Goal: Information Seeking & Learning: Learn about a topic

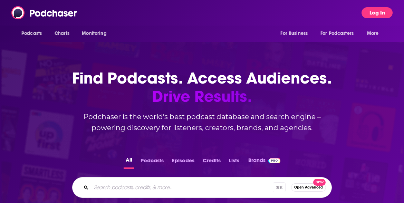
click at [379, 11] on button "Log In" at bounding box center [376, 12] width 31 height 11
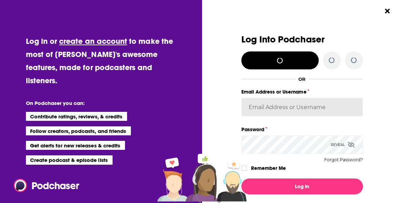
type input "amy.ridings@ketchum.com"
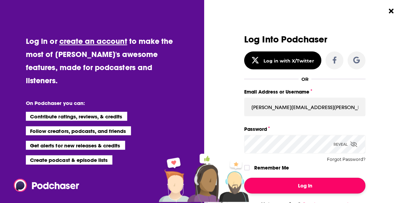
click at [323, 191] on button "Log In" at bounding box center [304, 186] width 121 height 16
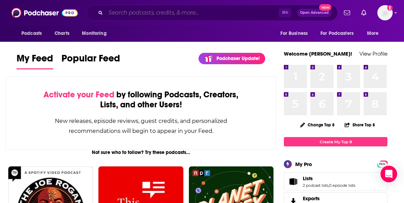
click at [169, 14] on input "Search podcasts, credits, & more..." at bounding box center [192, 12] width 173 height 11
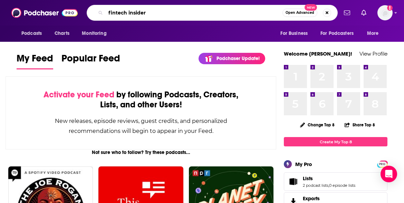
type input "fintech insider"
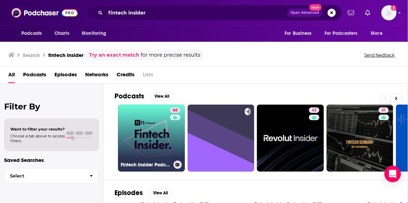
click at [143, 126] on link "66 Fintech Insider Podcast by 11:FS" at bounding box center [151, 138] width 67 height 67
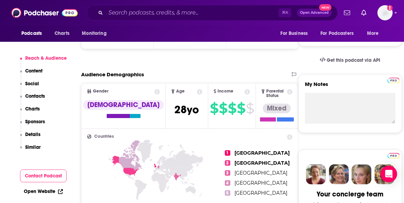
scroll to position [212, 0]
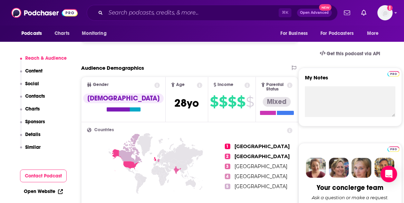
click at [33, 95] on p "Contacts" at bounding box center [35, 96] width 20 height 6
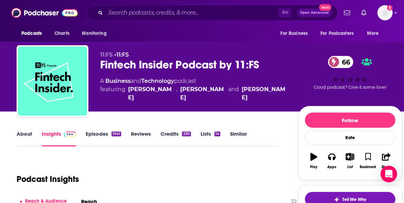
scroll to position [1, 0]
click at [113, 132] on div "1041" at bounding box center [116, 133] width 10 height 5
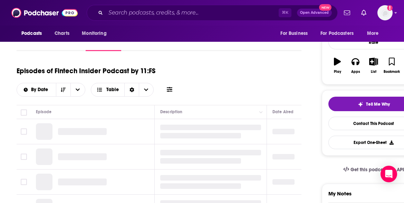
scroll to position [103, 0]
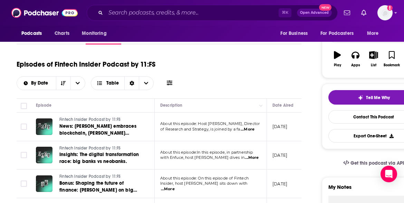
click at [285, 128] on p "October 6, 2025" at bounding box center [279, 127] width 15 height 6
click at [250, 130] on span "...More" at bounding box center [247, 130] width 14 height 6
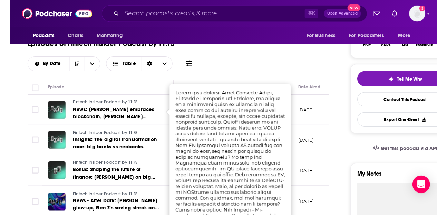
scroll to position [203, 0]
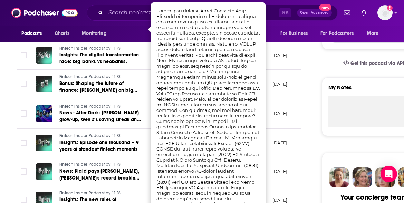
click at [282, 110] on p "September 29, 2025" at bounding box center [279, 113] width 15 height 6
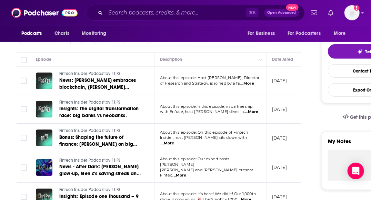
scroll to position [150, 0]
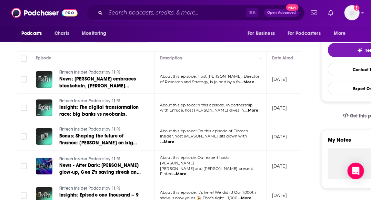
click at [253, 81] on span "...More" at bounding box center [247, 82] width 14 height 6
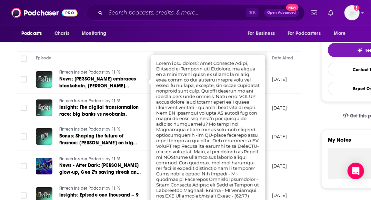
click at [176, 51] on th "Description" at bounding box center [211, 58] width 112 height 14
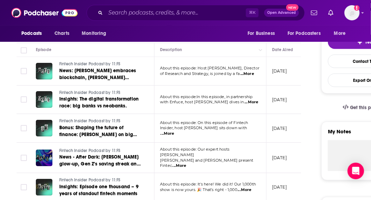
scroll to position [198, 0]
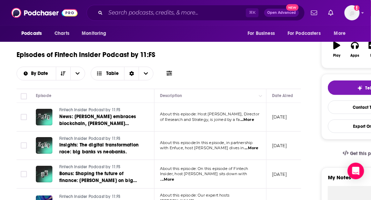
scroll to position [62, 0]
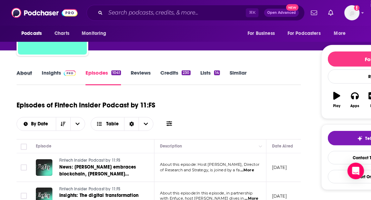
click at [32, 72] on div "About" at bounding box center [29, 77] width 25 height 16
click at [22, 74] on link "About" at bounding box center [25, 77] width 16 height 16
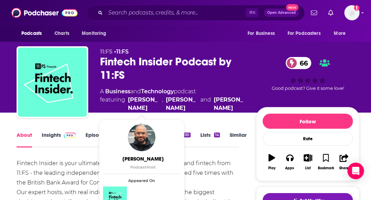
scroll to position [68, 0]
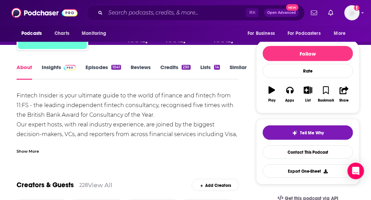
click at [27, 149] on div "Show More" at bounding box center [28, 150] width 22 height 7
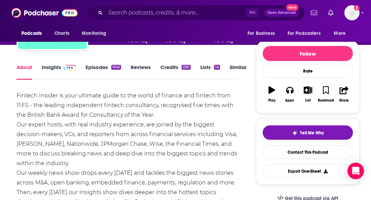
click at [56, 68] on link "Insights" at bounding box center [59, 72] width 34 height 16
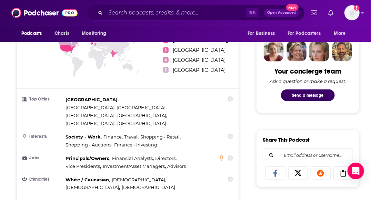
scroll to position [340, 0]
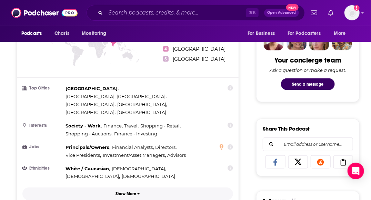
click at [129, 191] on p "Show More" at bounding box center [126, 193] width 21 height 5
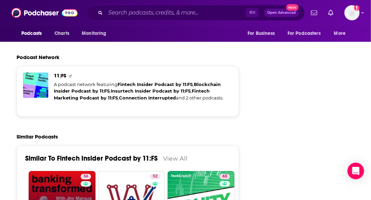
scroll to position [1610, 0]
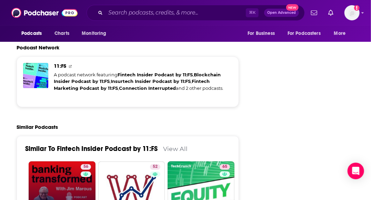
click at [41, 161] on link "56 Banking Transformed with Jim Marous" at bounding box center [62, 194] width 67 height 67
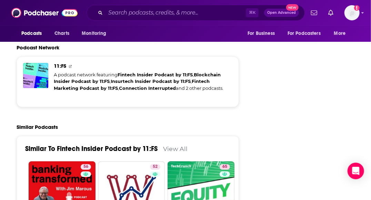
type input "https://www.podchaser.com/podcasts/banking-transformed-with-jim-m-872188"
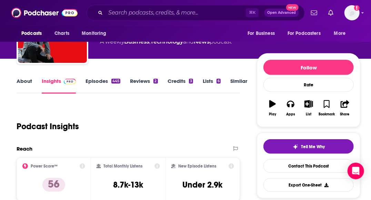
scroll to position [50, 0]
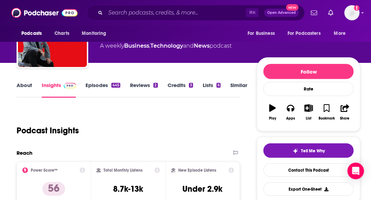
click at [17, 83] on link "About" at bounding box center [25, 90] width 16 height 16
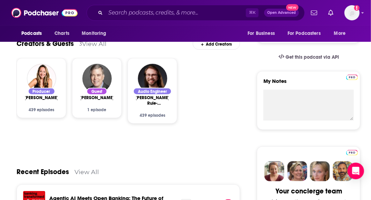
scroll to position [38, 0]
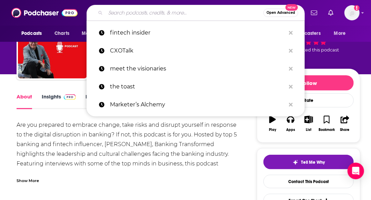
click at [196, 17] on input "Search podcasts, credits, & more..." at bounding box center [185, 12] width 158 height 11
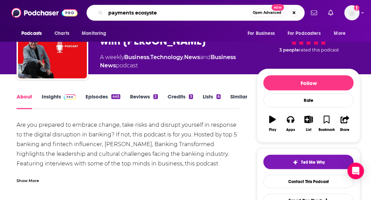
type input "payments ecosystem"
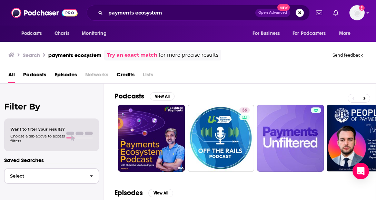
click at [82, 176] on span "Select" at bounding box center [44, 176] width 80 height 4
click at [41, 75] on span "Podcasts" at bounding box center [34, 76] width 23 height 14
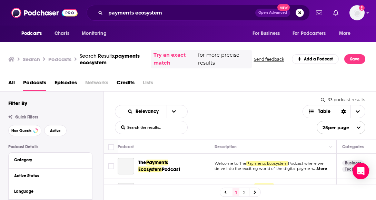
scroll to position [75, 0]
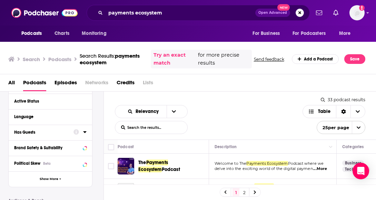
click at [36, 134] on div "Has Guests" at bounding box center [41, 132] width 55 height 5
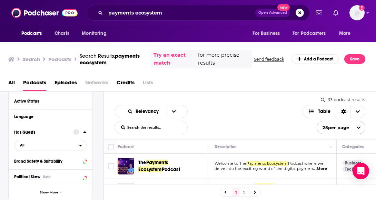
click at [292, 179] on td "Hosted by the Faster Payments Council, FPC Executive Director Reed Luhtanen goe…" at bounding box center [273, 191] width 128 height 25
click at [241, 159] on td "Welcome to The Payments Ecosystem Podcast where we delve into the exciting worl…" at bounding box center [273, 166] width 128 height 25
click at [245, 193] on link "2" at bounding box center [244, 192] width 7 height 8
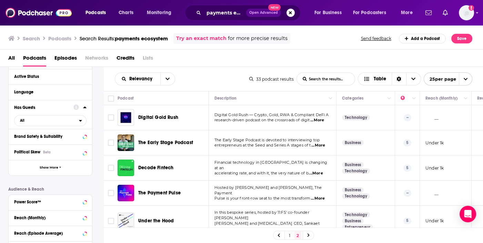
click at [292, 203] on link "1" at bounding box center [289, 236] width 7 height 8
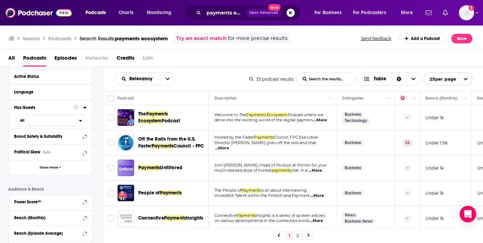
click at [319, 199] on span "...More" at bounding box center [318, 196] width 14 height 6
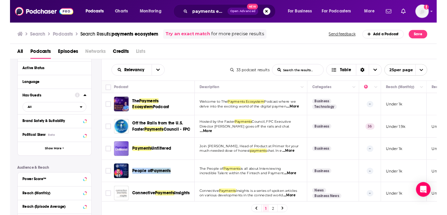
scroll to position [75, 0]
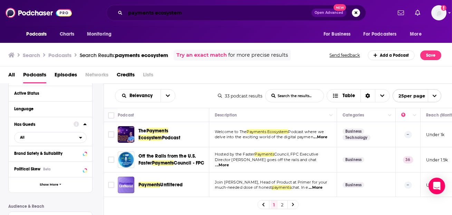
click at [155, 10] on input "payments ecosystem" at bounding box center [218, 12] width 186 height 11
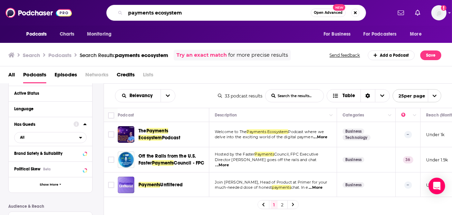
click at [155, 10] on input "payments ecosystem" at bounding box center [217, 12] width 185 height 11
type input "fintech foucus"
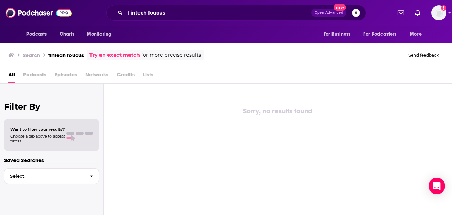
click at [357, 10] on button "Search podcasts, credits, & more..." at bounding box center [356, 13] width 8 height 8
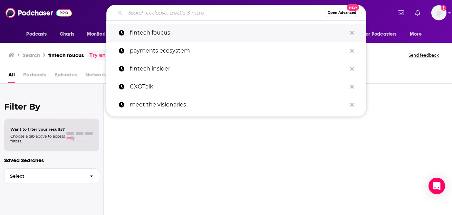
click at [153, 30] on p "fintech foucus" at bounding box center [238, 33] width 217 height 18
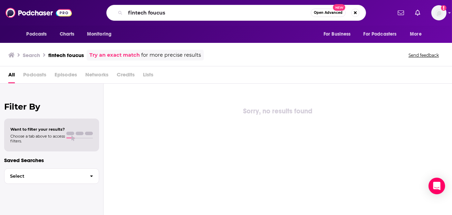
click at [42, 76] on span "Podcasts" at bounding box center [34, 76] width 23 height 14
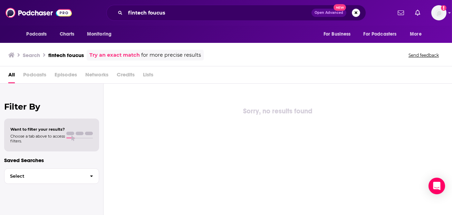
click at [38, 76] on span "Podcasts" at bounding box center [34, 76] width 23 height 14
click at [33, 72] on span "Podcasts" at bounding box center [34, 76] width 23 height 14
click at [32, 78] on span "Podcasts" at bounding box center [34, 76] width 23 height 14
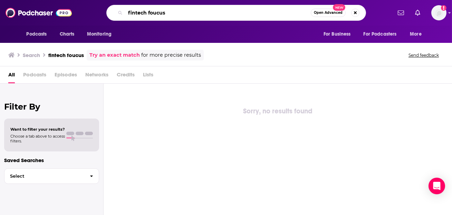
click at [178, 12] on input "fintech foucus" at bounding box center [217, 12] width 185 height 11
type input "fintech focus"
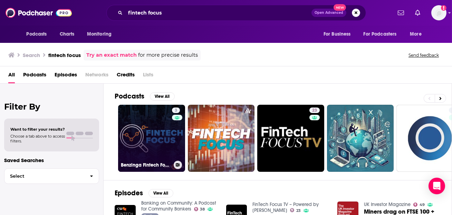
click at [151, 135] on link "3 Benzinga Fintech Focus" at bounding box center [151, 138] width 67 height 67
click at [160, 124] on link "3 Benzinga Fintech Focus" at bounding box center [151, 138] width 67 height 67
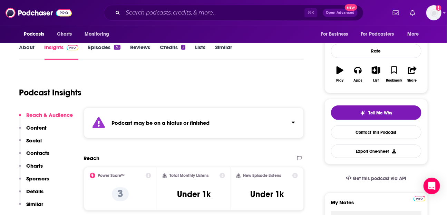
scroll to position [88, 0]
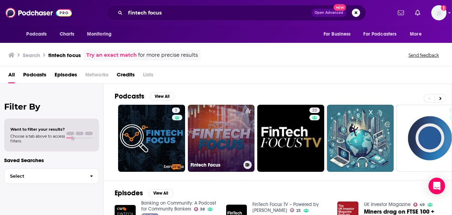
click at [219, 132] on link "Fintech Focus" at bounding box center [221, 138] width 67 height 67
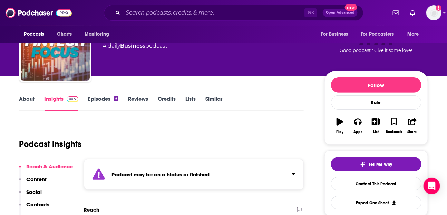
scroll to position [39, 0]
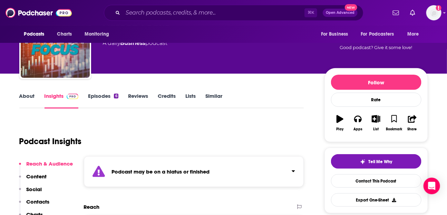
click at [24, 92] on link "About" at bounding box center [27, 100] width 16 height 16
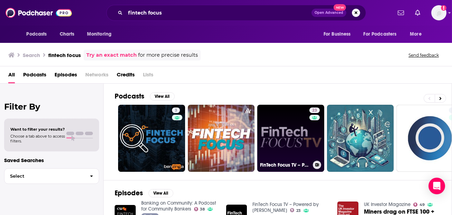
click at [287, 124] on link "23 FinTech Focus TV – Powered by Harrington Starr" at bounding box center [290, 138] width 67 height 67
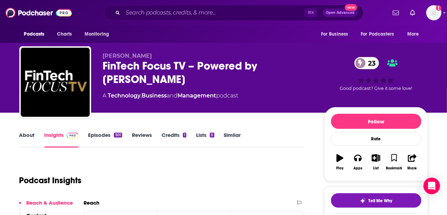
click at [102, 135] on link "Episodes 501" at bounding box center [105, 139] width 34 height 16
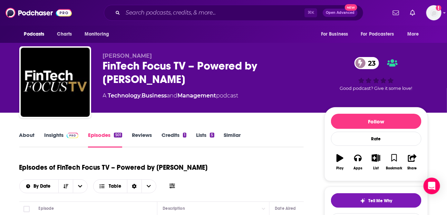
click at [58, 136] on link "Insights" at bounding box center [62, 139] width 34 height 16
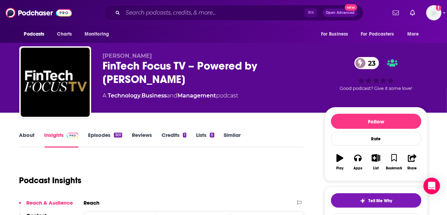
click at [147, 136] on link "Reviews" at bounding box center [142, 139] width 20 height 16
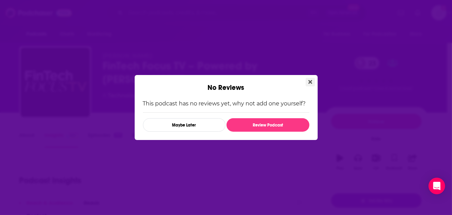
click at [312, 80] on button "Close" at bounding box center [309, 82] width 9 height 9
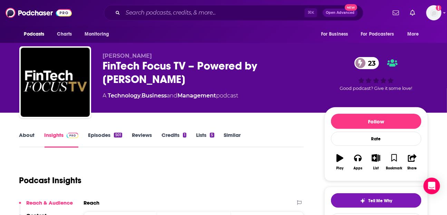
click at [107, 136] on link "Episodes 501" at bounding box center [105, 139] width 34 height 16
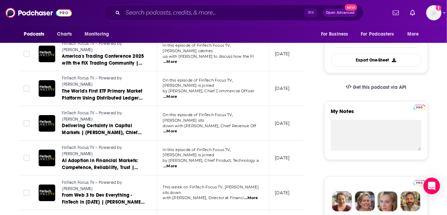
scroll to position [143, 0]
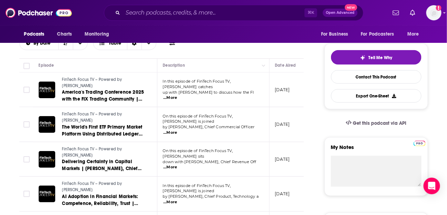
click at [177, 164] on span "...More" at bounding box center [170, 167] width 14 height 6
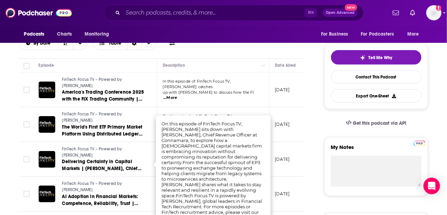
click at [233, 106] on td "In this episode of FinTech Focus TV, Toby catches up with Scott Govoni to discu…" at bounding box center [213, 89] width 112 height 35
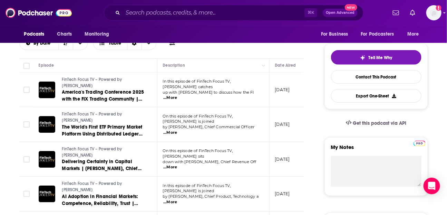
click at [177, 95] on span "...More" at bounding box center [170, 98] width 14 height 6
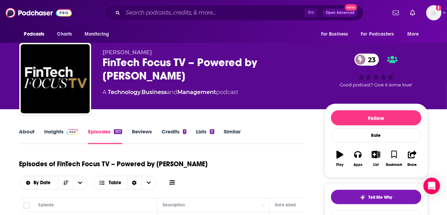
scroll to position [0, 0]
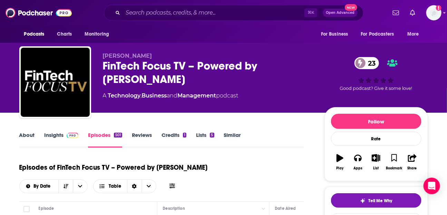
click at [56, 137] on link "Insights" at bounding box center [62, 139] width 34 height 16
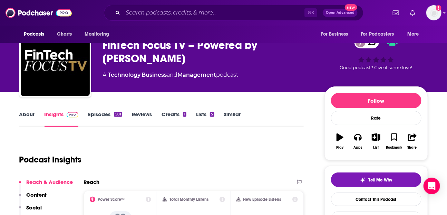
scroll to position [32, 0]
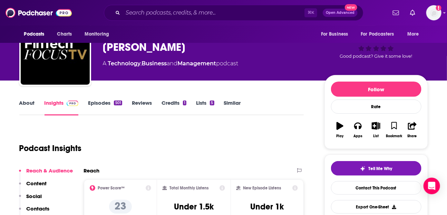
click at [34, 100] on link "About" at bounding box center [27, 107] width 16 height 16
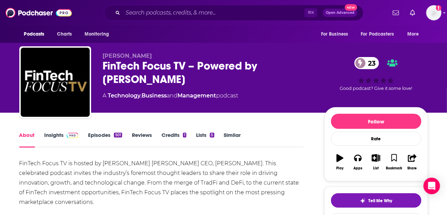
click at [59, 137] on link "Insights" at bounding box center [62, 139] width 34 height 16
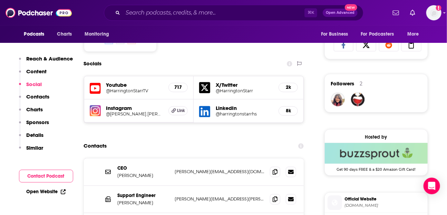
scroll to position [468, 0]
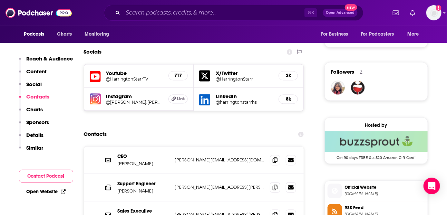
click at [175, 128] on div "Contacts" at bounding box center [194, 134] width 220 height 13
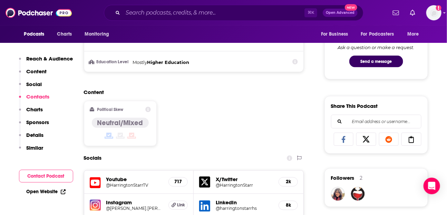
scroll to position [0, 0]
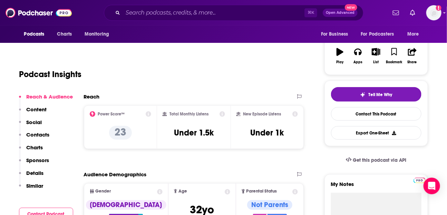
click at [38, 150] on button "Charts" at bounding box center [31, 150] width 24 height 13
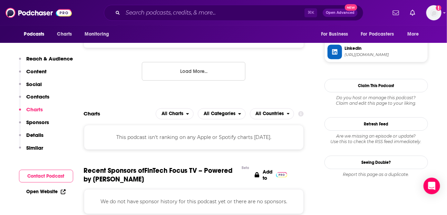
click at [29, 95] on p "Contacts" at bounding box center [38, 96] width 23 height 7
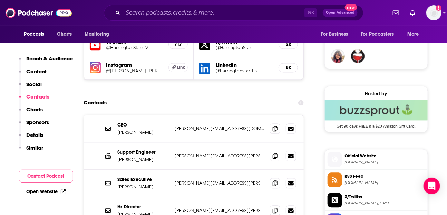
click at [39, 124] on p "Sponsors" at bounding box center [38, 122] width 23 height 7
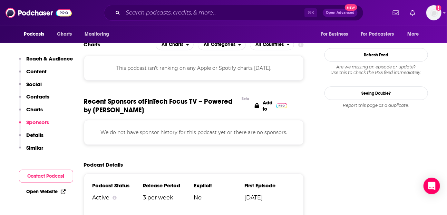
click at [31, 110] on p "Charts" at bounding box center [35, 109] width 17 height 7
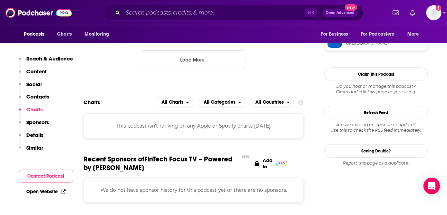
click at [37, 127] on button "Sponsors" at bounding box center [34, 125] width 30 height 13
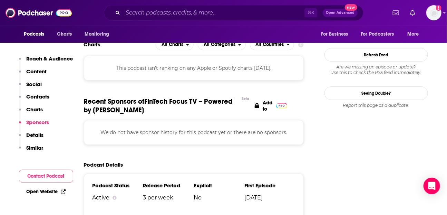
click at [36, 138] on button "Details" at bounding box center [31, 137] width 25 height 13
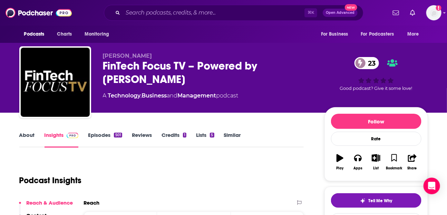
click at [96, 139] on link "Episodes 501" at bounding box center [105, 139] width 34 height 16
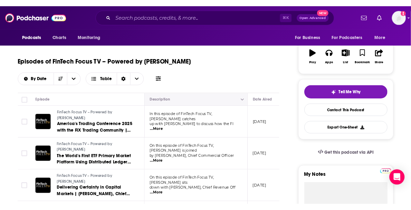
scroll to position [139, 0]
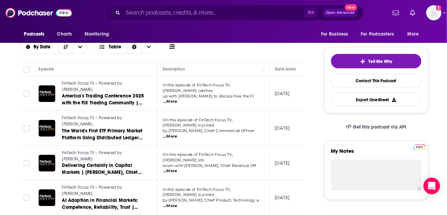
click at [177, 99] on span "...More" at bounding box center [170, 102] width 14 height 6
click at [231, 51] on div "Episodes of FinTech Focus TV – Powered by Harrington Starr By Date Table" at bounding box center [161, 36] width 285 height 35
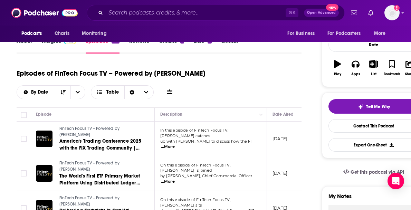
scroll to position [0, 0]
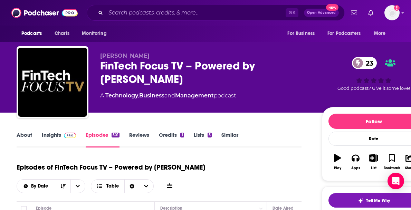
click at [18, 133] on link "About" at bounding box center [25, 139] width 16 height 16
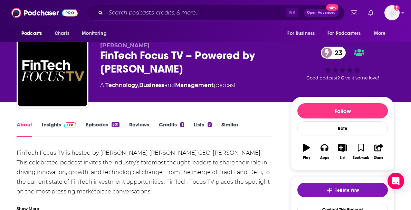
scroll to position [23, 0]
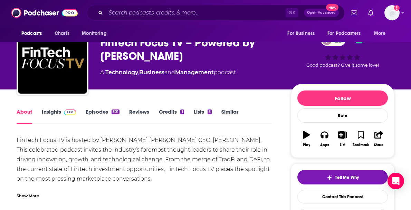
click at [32, 196] on div "Show More" at bounding box center [28, 195] width 22 height 7
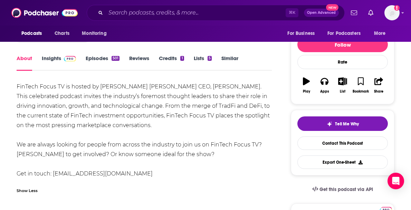
scroll to position [78, 0]
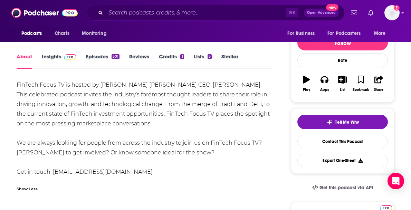
click at [75, 97] on div "FinTech Focus TV is hosted by Harrington Starr’s CEO, Toby Babb. This celebrate…" at bounding box center [144, 128] width 255 height 97
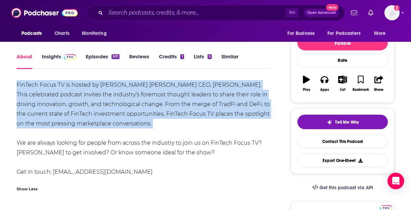
click at [75, 97] on div "FinTech Focus TV is hosted by Harrington Starr’s CEO, Toby Babb. This celebrate…" at bounding box center [144, 128] width 255 height 97
copy div "FinTech Focus TV is hosted by Harrington Starr’s CEO, Toby Babb. This celebrate…"
click at [135, 140] on div "FinTech Focus TV is hosted by Harrington Starr’s CEO, Toby Babb. This celebrate…" at bounding box center [144, 128] width 255 height 97
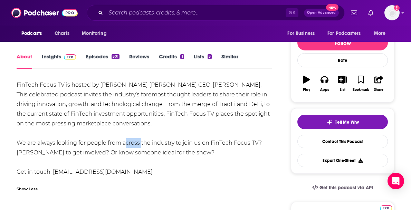
click at [135, 140] on div "FinTech Focus TV is hosted by Harrington Starr’s CEO, Toby Babb. This celebrate…" at bounding box center [144, 128] width 255 height 97
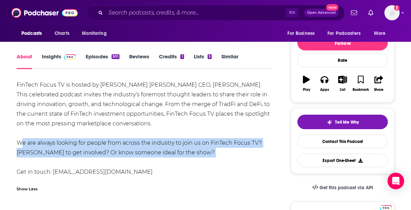
click at [135, 140] on div "FinTech Focus TV is hosted by Harrington Starr’s CEO, Toby Babb. This celebrate…" at bounding box center [144, 128] width 255 height 97
copy div "We are always looking for people from across the industry to join us on FinTech…"
click at [125, 173] on div "FinTech Focus TV is hosted by Harrington Starr’s CEO, Toby Babb. This celebrate…" at bounding box center [144, 128] width 255 height 97
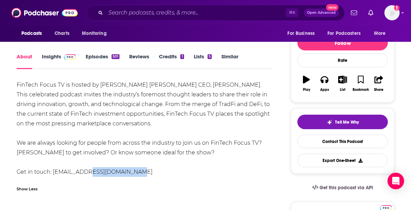
click at [125, 173] on div "FinTech Focus TV is hosted by Harrington Starr’s CEO, Toby Babb. This celebrate…" at bounding box center [144, 128] width 255 height 97
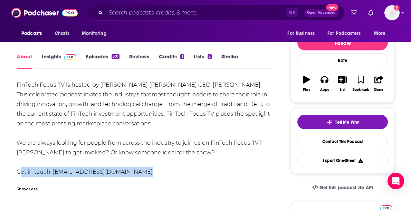
click at [125, 173] on div "FinTech Focus TV is hosted by Harrington Starr’s CEO, Toby Babb. This celebrate…" at bounding box center [144, 128] width 255 height 97
copy div "Get in touch: marketing@harringtonstarr.com"
click at [68, 61] on link "Insights" at bounding box center [59, 61] width 34 height 16
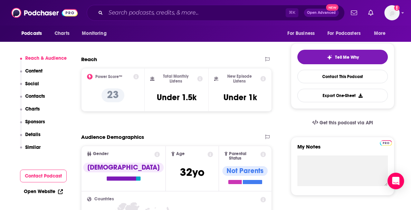
scroll to position [177, 0]
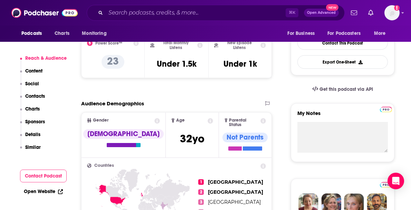
click at [34, 95] on p "Contacts" at bounding box center [35, 96] width 20 height 6
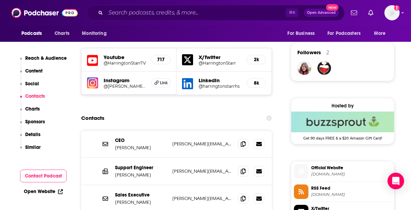
scroll to position [485, 0]
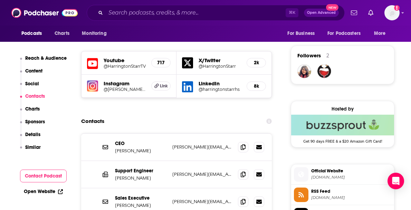
click at [161, 115] on div "Contacts" at bounding box center [176, 121] width 190 height 13
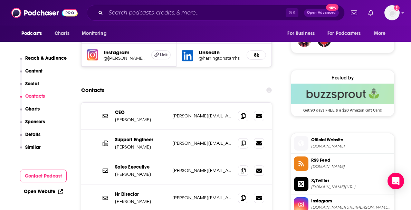
scroll to position [516, 0]
click at [103, 88] on h2 "Contacts" at bounding box center [92, 89] width 23 height 13
click at [92, 87] on h2 "Contacts" at bounding box center [92, 89] width 23 height 13
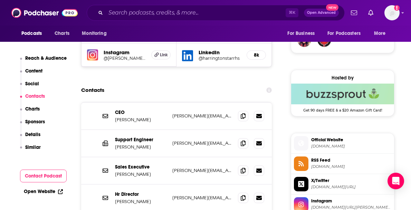
click at [90, 87] on h2 "Contacts" at bounding box center [92, 89] width 23 height 13
click at [151, 86] on div "Contacts" at bounding box center [176, 89] width 190 height 13
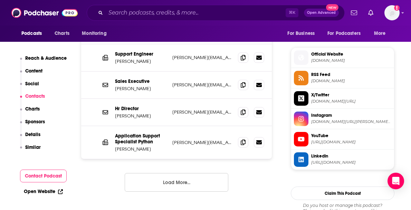
scroll to position [619, 0]
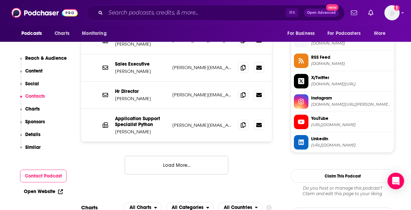
click at [136, 35] on div "Podcasts Charts Monitoring For Business For Podcasters More" at bounding box center [205, 34] width 411 height 16
click at [132, 30] on div "Podcasts Charts Monitoring For Business For Podcasters More" at bounding box center [205, 34] width 411 height 16
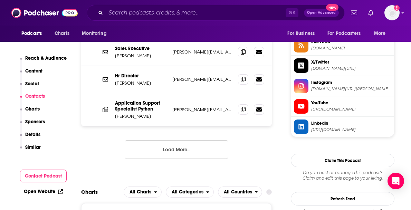
scroll to position [634, 0]
click at [200, 143] on button "Load More..." at bounding box center [177, 149] width 104 height 19
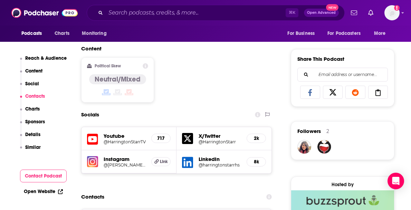
scroll to position [399, 0]
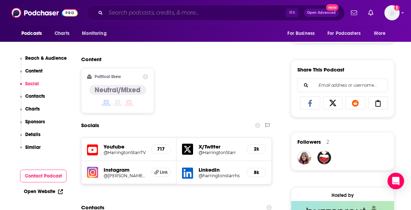
click at [160, 15] on input "Search podcasts, credits, & more..." at bounding box center [196, 12] width 180 height 11
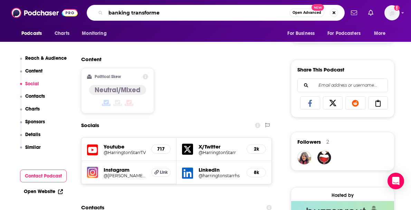
type input "banking transformed"
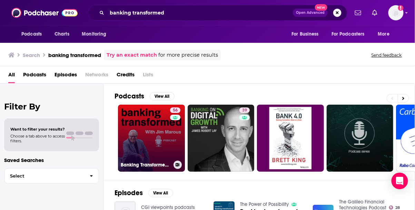
click at [132, 124] on link "56 Banking Transformed with Jim Marous" at bounding box center [151, 138] width 67 height 67
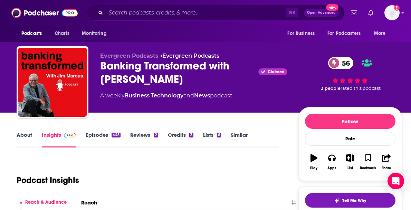
click at [27, 138] on link "About" at bounding box center [25, 139] width 16 height 16
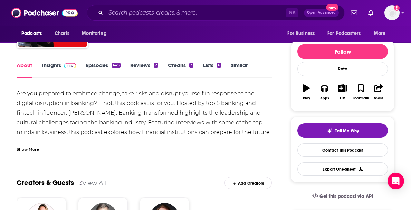
scroll to position [40, 0]
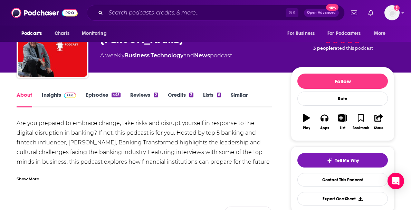
click at [56, 93] on link "Insights" at bounding box center [59, 99] width 34 height 16
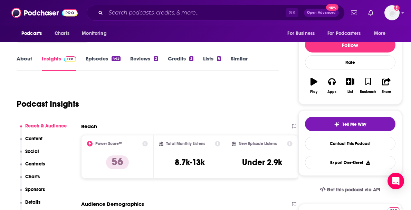
scroll to position [81, 0]
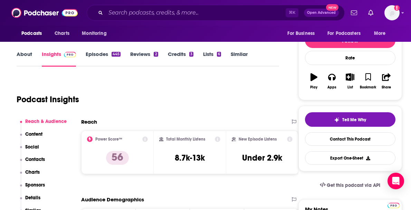
click at [99, 56] on link "Episodes 445" at bounding box center [103, 59] width 35 height 16
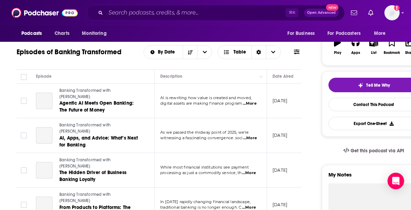
scroll to position [103, 0]
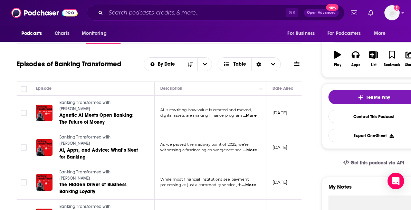
click at [252, 113] on span "...More" at bounding box center [250, 116] width 14 height 6
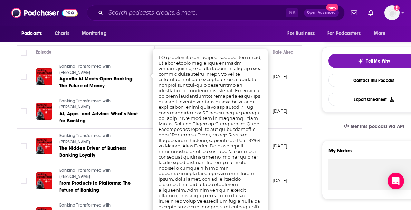
scroll to position [140, 0]
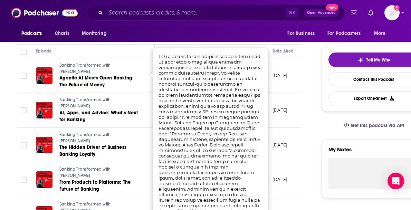
click at [284, 107] on p "September 23, 2025" at bounding box center [279, 110] width 15 height 6
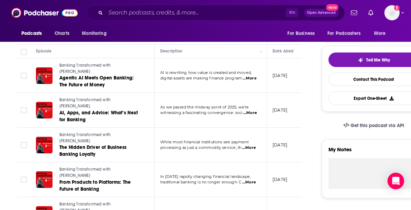
click at [194, 105] on span "As we passed the midway point of 2025, we're" at bounding box center [204, 107] width 89 height 5
click at [257, 110] on span "...More" at bounding box center [250, 113] width 14 height 6
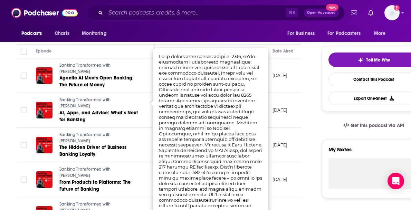
click at [127, 109] on link "AI, Apps, and Advice: What’s Next for Banking" at bounding box center [100, 116] width 83 height 14
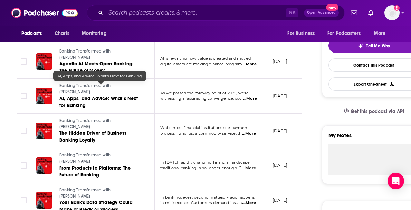
scroll to position [165, 0]
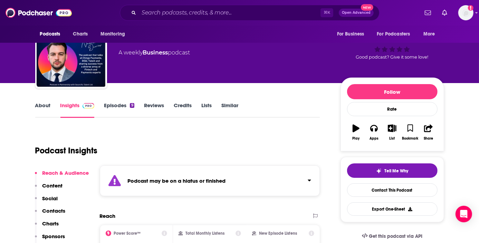
scroll to position [38, 0]
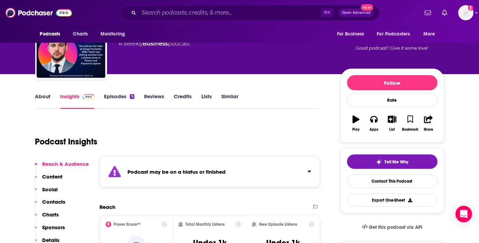
click at [190, 174] on strong "Podcast may be on a hiatus or finished" at bounding box center [177, 172] width 98 height 7
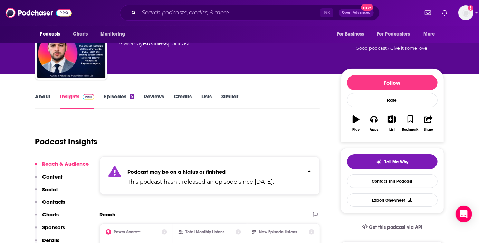
click at [193, 171] on strong "Podcast may be on a hiatus or finished" at bounding box center [177, 172] width 98 height 7
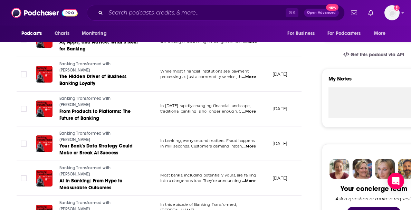
scroll to position [213, 0]
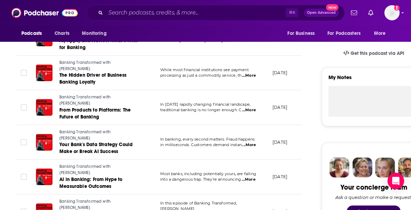
click at [249, 142] on span "...More" at bounding box center [249, 145] width 14 height 6
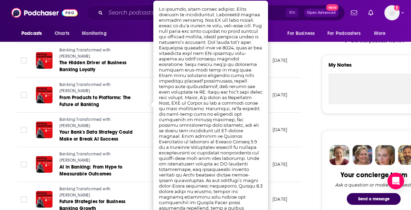
scroll to position [224, 0]
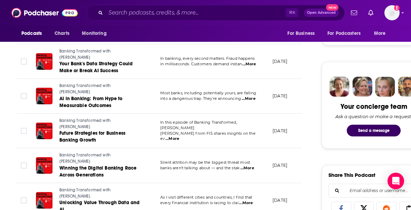
scroll to position [294, 0]
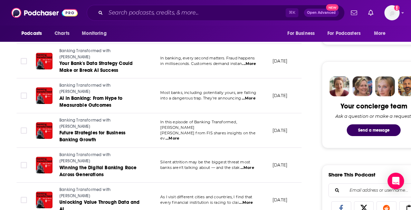
click at [246, 200] on span "...More" at bounding box center [246, 203] width 14 height 6
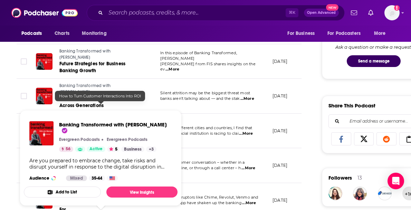
scroll to position [370, 0]
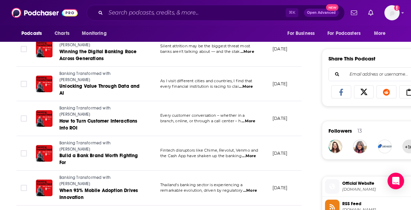
scroll to position [410, 0]
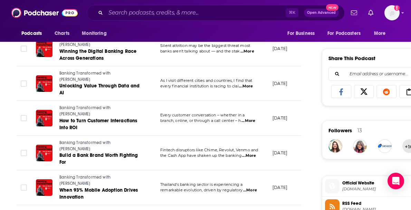
click at [312, 143] on div "About Insights Episodes 445 Reviews 2 Credits 3 Lists 6 Similar Episodes of Ban…" at bounding box center [164, 206] width 316 height 970
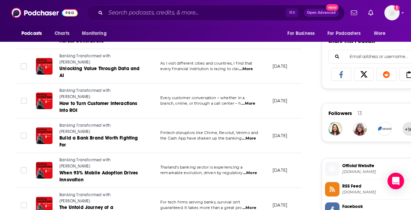
click at [305, 139] on div "About Insights Episodes 445 Reviews 2 Credits 3 Lists 6 Similar Episodes of Ban…" at bounding box center [164, 188] width 316 height 970
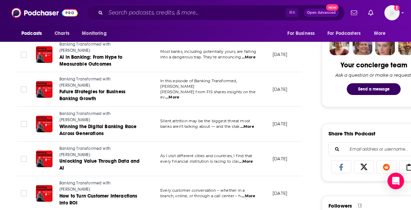
scroll to position [18, 0]
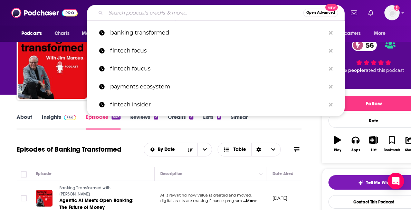
click at [174, 12] on input "Search podcasts, credits, & more..." at bounding box center [204, 12] width 197 height 11
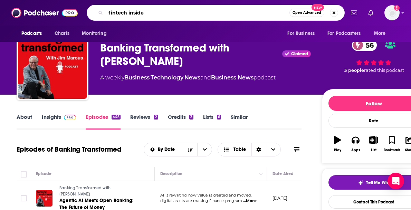
type input "fintech insider"
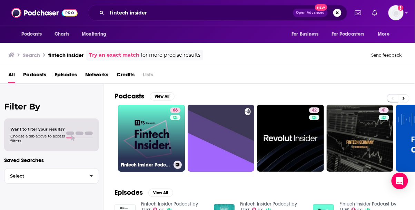
click at [142, 136] on link "66 Fintech Insider Podcast by 11:FS" at bounding box center [151, 138] width 67 height 67
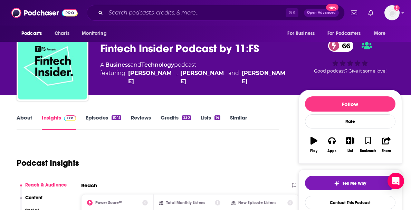
scroll to position [17, 0]
click at [102, 118] on link "Episodes 1041" at bounding box center [104, 122] width 36 height 16
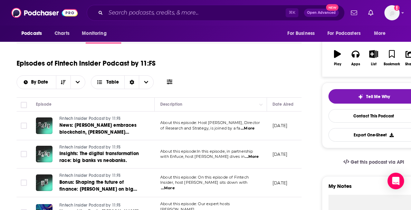
scroll to position [104, 0]
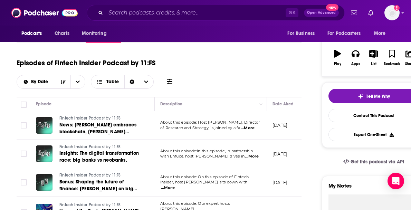
click at [248, 127] on span "...More" at bounding box center [247, 128] width 14 height 6
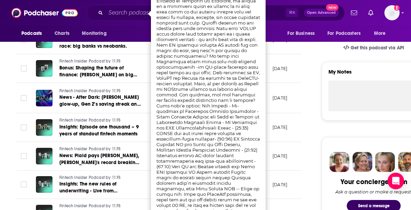
scroll to position [253, 0]
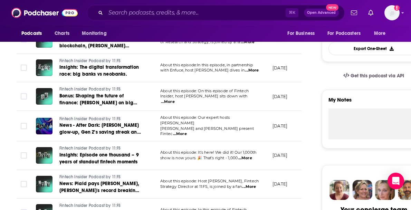
scroll to position [155, 0]
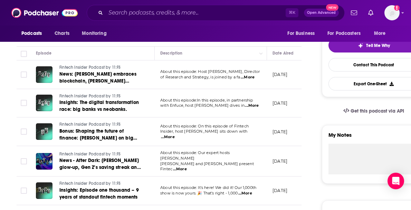
click at [252, 108] on td "About this episode:In this episode, in partnership with Enfuce, host Benjamin E…" at bounding box center [211, 103] width 112 height 29
click at [248, 103] on span "...More" at bounding box center [252, 106] width 14 height 6
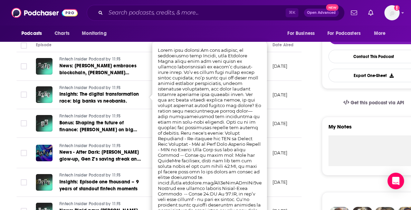
scroll to position [163, 0]
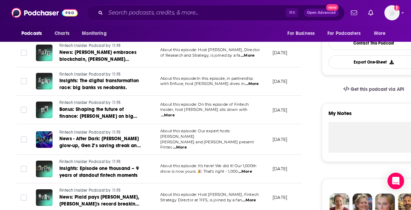
scroll to position [180, 0]
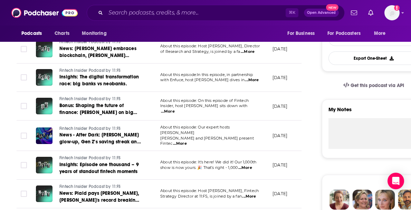
click at [250, 165] on span "...More" at bounding box center [245, 168] width 14 height 6
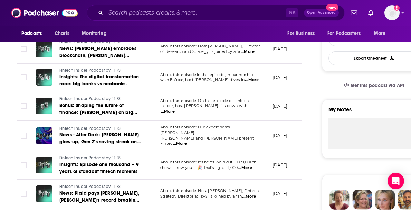
click at [246, 165] on span "...More" at bounding box center [245, 168] width 14 height 6
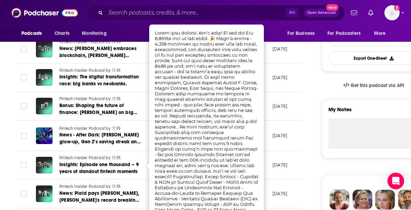
scroll to position [0, 0]
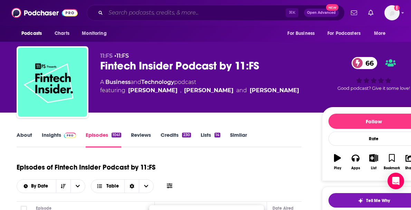
click at [134, 14] on input "Search podcasts, credits, & more..." at bounding box center [196, 12] width 180 height 11
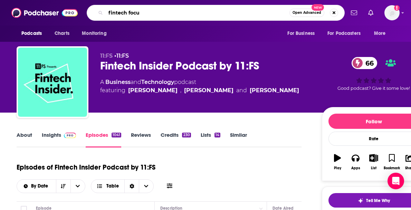
type input "fintech focus"
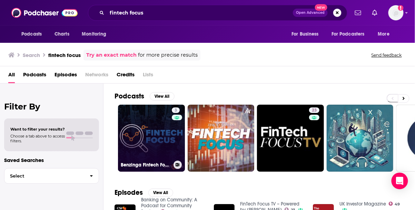
click at [122, 121] on link "3 Benzinga Fintech Focus" at bounding box center [151, 138] width 67 height 67
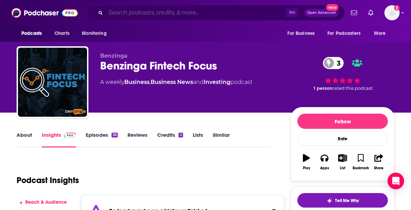
click at [136, 14] on input "Search podcasts, credits, & more..." at bounding box center [196, 12] width 180 height 11
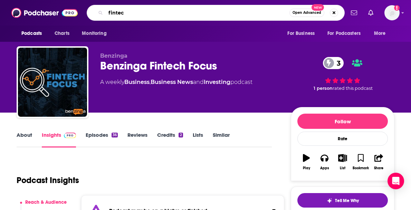
type input "fintech"
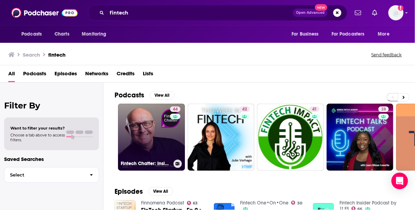
click at [137, 129] on link "44 Fintech Chatter: Insights From Fintech Leaders" at bounding box center [151, 137] width 67 height 67
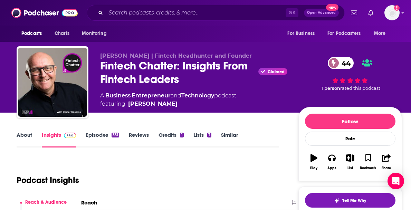
scroll to position [72, 0]
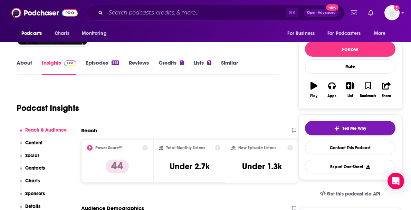
click at [105, 66] on link "Episodes 351" at bounding box center [102, 67] width 33 height 16
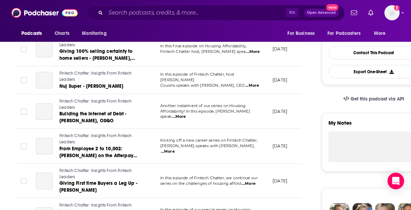
scroll to position [121, 0]
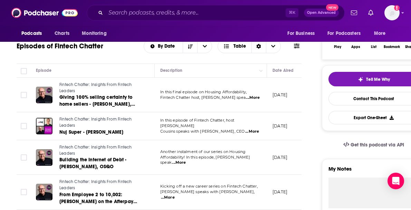
click at [246, 97] on span "...More" at bounding box center [253, 98] width 14 height 6
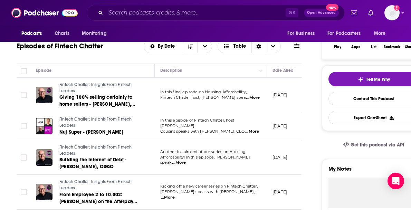
click at [245, 129] on span "...More" at bounding box center [252, 132] width 14 height 6
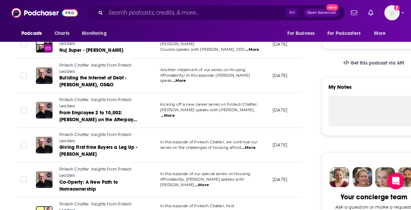
scroll to position [203, 0]
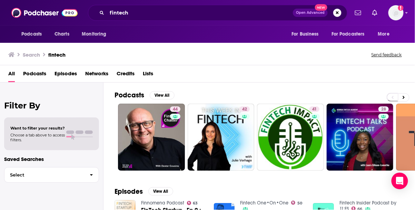
click at [257, 90] on div "Podcasts View All 44 42 41 28 28 66 49 42 + 1k" at bounding box center [265, 130] width 301 height 96
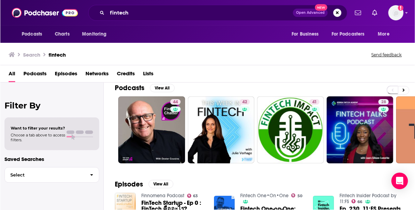
scroll to position [19, 0]
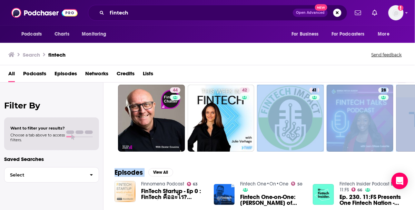
drag, startPoint x: 301, startPoint y: 157, endPoint x: 184, endPoint y: 157, distance: 117.0
click at [176, 159] on div "Podcasts View All 44 42 41 28 28 66 49 42 + 1k Episodes View All Finnomena Podc…" at bounding box center [260, 145] width 312 height 127
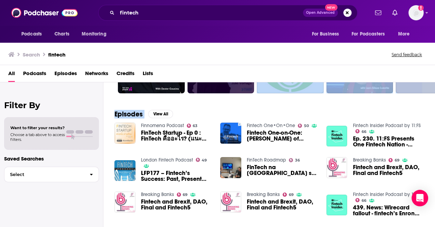
scroll to position [0, 0]
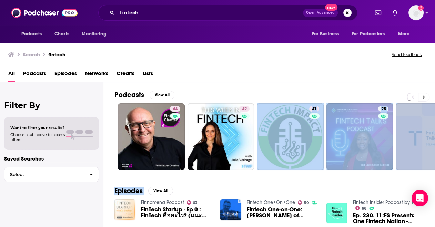
click at [410, 98] on icon at bounding box center [424, 97] width 2 height 3
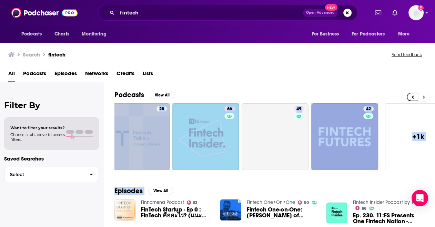
scroll to position [0, 313]
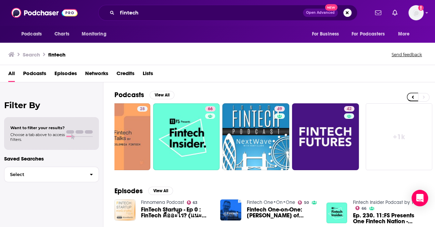
click at [241, 81] on div "All Podcasts Episodes Networks Credits Lists" at bounding box center [219, 75] width 422 height 14
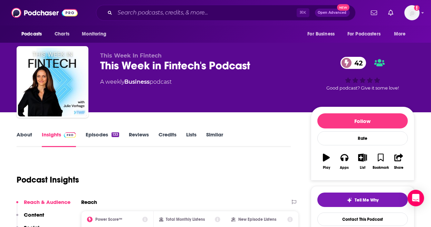
click at [26, 130] on div "About Insights Episodes 133 Reviews Credits Lists Similar" at bounding box center [154, 138] width 274 height 17
click at [20, 135] on link "About" at bounding box center [25, 139] width 16 height 16
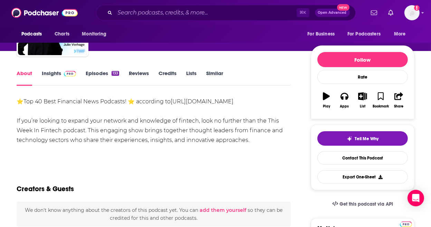
scroll to position [62, 0]
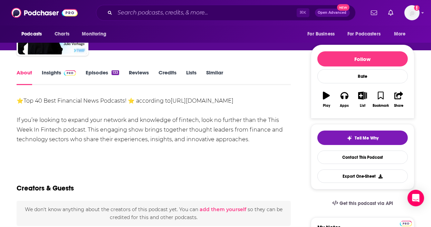
click at [205, 139] on div "⭐Top 40 Best Financial News Podcasts! ⭐ according to https://blog.feedspot.com/…" at bounding box center [154, 120] width 274 height 48
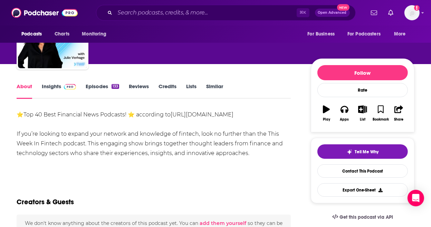
scroll to position [47, 0]
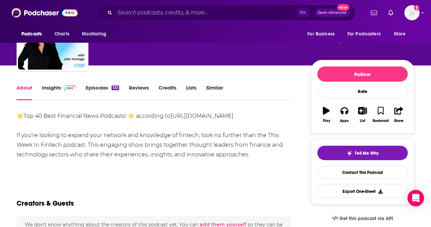
click at [106, 87] on link "Episodes 133" at bounding box center [102, 93] width 33 height 16
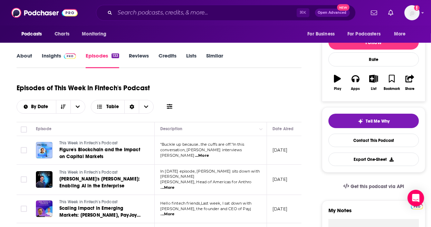
scroll to position [83, 0]
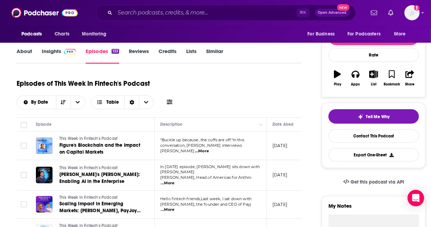
click at [209, 149] on span "...More" at bounding box center [202, 152] width 14 height 6
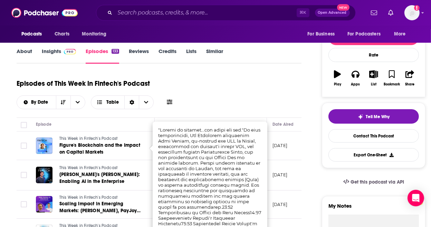
click at [243, 101] on div "Episodes of This Week in Fintech's Podcast By Date Table" at bounding box center [159, 92] width 285 height 35
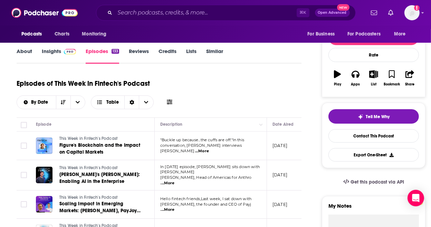
click at [175, 181] on span "...More" at bounding box center [168, 184] width 14 height 6
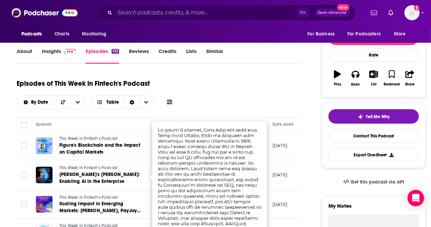
click at [225, 97] on div "Episodes of This Week in Fintech's Podcast By Date Table" at bounding box center [159, 92] width 285 height 35
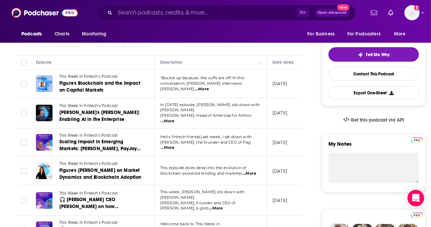
scroll to position [146, 0]
click at [175, 145] on span "...More" at bounding box center [168, 148] width 14 height 6
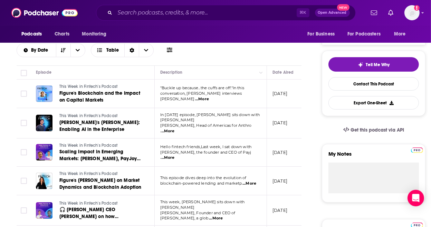
scroll to position [143, 0]
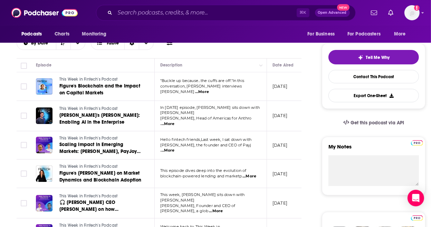
click at [175, 121] on span "...More" at bounding box center [168, 124] width 14 height 6
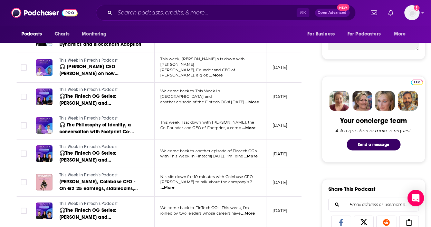
scroll to position [289, 0]
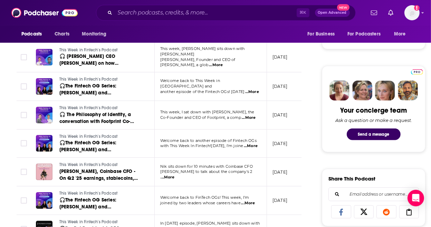
click at [254, 144] on span "...More" at bounding box center [251, 147] width 14 height 6
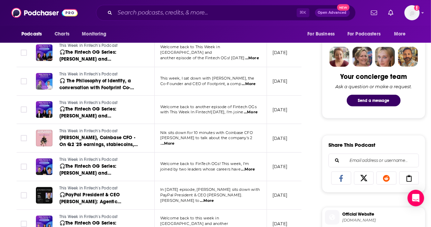
scroll to position [338, 0]
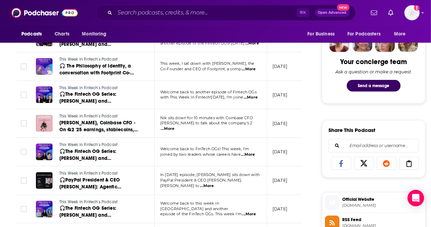
click at [214, 184] on span "...More" at bounding box center [207, 187] width 14 height 6
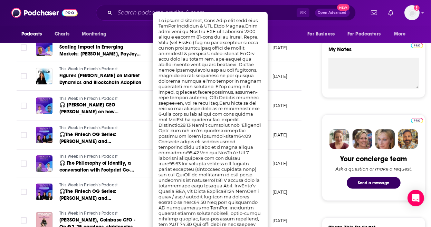
scroll to position [237, 0]
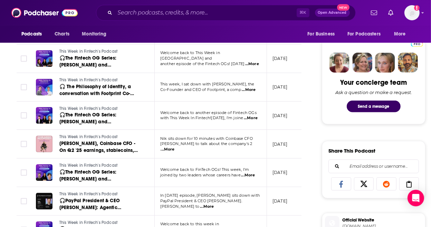
scroll to position [324, 0]
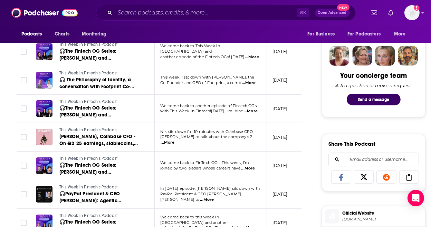
click at [214, 197] on span "...More" at bounding box center [207, 200] width 14 height 6
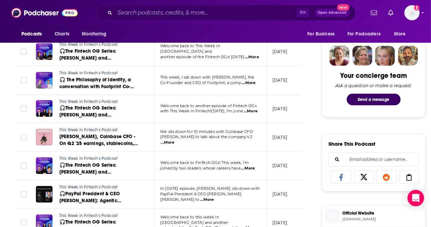
click at [214, 197] on span "...More" at bounding box center [207, 200] width 14 height 6
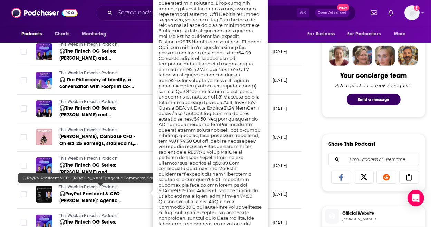
click at [101, 192] on span "🎧PayPal President & CEO Alex Chriss: Agentic Commerce, Stablecoins, AI, and Tra…" at bounding box center [97, 204] width 77 height 27
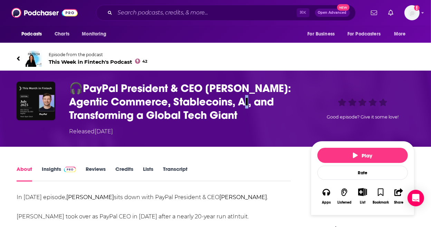
click at [253, 102] on h1 "🎧PayPal President & CEO Alex Chriss: Agentic Commerce, Stablecoins, AI, and Tra…" at bounding box center [184, 102] width 230 height 40
click at [247, 118] on h1 "🎧PayPal President & CEO Alex Chriss: Agentic Commerce, Stablecoins, AI, and Tra…" at bounding box center [184, 102] width 230 height 40
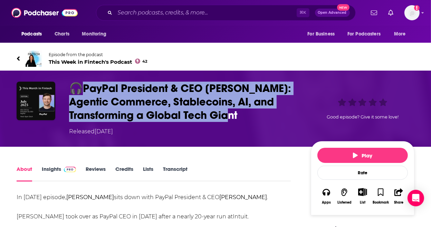
drag, startPoint x: 254, startPoint y: 121, endPoint x: 84, endPoint y: 90, distance: 172.9
click at [83, 90] on h1 "🎧PayPal President & CEO Alex Chriss: Agentic Commerce, Stablecoins, AI, and Tra…" at bounding box center [184, 102] width 230 height 40
copy h1 "ayPal President & CEO Alex Chriss: Agentic Commerce, Stablecoins, AI, and Trans…"
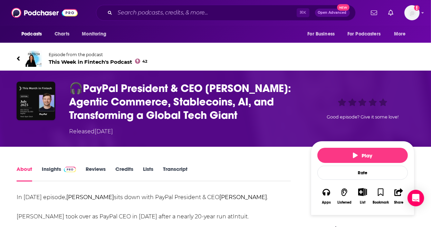
click at [210, 88] on h1 "🎧PayPal President & CEO Alex Chriss: Agentic Commerce, Stablecoins, AI, and Tra…" at bounding box center [184, 102] width 230 height 40
drag, startPoint x: 204, startPoint y: 88, endPoint x: 231, endPoint y: 88, distance: 26.6
click at [231, 88] on h1 "🎧PayPal President & CEO Alex Chriss: Agentic Commerce, Stablecoins, AI, and Tra…" at bounding box center [184, 102] width 230 height 40
click at [208, 110] on h1 "🎧PayPal President & CEO Alex Chriss: Agentic Commerce, Stablecoins, AI, and Tra…" at bounding box center [184, 102] width 230 height 40
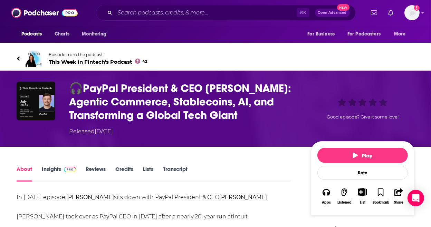
click at [206, 90] on h1 "🎧PayPal President & CEO Alex Chriss: Agentic Commerce, Stablecoins, AI, and Tra…" at bounding box center [184, 102] width 230 height 40
click at [106, 100] on h1 "🎧PayPal President & CEO Alex Chriss: Agentic Commerce, Stablecoins, AI, and Tra…" at bounding box center [184, 102] width 230 height 40
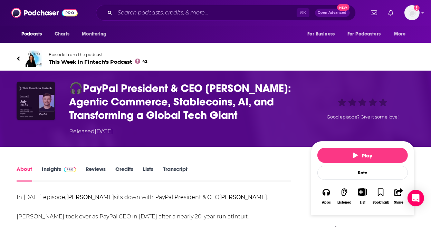
click at [47, 104] on img "🎧PayPal President & CEO Alex Chriss: Agentic Commerce, Stablecoins, AI, and Tra…" at bounding box center [36, 101] width 39 height 39
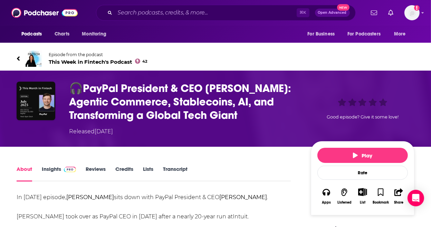
click at [82, 64] on span "This Week in Fintech's Podcast 42" at bounding box center [98, 62] width 99 height 7
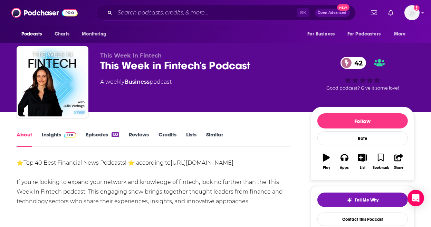
click at [198, 65] on div "This Week in Fintech's Podcast 42" at bounding box center [199, 65] width 199 height 13
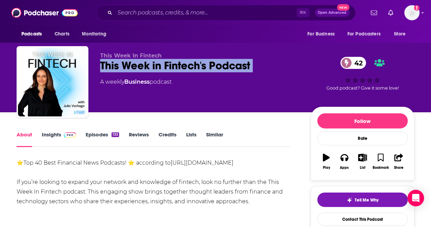
click at [198, 65] on div "This Week in Fintech's Podcast 42" at bounding box center [199, 65] width 199 height 13
copy div "This Week in Fintech's Podcast 42"
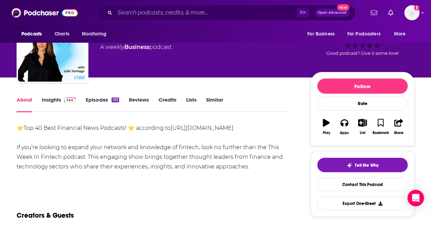
scroll to position [37, 0]
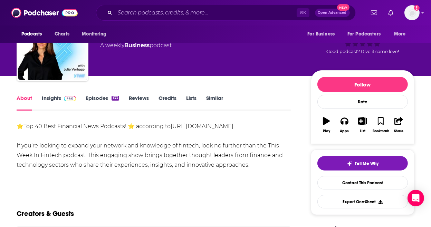
click at [129, 147] on div "⭐Top 40 Best Financial News Podcasts! ⭐ according to https://blog.feedspot.com/…" at bounding box center [154, 146] width 274 height 48
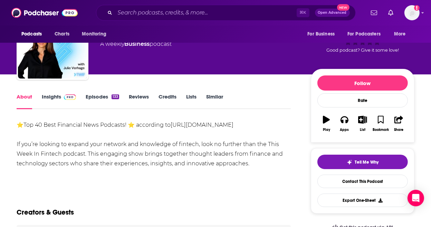
click at [76, 147] on div "⭐Top 40 Best Financial News Podcasts! ⭐ according to https://blog.feedspot.com/…" at bounding box center [154, 144] width 274 height 48
click at [83, 123] on div "⭐Top 40 Best Financial News Podcasts! ⭐ according to https://blog.feedspot.com/…" at bounding box center [154, 144] width 274 height 48
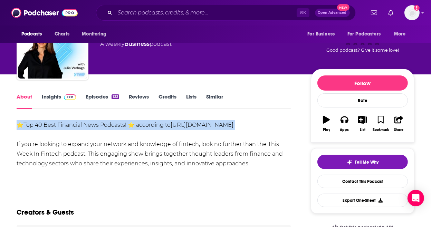
click at [83, 123] on div "⭐Top 40 Best Financial News Podcasts! ⭐ according to https://blog.feedspot.com/…" at bounding box center [154, 144] width 274 height 48
copy div "⭐Top 40 Best Financial News Podcasts! ⭐ according to https://blog.feedspot.com/…"
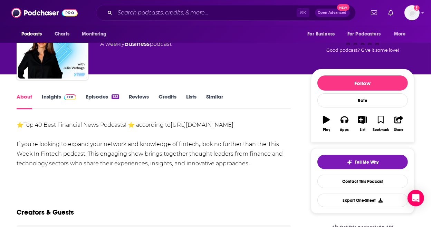
click at [83, 150] on div "⭐Top 40 Best Financial News Podcasts! ⭐ according to https://blog.feedspot.com/…" at bounding box center [154, 144] width 274 height 48
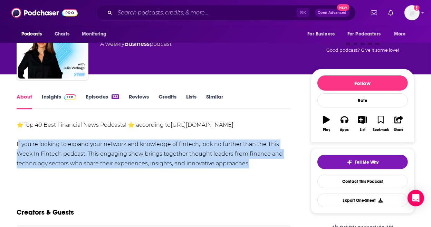
click at [83, 150] on div "⭐Top 40 Best Financial News Podcasts! ⭐ according to https://blog.feedspot.com/…" at bounding box center [154, 144] width 274 height 48
copy div "If you’re looking to expand your network and knowledge of fintech, look no furt…"
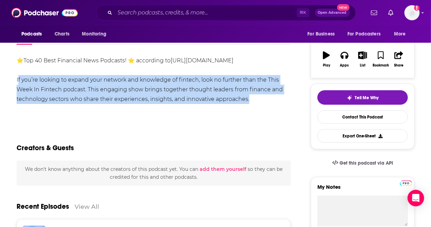
scroll to position [85, 0]
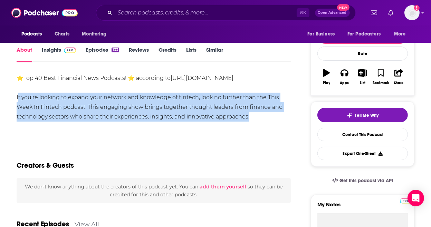
click at [49, 58] on link "Insights" at bounding box center [59, 55] width 34 height 16
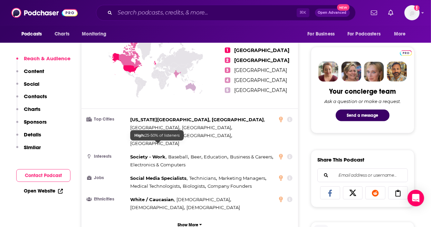
scroll to position [337, 0]
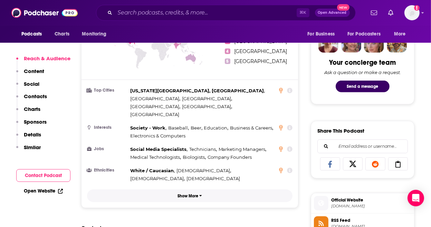
click at [190, 190] on button "Show More" at bounding box center [189, 196] width 205 height 13
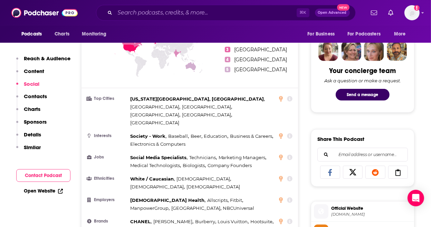
scroll to position [0, 0]
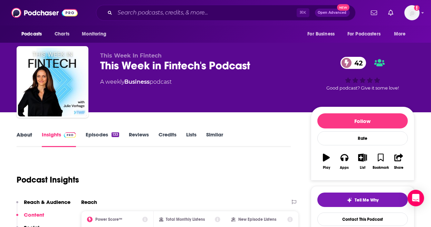
click at [37, 139] on div "About" at bounding box center [29, 139] width 25 height 16
click at [26, 136] on link "About" at bounding box center [25, 139] width 16 height 16
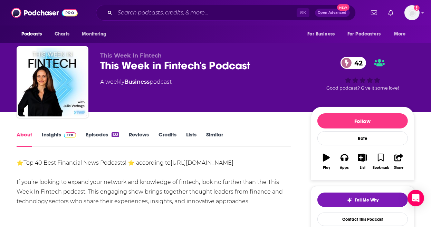
click at [217, 140] on link "Similar" at bounding box center [214, 139] width 17 height 16
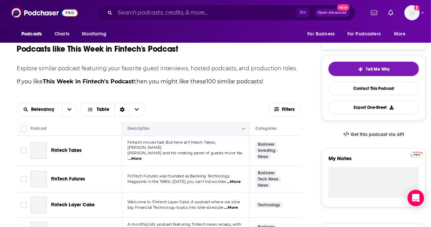
scroll to position [132, 0]
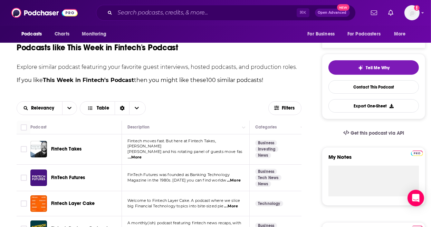
click at [142, 155] on span "...More" at bounding box center [135, 158] width 14 height 6
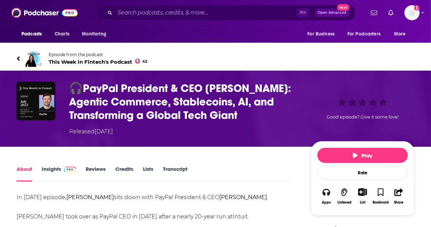
click at [102, 108] on h1 "🎧PayPal President & CEO [PERSON_NAME]: Agentic Commerce, Stablecoins, AI, and T…" at bounding box center [184, 102] width 230 height 40
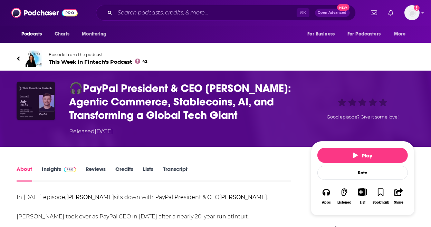
click at [40, 104] on img "🎧PayPal President & CEO Alex Chriss: Agentic Commerce, Stablecoins, AI, and Tra…" at bounding box center [36, 101] width 39 height 39
click at [42, 103] on img "🎧PayPal President & CEO Alex Chriss: Agentic Commerce, Stablecoins, AI, and Tra…" at bounding box center [36, 101] width 39 height 39
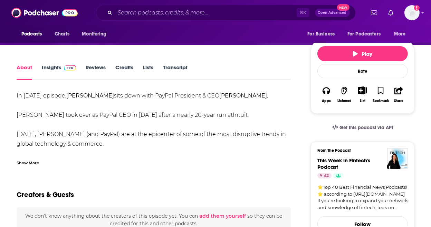
scroll to position [30, 0]
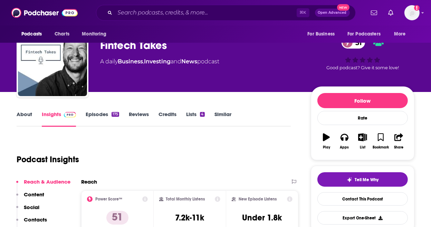
scroll to position [19, 0]
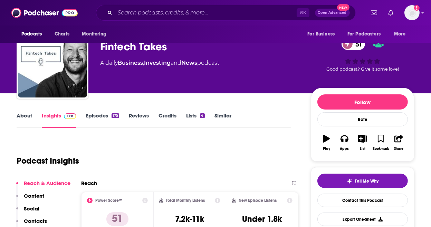
click at [31, 115] on link "About" at bounding box center [25, 120] width 16 height 16
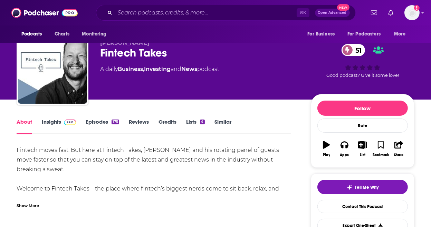
scroll to position [28, 0]
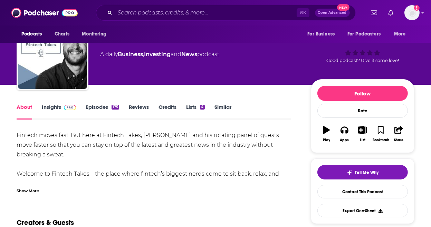
click at [35, 187] on div "Show More" at bounding box center [28, 190] width 22 height 7
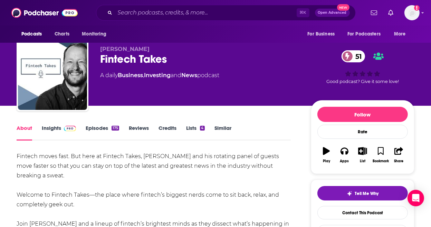
scroll to position [2, 0]
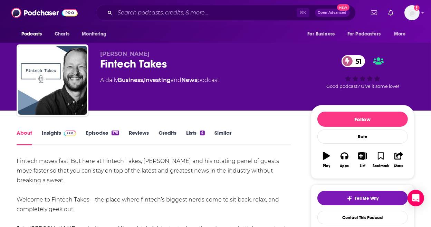
click at [65, 130] on span at bounding box center [70, 133] width 12 height 7
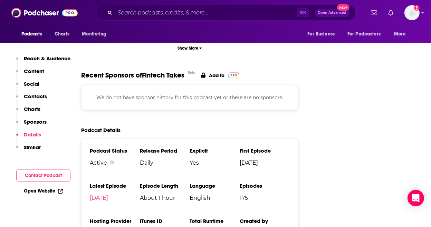
scroll to position [911, 0]
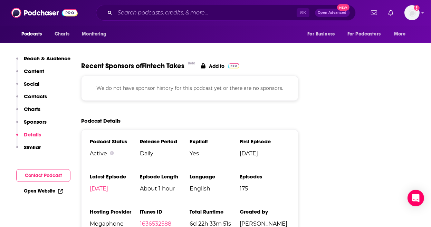
click at [146, 150] on span "Daily" at bounding box center [165, 153] width 50 height 7
click at [145, 150] on span "Daily" at bounding box center [165, 153] width 50 height 7
click at [148, 150] on span "Daily" at bounding box center [165, 153] width 50 height 7
click at [153, 150] on span "Daily" at bounding box center [165, 153] width 50 height 7
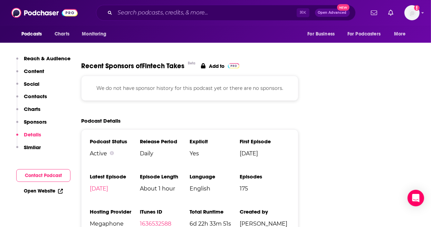
click at [153, 150] on span "Daily" at bounding box center [165, 153] width 50 height 7
click at [158, 150] on span "Daily" at bounding box center [165, 153] width 50 height 7
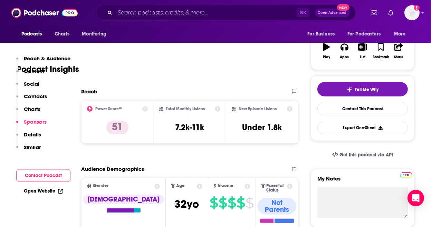
scroll to position [0, 0]
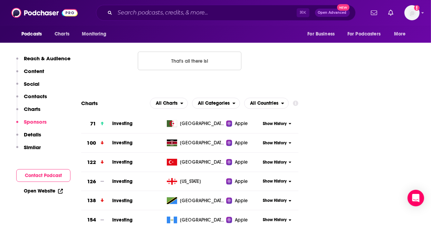
click at [38, 146] on p "Similar" at bounding box center [32, 147] width 17 height 7
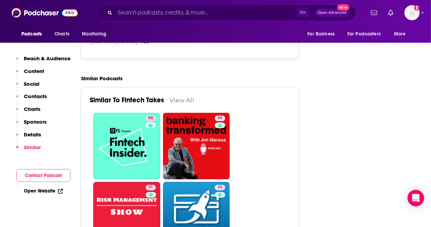
scroll to position [1139, 0]
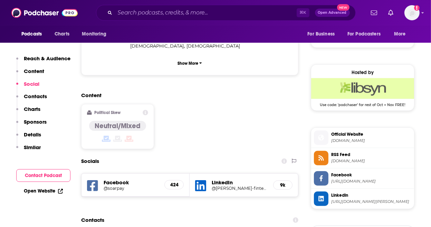
click at [32, 144] on p "Similar" at bounding box center [32, 147] width 17 height 7
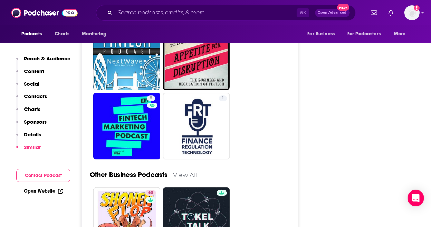
scroll to position [1760, 0]
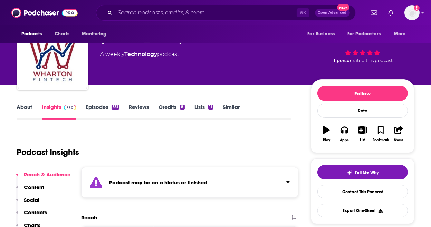
scroll to position [131, 0]
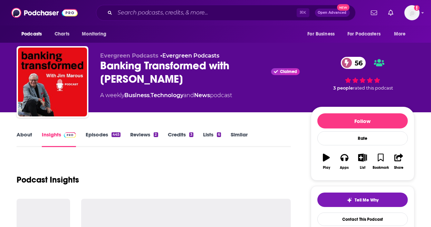
click at [29, 134] on link "About" at bounding box center [25, 139] width 16 height 16
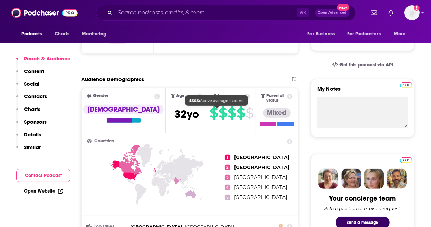
scroll to position [197, 0]
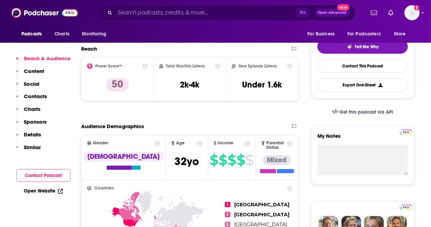
click at [31, 134] on p "Details" at bounding box center [32, 134] width 17 height 7
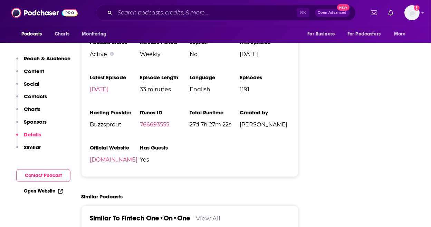
scroll to position [1016, 0]
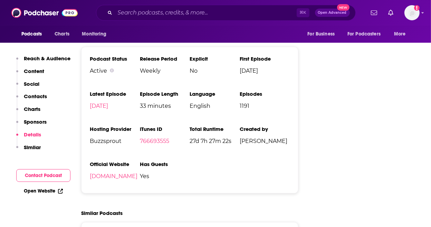
click at [29, 72] on p "Content" at bounding box center [34, 71] width 20 height 7
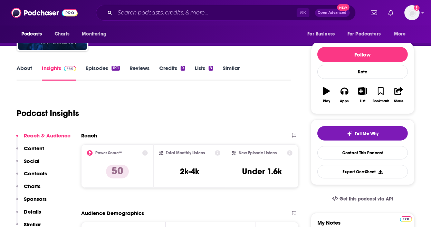
scroll to position [36, 0]
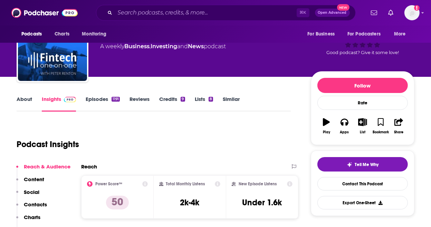
click at [98, 101] on link "Episodes 1191" at bounding box center [103, 104] width 34 height 16
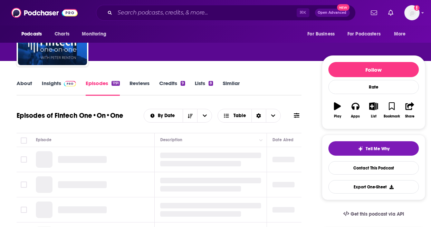
scroll to position [75, 0]
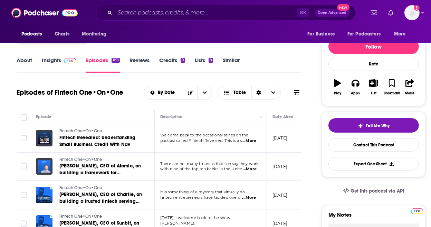
click at [254, 141] on span "...More" at bounding box center [249, 141] width 14 height 6
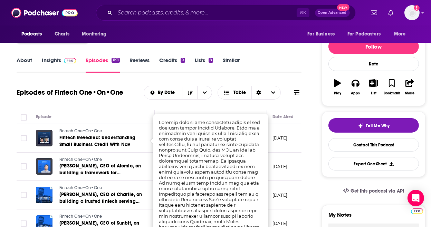
click at [116, 101] on div "Episodes of Fintech One•On•One By Date Table" at bounding box center [159, 93] width 285 height 18
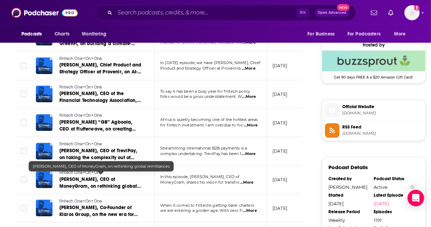
scroll to position [562, 0]
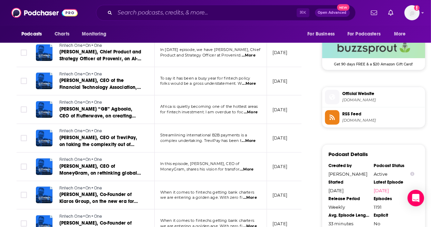
click at [250, 167] on span "...More" at bounding box center [247, 170] width 14 height 6
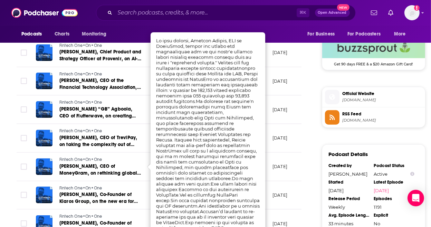
click at [10, 161] on div "About Insights Episodes 1191 Reviews Credits 9 Lists 8 Similar Episodes of Fint…" at bounding box center [164, 22] width 316 height 906
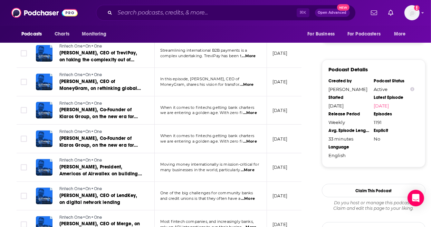
scroll to position [659, 0]
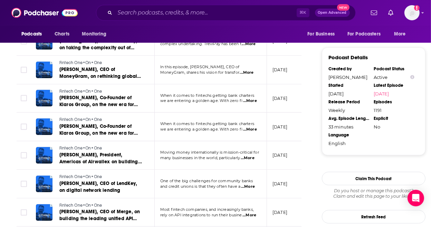
click at [252, 156] on span "...More" at bounding box center [247, 159] width 14 height 6
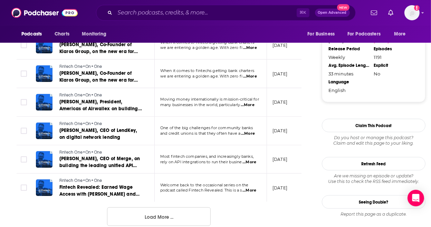
scroll to position [721, 0]
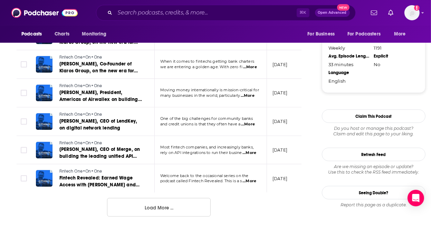
click at [184, 215] on button "Load More ..." at bounding box center [159, 207] width 104 height 19
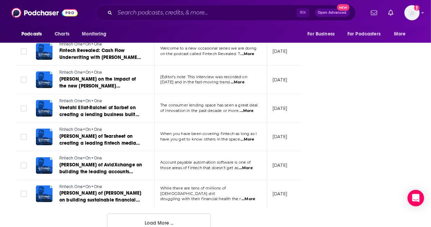
scroll to position [1437, 0]
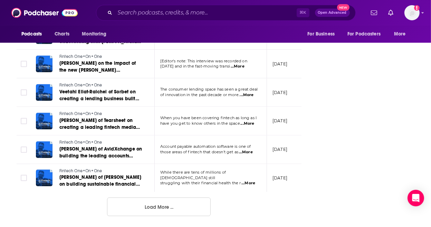
click at [158, 210] on button "Load More ..." at bounding box center [159, 207] width 104 height 19
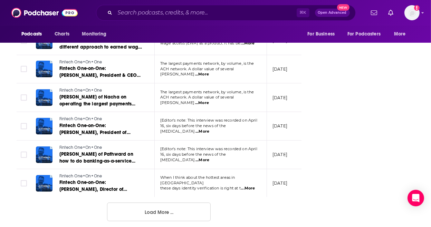
scroll to position [2149, 0]
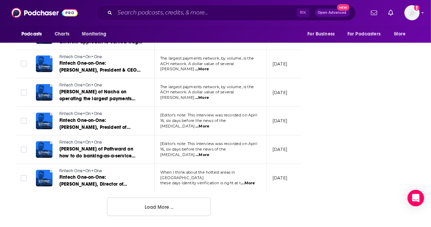
click at [176, 206] on button "Load More ..." at bounding box center [159, 207] width 104 height 19
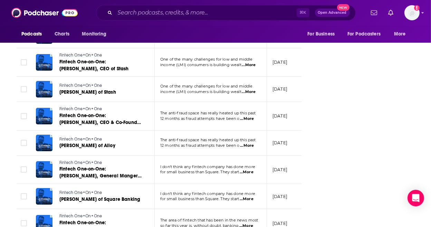
scroll to position [2542, 0]
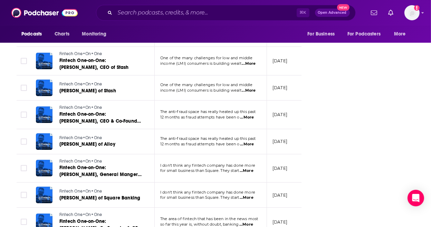
click at [252, 142] on span "...More" at bounding box center [247, 145] width 14 height 6
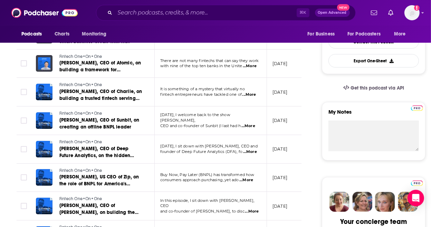
scroll to position [0, 0]
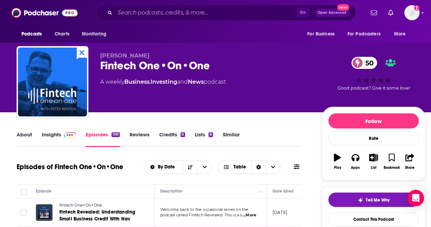
click at [45, 136] on link "Insights" at bounding box center [59, 139] width 34 height 16
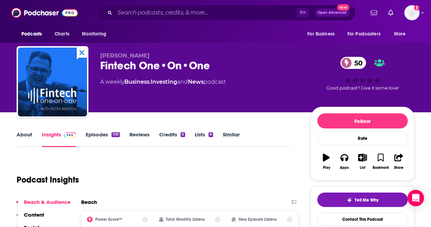
click at [22, 136] on link "About" at bounding box center [25, 139] width 16 height 16
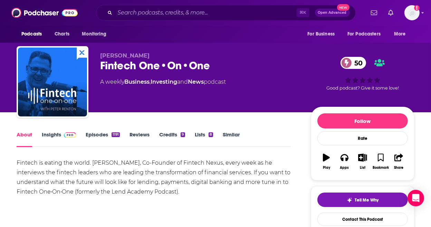
click at [55, 141] on link "Insights" at bounding box center [59, 139] width 34 height 16
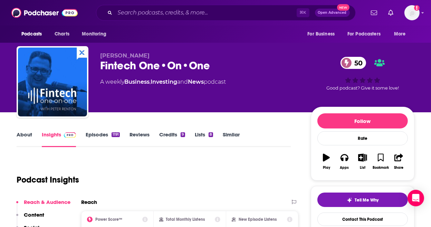
scroll to position [80, 0]
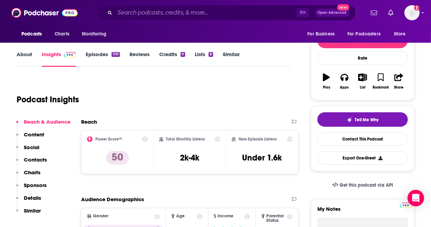
click at [31, 197] on p "Details" at bounding box center [32, 198] width 17 height 7
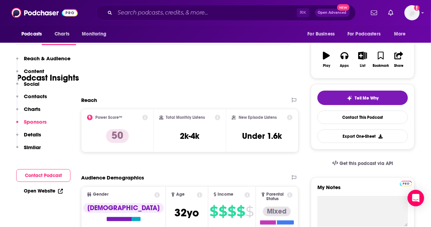
scroll to position [0, 0]
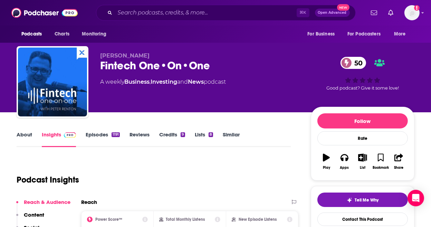
click at [28, 135] on link "About" at bounding box center [25, 139] width 16 height 16
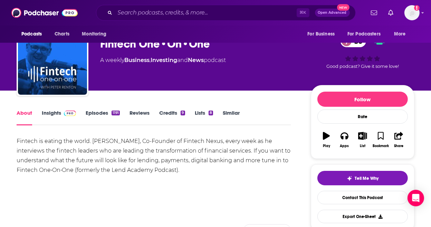
scroll to position [28, 0]
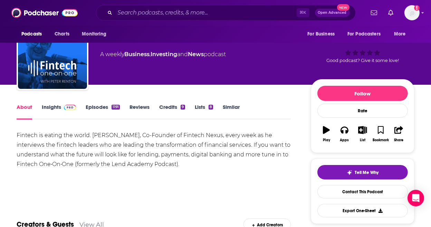
click at [77, 138] on div "Fintech is eating the world. Join Peter Renton, Co-Founder of Fintech Nexus, ev…" at bounding box center [154, 150] width 274 height 39
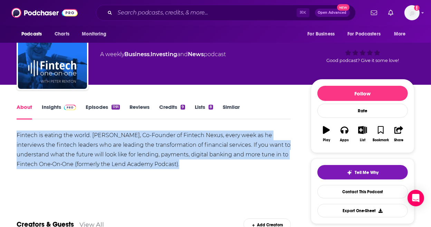
click at [77, 138] on div "Fintech is eating the world. Join Peter Renton, Co-Founder of Fintech Nexus, ev…" at bounding box center [154, 150] width 274 height 39
copy div "Fintech is eating the world. Join Peter Renton, Co-Founder of Fintech Nexus, ev…"
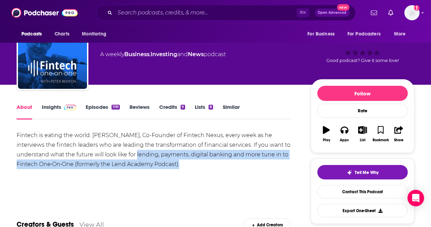
click at [129, 158] on div "Fintech is eating the world. Join Peter Renton, Co-Founder of Fintech Nexus, ev…" at bounding box center [154, 150] width 274 height 39
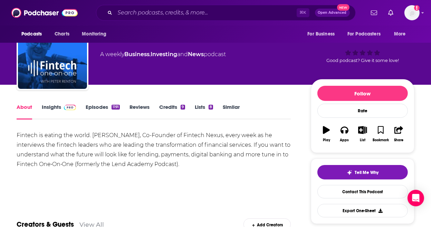
click at [60, 110] on link "Insights" at bounding box center [59, 112] width 34 height 16
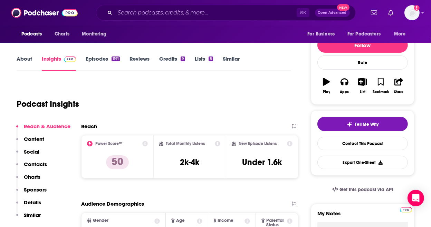
scroll to position [79, 0]
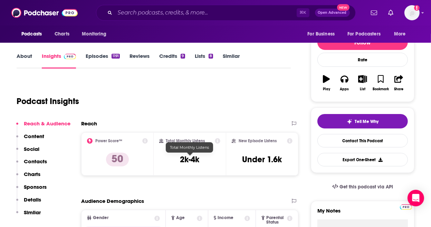
click at [179, 158] on div "Total Monthly Listens 2k-4k" at bounding box center [189, 154] width 61 height 32
copy div "2k-4k"
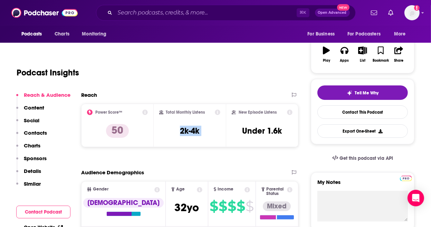
scroll to position [152, 0]
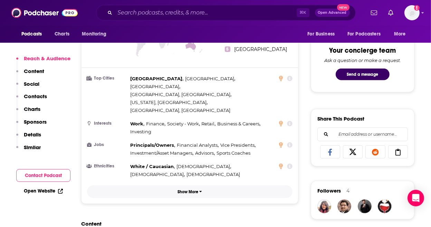
click at [194, 186] on button "Show More" at bounding box center [189, 192] width 205 height 13
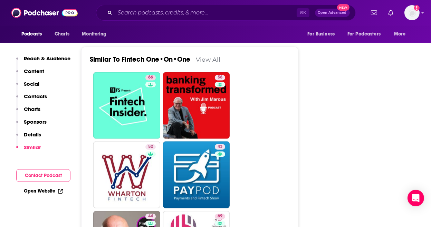
scroll to position [1259, 0]
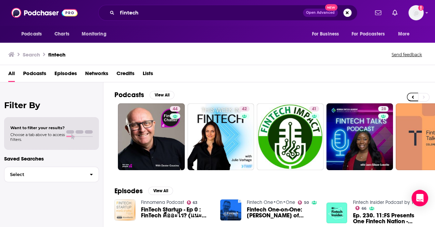
scroll to position [0, 313]
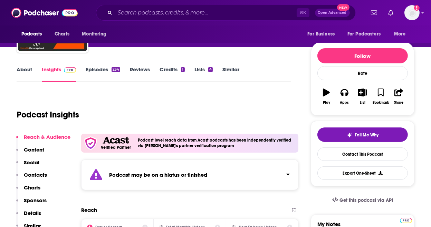
scroll to position [168, 0]
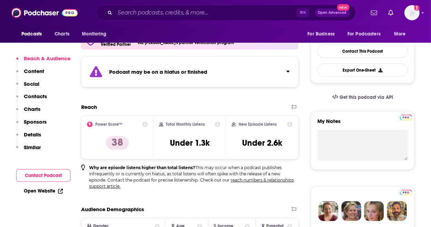
click at [286, 68] on button "Click to expand status details" at bounding box center [285, 70] width 9 height 10
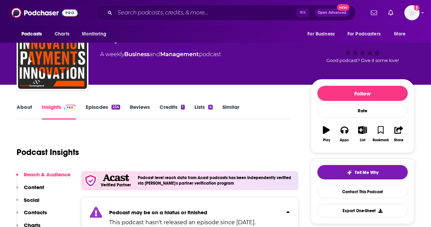
scroll to position [0, 0]
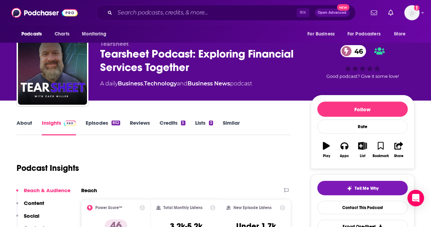
scroll to position [17, 0]
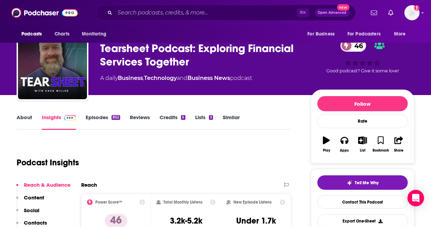
click at [21, 115] on link "About" at bounding box center [25, 122] width 16 height 16
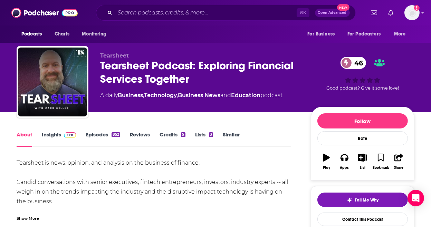
click at [127, 174] on div "Tearsheet is news, opinion, and analysis on the business of finance. Candid con…" at bounding box center [154, 192] width 274 height 68
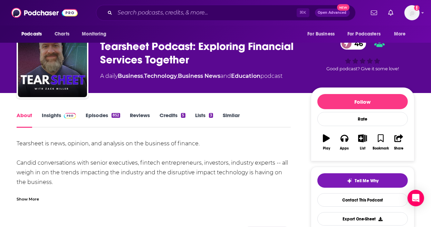
scroll to position [20, 0]
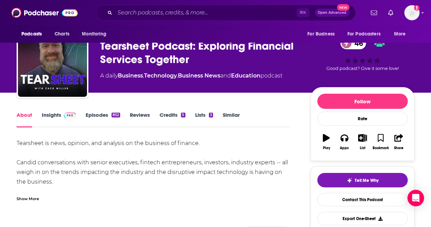
click at [103, 115] on link "Episodes 852" at bounding box center [103, 120] width 35 height 16
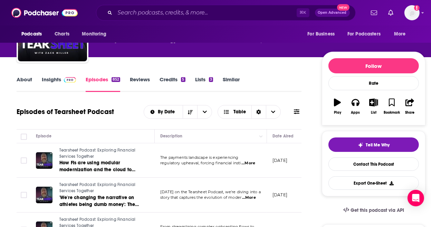
scroll to position [61, 0]
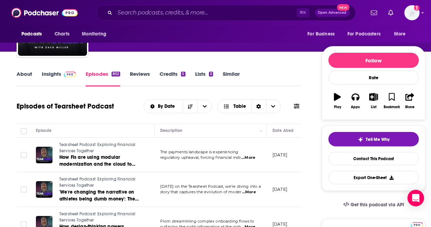
click at [250, 158] on span "...More" at bounding box center [248, 158] width 14 height 6
click at [268, 169] on td "[DATE]" at bounding box center [289, 155] width 45 height 35
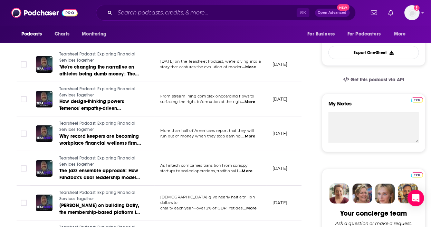
scroll to position [216, 0]
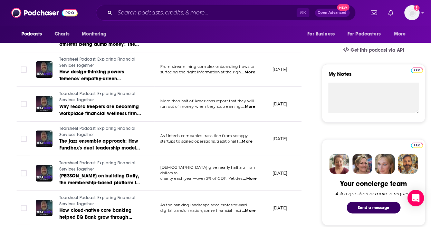
click at [245, 145] on td "As fintech companies transition from scrappy startups to scaled operations, tra…" at bounding box center [211, 139] width 112 height 35
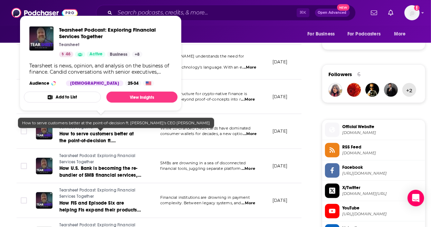
scroll to position [484, 0]
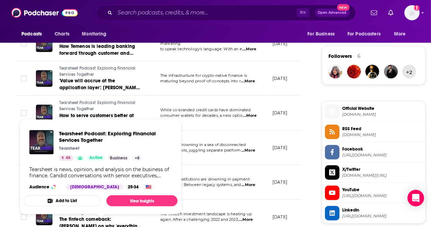
click at [8, 132] on div "About Insights Episodes 852 Reviews Credits 5 Lists 3 Similar Episodes of Tears…" at bounding box center [164, 131] width 316 height 970
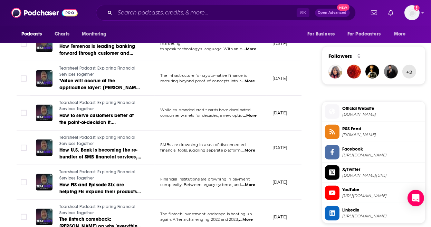
click at [315, 140] on div "About Insights Episodes 852 Reviews Credits 5 Lists 3 Similar Episodes of Tears…" at bounding box center [164, 131] width 316 height 970
click at [12, 152] on div "About Insights Episodes 852 Reviews Credits 5 Lists 3 Similar Episodes of Tears…" at bounding box center [164, 131] width 316 height 970
click at [245, 149] on span "...More" at bounding box center [248, 151] width 14 height 6
click at [302, 145] on div "About Insights Episodes 852 Reviews Credits 5 Lists 3 Similar Episodes of Tears…" at bounding box center [164, 131] width 316 height 970
click at [315, 131] on div "About Insights Episodes 852 Reviews Credits 5 Lists 3 Similar Episodes of Tears…" at bounding box center [164, 131] width 316 height 970
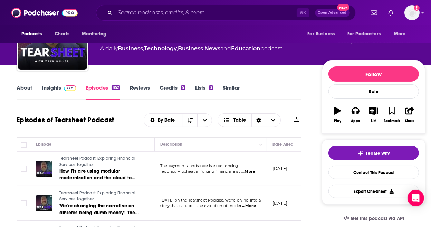
scroll to position [0, 0]
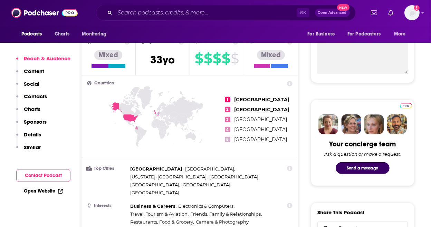
scroll to position [254, 0]
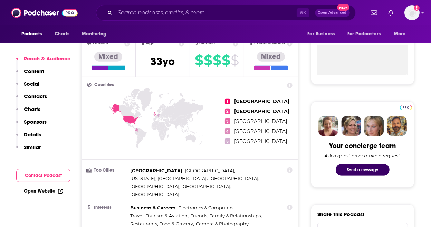
click at [31, 145] on p "Similar" at bounding box center [32, 147] width 17 height 7
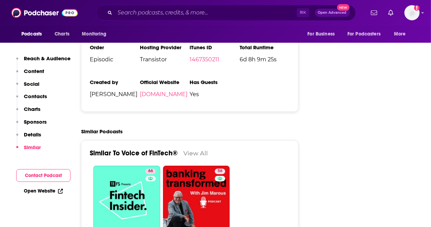
scroll to position [1114, 0]
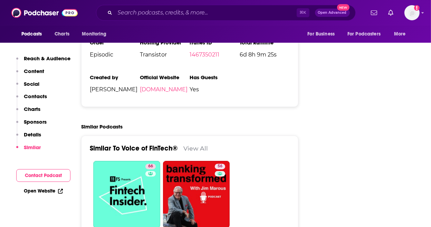
click at [30, 69] on p "Content" at bounding box center [34, 71] width 20 height 7
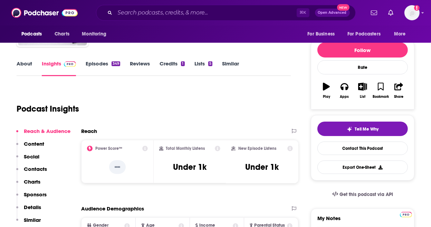
scroll to position [0, 0]
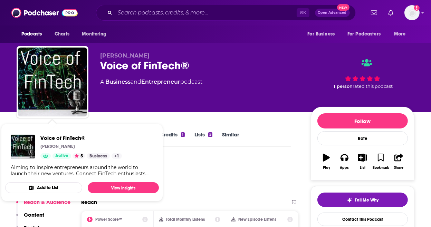
click at [222, 179] on div "Podcast Insights" at bounding box center [151, 175] width 268 height 35
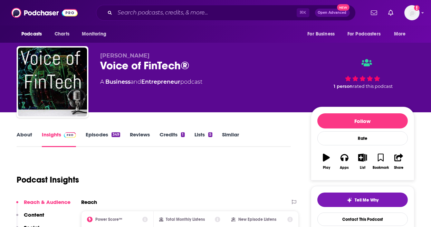
click at [23, 135] on link "About" at bounding box center [25, 139] width 16 height 16
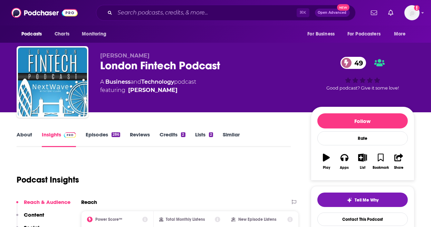
click at [24, 136] on link "About" at bounding box center [25, 139] width 16 height 16
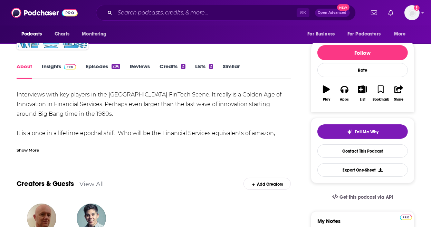
scroll to position [68, 0]
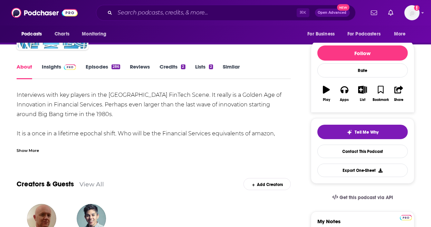
click at [26, 67] on link "About" at bounding box center [25, 71] width 16 height 16
click at [48, 69] on link "Insights" at bounding box center [59, 71] width 34 height 16
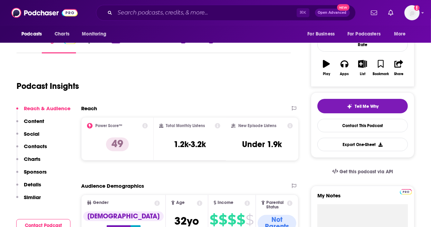
click at [32, 187] on p "Details" at bounding box center [32, 184] width 17 height 7
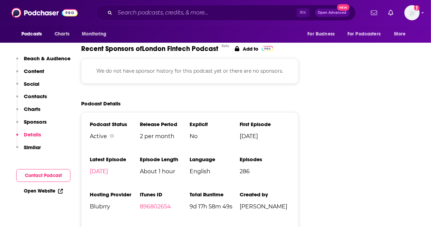
scroll to position [870, 0]
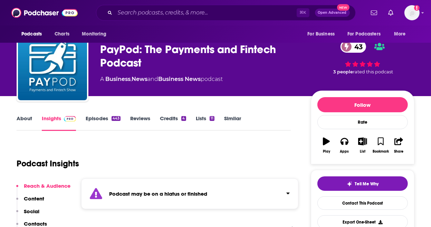
click at [273, 186] on div "Podcast may be on a hiatus or finished" at bounding box center [189, 194] width 217 height 31
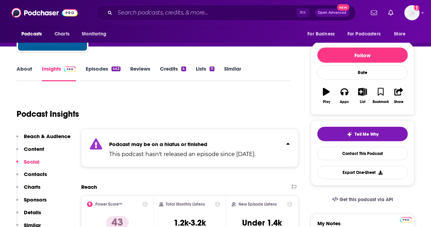
click at [34, 210] on p "Details" at bounding box center [32, 212] width 17 height 7
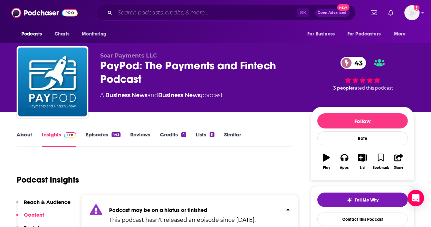
click at [172, 12] on input "Search podcasts, credits, & more..." at bounding box center [205, 12] width 181 height 11
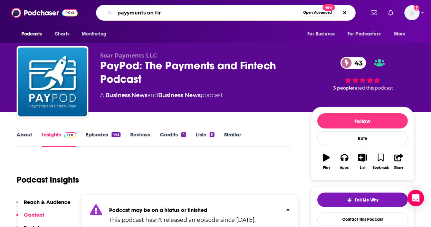
type input "payyments on fire"
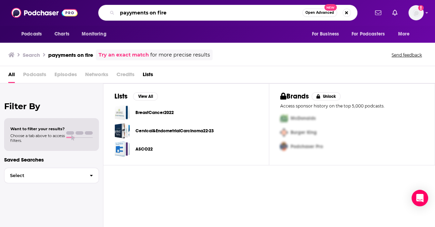
click at [129, 11] on input "payyments on fire" at bounding box center [209, 12] width 185 height 11
type input "payments on fire"
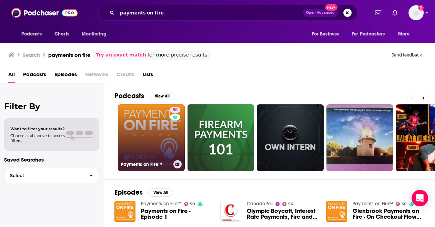
click at [134, 118] on link "50 Payments on Fire™" at bounding box center [151, 138] width 67 height 67
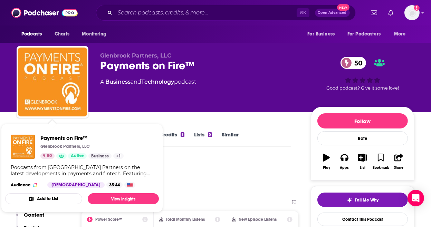
click at [8, 100] on div "Glenbrook Partners, LLC Payments on Fire™ 50 A Business and Technology podcast …" at bounding box center [215, 56] width 431 height 112
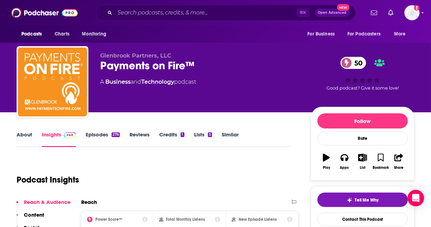
click at [19, 133] on link "About" at bounding box center [25, 139] width 16 height 16
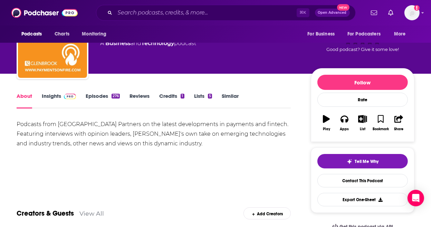
scroll to position [72, 0]
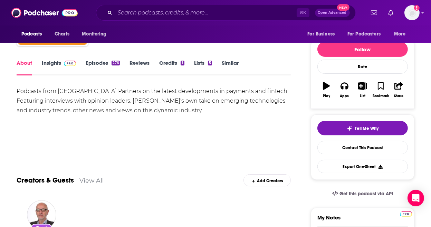
click at [134, 88] on div "Podcasts from Glenbrook Partners on the latest developments in payments and fin…" at bounding box center [154, 101] width 274 height 29
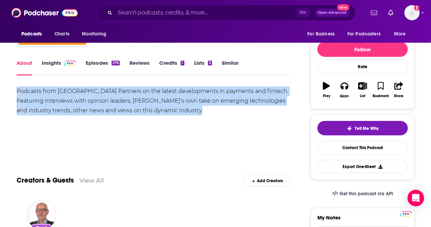
click at [212, 102] on div "Podcasts from Glenbrook Partners on the latest developments in payments and fin…" at bounding box center [154, 101] width 274 height 29
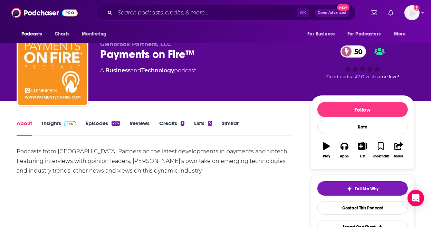
scroll to position [0, 0]
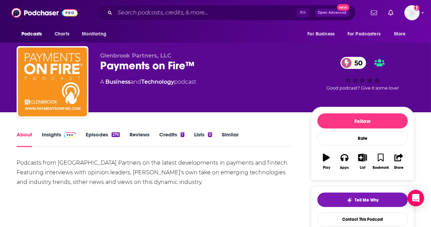
click at [86, 175] on div "Podcasts from Glenbrook Partners on the latest developments in payments and fin…" at bounding box center [154, 172] width 274 height 29
click at [94, 171] on div "Podcasts from Glenbrook Partners on the latest developments in payments and fin…" at bounding box center [154, 172] width 274 height 29
click at [94, 170] on div "Podcasts from Glenbrook Partners on the latest developments in payments and fin…" at bounding box center [154, 172] width 274 height 29
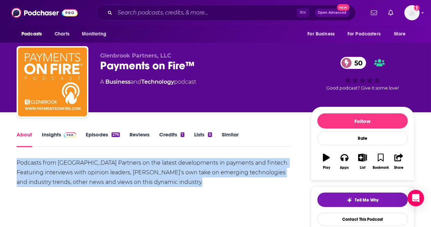
click at [94, 170] on div "Podcasts from Glenbrook Partners on the latest developments in payments and fin…" at bounding box center [154, 172] width 274 height 29
click at [204, 183] on div "Podcasts from Glenbrook Partners on the latest developments in payments and fin…" at bounding box center [154, 172] width 274 height 29
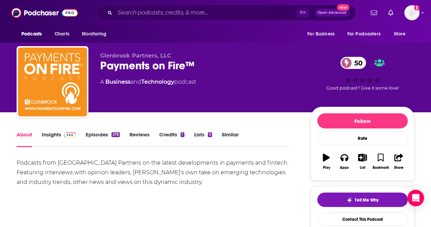
click at [98, 131] on div "About Insights Episodes 276 Reviews Credits 1 Lists 5 Similar" at bounding box center [154, 138] width 274 height 17
click at [99, 132] on link "Episodes 276" at bounding box center [103, 139] width 34 height 16
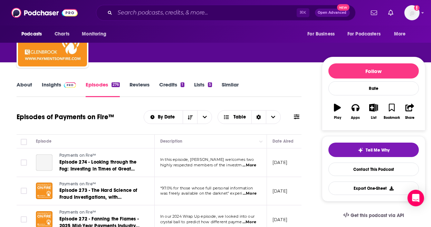
scroll to position [58, 0]
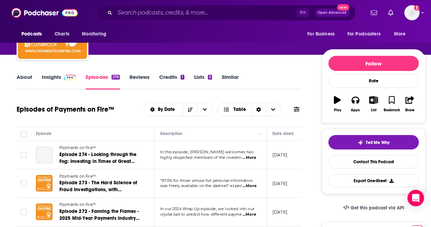
click at [245, 160] on span "...More" at bounding box center [249, 158] width 14 height 6
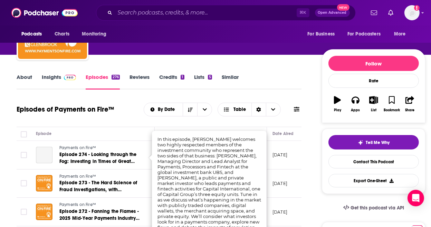
click at [111, 121] on div "Episodes of Payments on Fire™ By Date Table" at bounding box center [159, 114] width 285 height 27
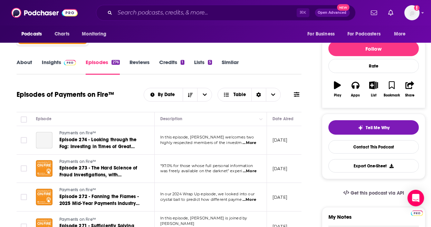
scroll to position [74, 0]
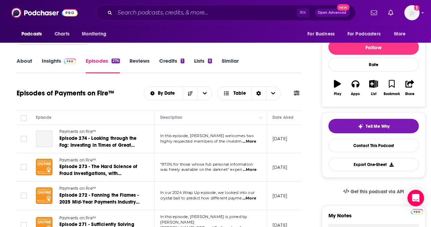
click at [25, 61] on link "About" at bounding box center [25, 66] width 16 height 16
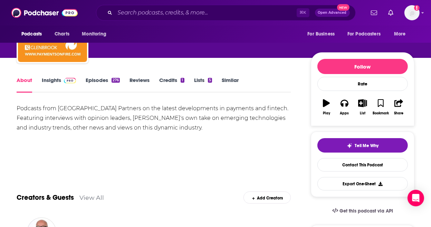
scroll to position [52, 0]
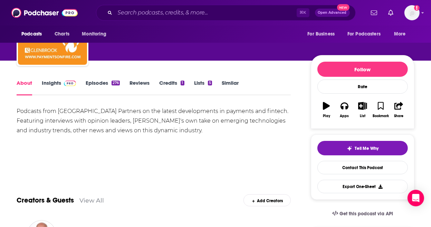
click at [53, 79] on div "About Insights Episodes 276 Reviews Credits 1 Lists 5 Similar" at bounding box center [154, 87] width 274 height 17
click at [60, 88] on link "Insights" at bounding box center [59, 88] width 34 height 16
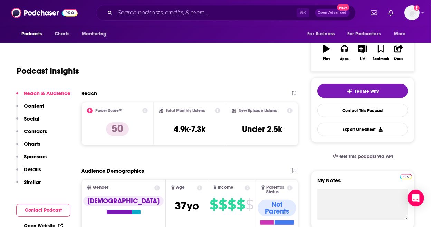
click at [37, 166] on p "Details" at bounding box center [32, 169] width 17 height 7
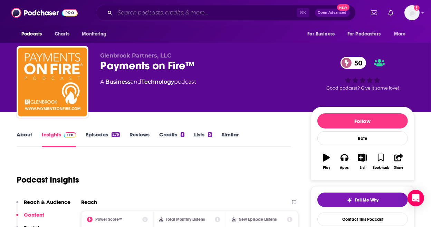
click at [150, 13] on input "Search podcasts, credits, & more..." at bounding box center [205, 12] width 181 height 11
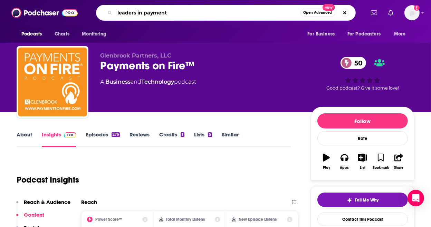
type input "leaders in payments"
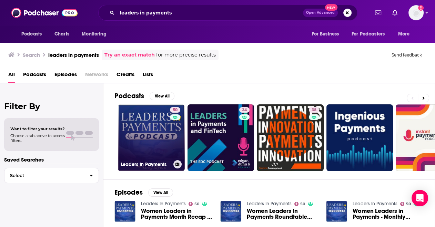
click at [155, 128] on link "50 Leaders In Payments" at bounding box center [151, 138] width 67 height 67
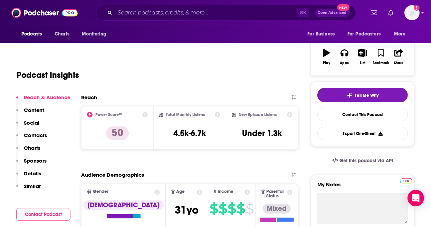
scroll to position [62, 0]
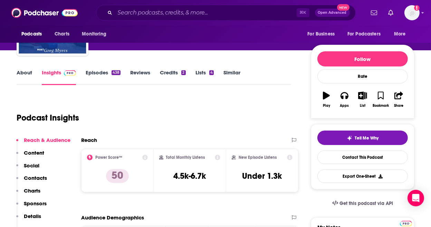
click at [22, 78] on link "About" at bounding box center [25, 77] width 16 height 16
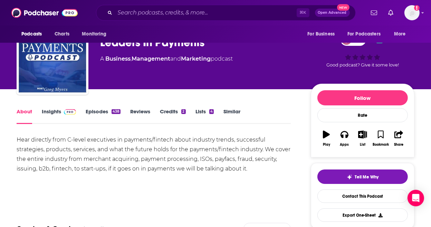
scroll to position [23, 0]
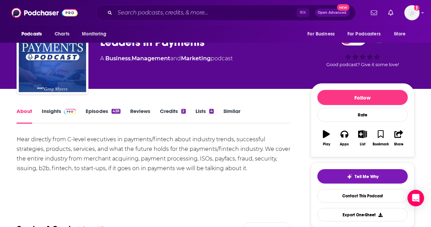
click at [57, 141] on div "Hear directly from C-level executives in payments/fintech about industry trends…" at bounding box center [154, 154] width 274 height 39
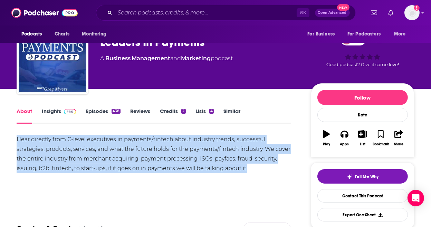
click at [57, 141] on div "Hear directly from C-level executives in payments/fintech about industry trends…" at bounding box center [154, 154] width 274 height 39
click at [209, 159] on div "Hear directly from C-level executives in payments/fintech about industry trends…" at bounding box center [154, 154] width 274 height 39
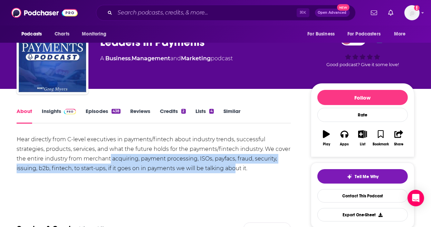
drag, startPoint x: 110, startPoint y: 158, endPoint x: 240, endPoint y: 168, distance: 129.8
click at [240, 168] on div "Hear directly from C-level executives in payments/fintech about industry trends…" at bounding box center [154, 154] width 274 height 39
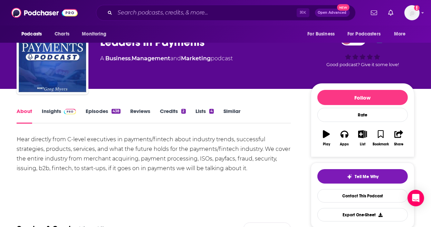
click at [240, 168] on div "Hear directly from C-level executives in payments/fintech about industry trends…" at bounding box center [154, 154] width 274 height 39
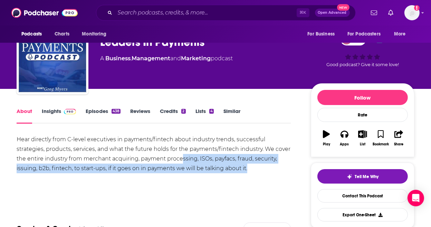
drag, startPoint x: 262, startPoint y: 166, endPoint x: 167, endPoint y: 159, distance: 95.1
click at [180, 160] on div "Hear directly from C-level executives in payments/fintech about industry trends…" at bounding box center [154, 154] width 274 height 39
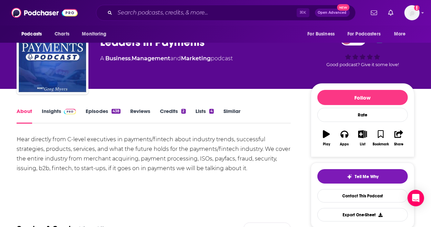
click at [167, 159] on div "Hear directly from C-level executives in payments/fintech about industry trends…" at bounding box center [154, 154] width 274 height 39
click at [24, 170] on div "Hear directly from C-level executives in payments/fintech about industry trends…" at bounding box center [154, 154] width 274 height 39
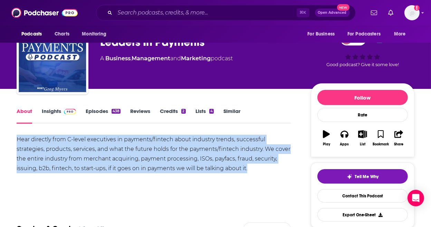
click at [24, 170] on div "Hear directly from C-level executives in payments/fintech about industry trends…" at bounding box center [154, 154] width 274 height 39
click at [171, 164] on div "Hear directly from C-level executives in payments/fintech about industry trends…" at bounding box center [154, 154] width 274 height 39
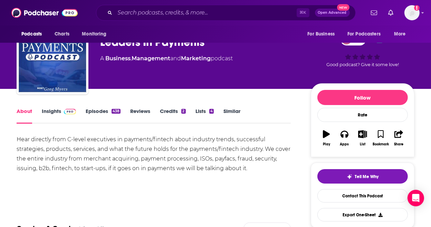
click at [52, 113] on link "Insights" at bounding box center [59, 116] width 34 height 16
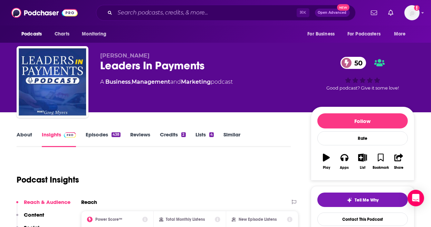
scroll to position [25, 0]
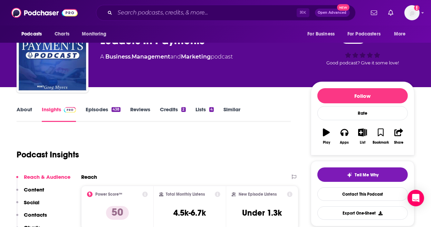
click at [96, 108] on link "Episodes 438" at bounding box center [103, 114] width 35 height 16
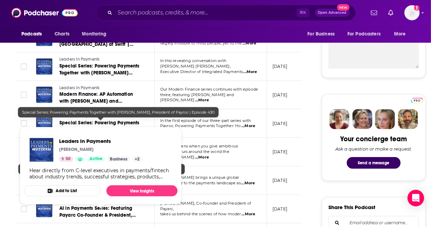
scroll to position [286, 0]
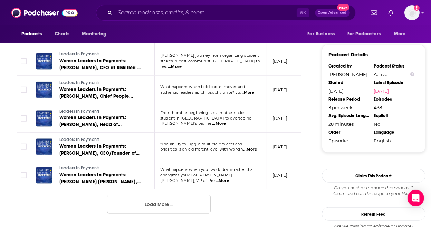
scroll to position [756, 0]
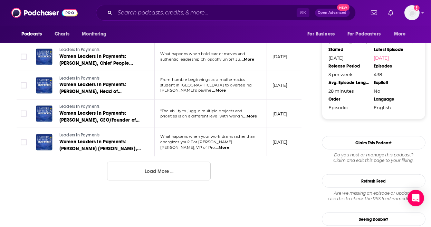
click at [159, 181] on button "Load More ..." at bounding box center [159, 171] width 104 height 19
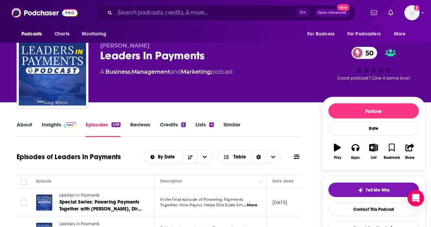
scroll to position [0, 0]
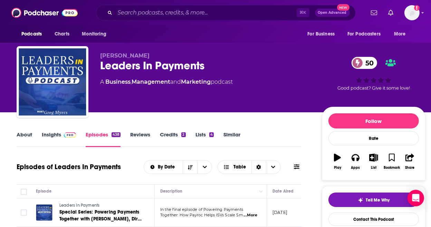
click at [154, 64] on div "Leaders In Payments 50" at bounding box center [205, 65] width 210 height 13
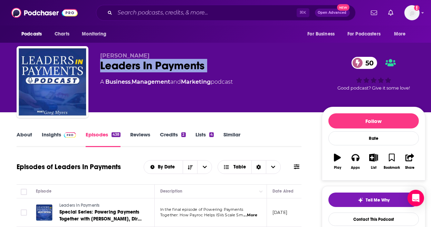
click at [154, 64] on div "Leaders In Payments 50" at bounding box center [205, 65] width 210 height 13
copy div "Leaders In Payments 50"
click at [22, 137] on link "About" at bounding box center [25, 139] width 16 height 16
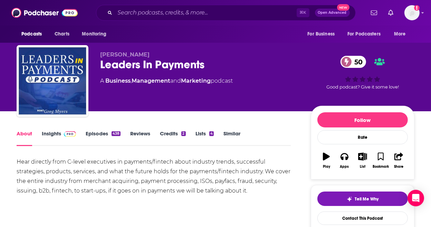
click at [190, 159] on div "Hear directly from C-level executives in payments/fintech about industry trends…" at bounding box center [154, 176] width 274 height 39
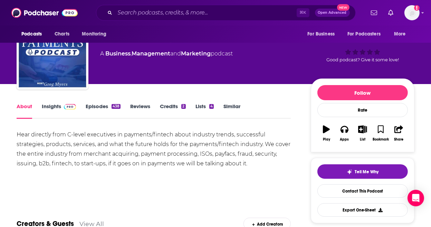
scroll to position [40, 0]
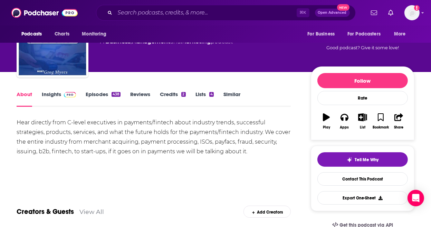
click at [109, 135] on div "Hear directly from C-level executives in payments/fintech about industry trends…" at bounding box center [154, 137] width 274 height 39
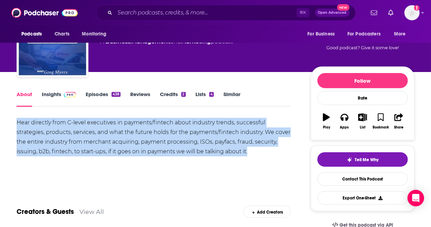
click at [109, 135] on div "Hear directly from C-level executives in payments/fintech about industry trends…" at bounding box center [154, 137] width 274 height 39
copy div "Hear directly from C-level executives in payments/fintech about industry trends…"
click at [49, 98] on link "Insights" at bounding box center [59, 99] width 34 height 16
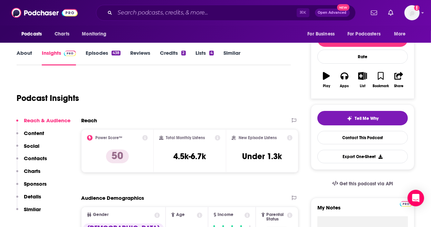
click at [38, 196] on p "Details" at bounding box center [32, 197] width 17 height 7
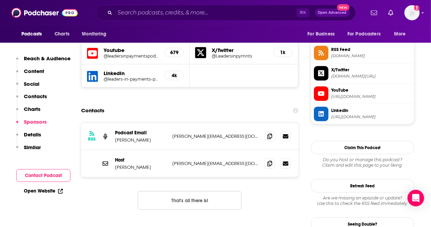
scroll to position [279, 0]
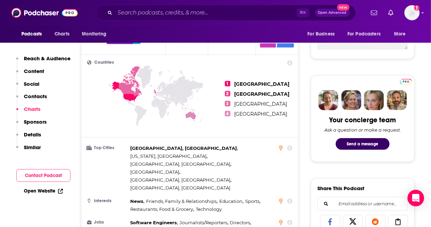
click at [36, 59] on p "Reach & Audience" at bounding box center [47, 58] width 47 height 7
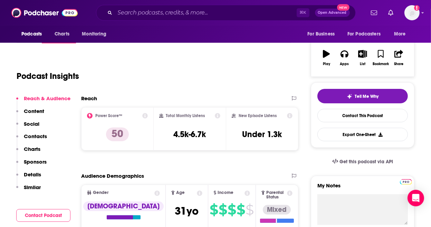
scroll to position [103, 0]
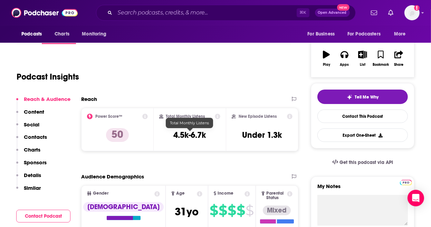
click at [184, 134] on h3 "4.5k-6.7k" at bounding box center [189, 135] width 32 height 10
copy div "4.5k-6.7k"
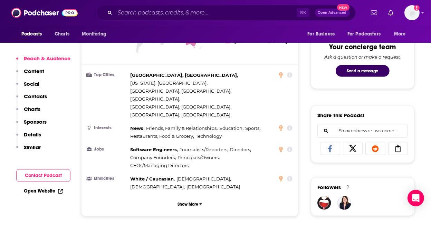
scroll to position [369, 0]
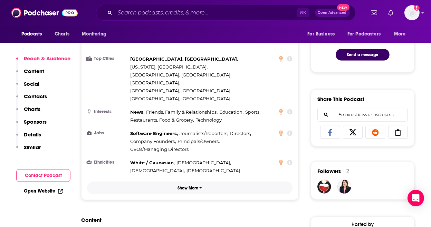
click at [184, 186] on p "Show More" at bounding box center [187, 188] width 21 height 5
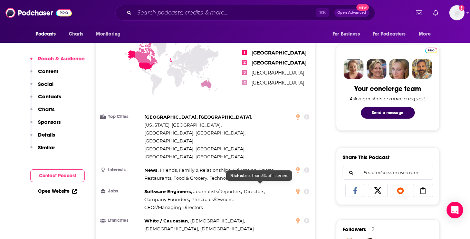
scroll to position [229, 0]
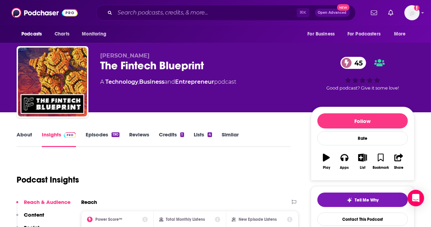
click at [22, 136] on link "About" at bounding box center [25, 139] width 16 height 16
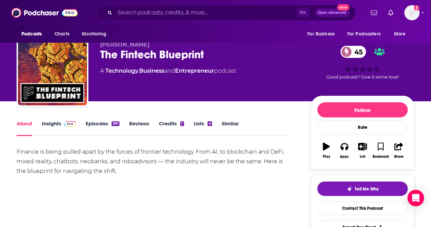
scroll to position [17, 0]
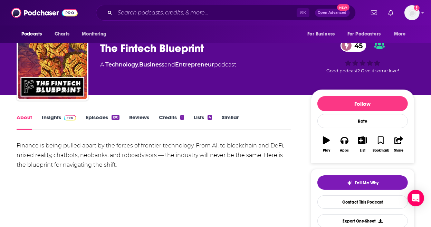
click at [105, 119] on link "Episodes 190" at bounding box center [103, 122] width 34 height 16
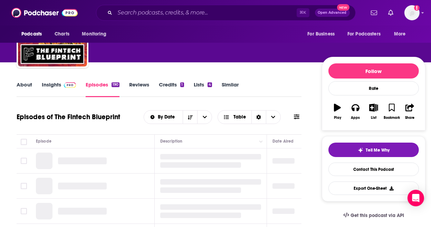
scroll to position [85, 0]
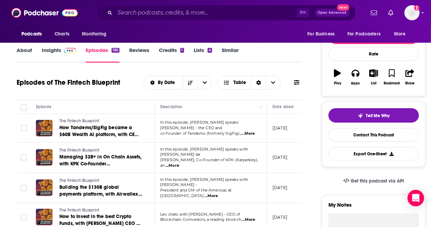
click at [179, 163] on span "...More" at bounding box center [172, 166] width 14 height 6
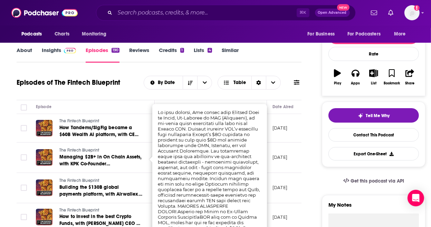
click at [134, 102] on th "Episode" at bounding box center [92, 107] width 124 height 14
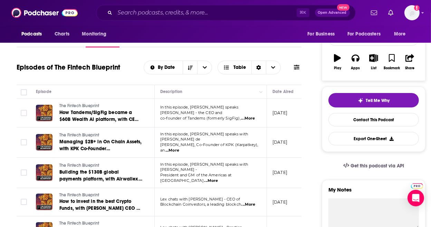
scroll to position [106, 0]
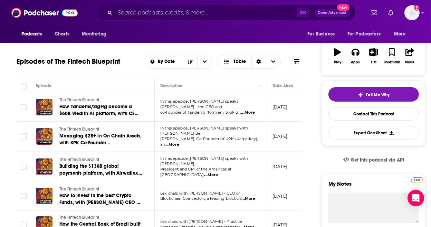
click at [218, 173] on span "...More" at bounding box center [211, 176] width 14 height 6
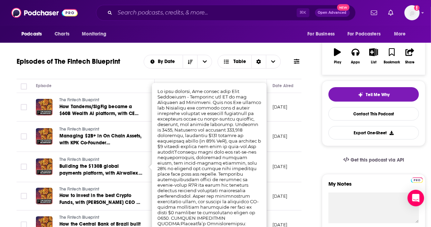
click at [142, 79] on th "Episode" at bounding box center [92, 86] width 124 height 14
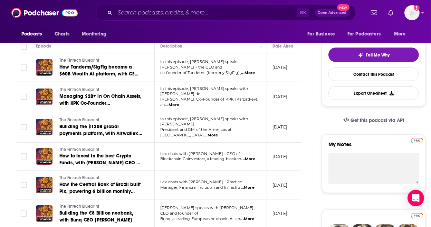
scroll to position [147, 0]
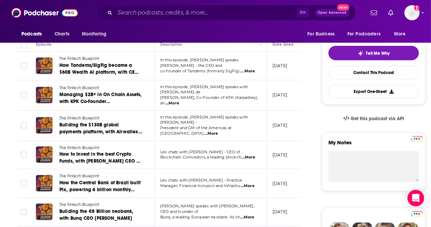
click at [250, 184] on span "...More" at bounding box center [247, 187] width 14 height 6
click at [249, 184] on span "...More" at bounding box center [247, 187] width 14 height 6
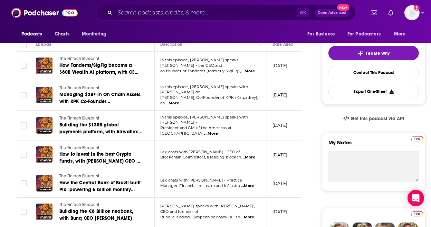
click at [245, 184] on span "...More" at bounding box center [247, 187] width 14 height 6
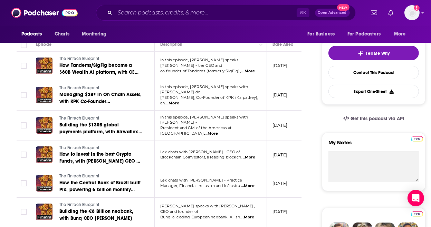
click at [250, 184] on span "...More" at bounding box center [247, 187] width 14 height 6
click at [382, 119] on span "Get this podcast via API" at bounding box center [376, 119] width 53 height 6
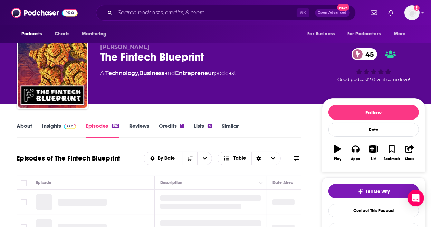
scroll to position [5, 0]
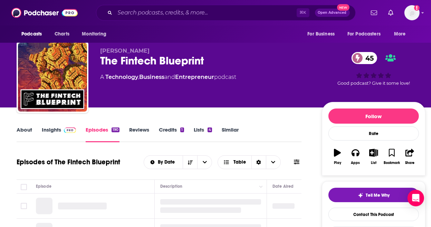
click at [24, 131] on link "About" at bounding box center [25, 135] width 16 height 16
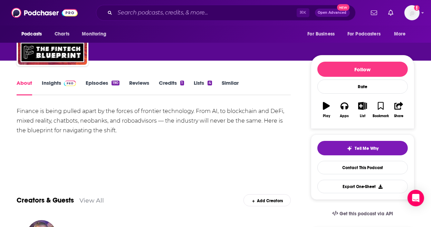
scroll to position [24, 0]
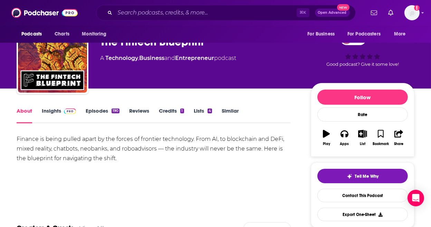
click at [54, 110] on link "Insights" at bounding box center [59, 116] width 34 height 16
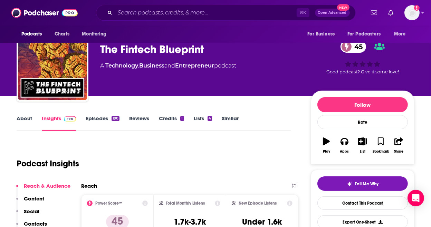
scroll to position [17, 0]
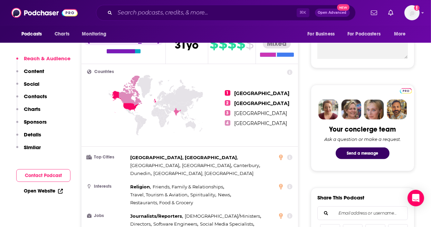
click at [34, 134] on p "Details" at bounding box center [32, 134] width 17 height 7
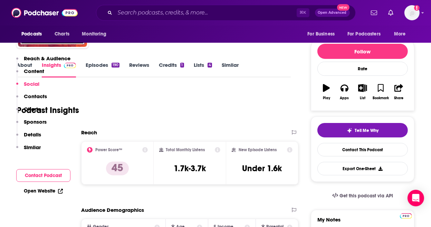
scroll to position [0, 0]
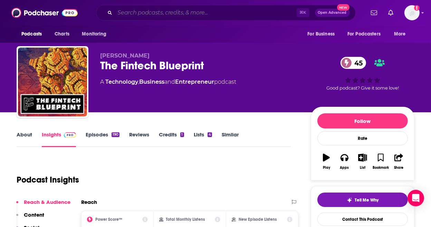
click at [171, 11] on input "Search podcasts, credits, & more..." at bounding box center [205, 12] width 181 height 11
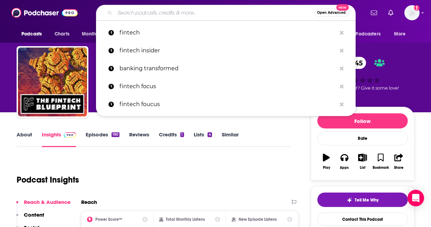
paste input "[PERSON_NAME] FinTech Podcast"
type input "[PERSON_NAME] FinTech Podcast"
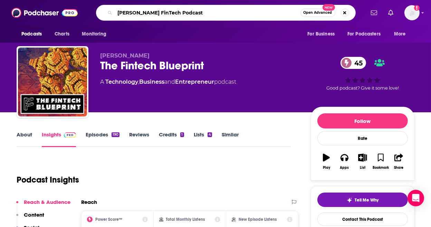
click at [192, 16] on input "[PERSON_NAME] FinTech Podcast" at bounding box center [207, 12] width 185 height 11
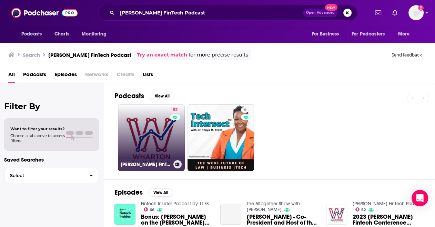
click at [147, 130] on link "52 [PERSON_NAME] FinTech Podcast" at bounding box center [151, 138] width 67 height 67
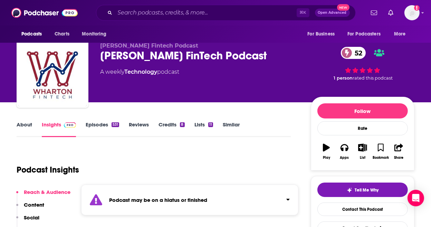
scroll to position [16, 0]
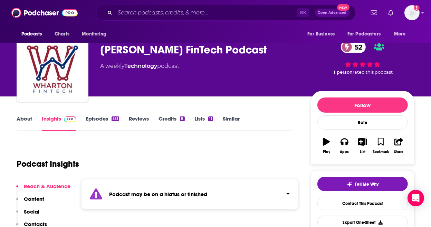
click at [208, 201] on div "Podcast may be on a hiatus or finished" at bounding box center [189, 194] width 217 height 31
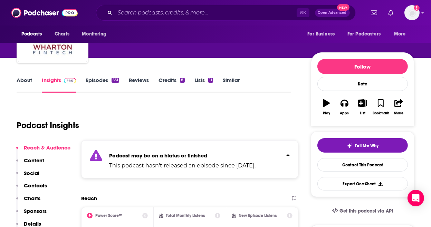
click at [205, 163] on p "This podcast hasn't released an episode since [DATE]." at bounding box center [182, 166] width 146 height 8
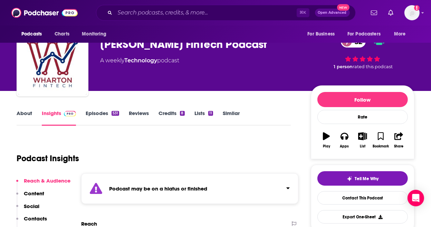
scroll to position [0, 0]
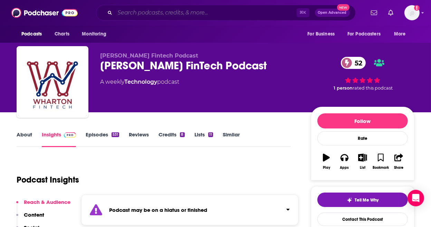
click at [172, 17] on input "Search podcasts, credits, & more..." at bounding box center [205, 12] width 181 height 11
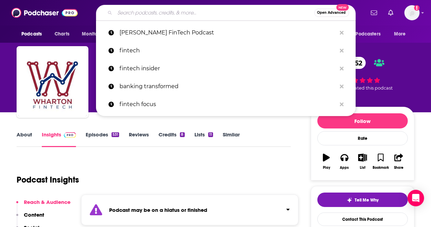
paste input "FinOpsPod"
type input "FinOpsPod"
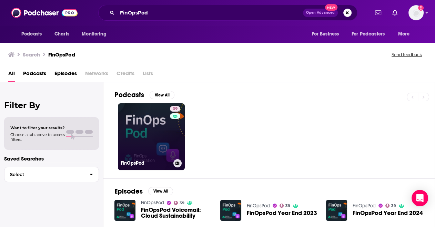
click at [133, 120] on link "39 FinOpsPod" at bounding box center [151, 137] width 67 height 67
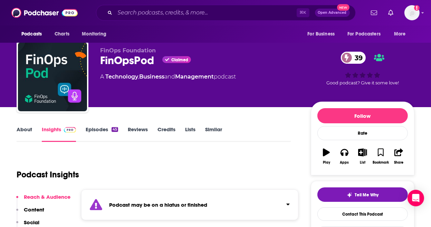
scroll to position [16, 0]
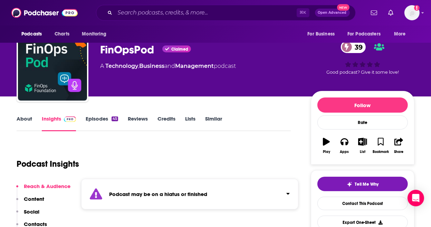
click at [182, 183] on div "Podcast may be on a hiatus or finished" at bounding box center [189, 194] width 217 height 31
click at [184, 186] on div "Podcast may be on a hiatus or finished This podcast hasn't released an episode …" at bounding box center [189, 198] width 217 height 38
click at [184, 186] on div "Podcast may be on a hiatus or finished" at bounding box center [189, 194] width 217 height 31
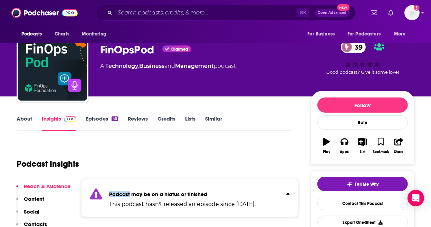
click at [185, 186] on div "Podcast may be on a hiatus or finished This podcast hasn't released an episode …" at bounding box center [189, 198] width 217 height 38
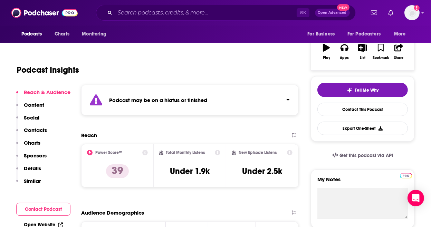
click at [38, 165] on p "Details" at bounding box center [32, 168] width 17 height 7
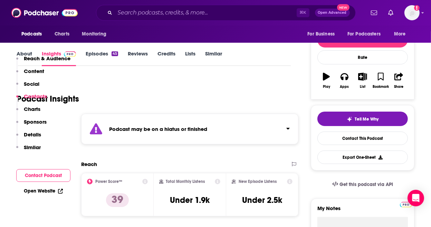
scroll to position [0, 0]
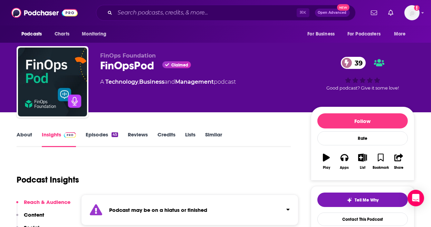
click at [21, 133] on link "About" at bounding box center [25, 139] width 16 height 16
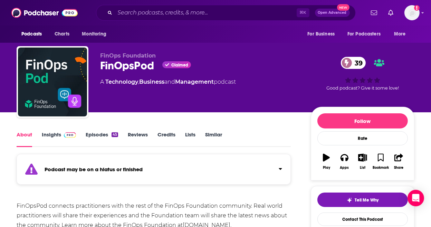
click at [94, 130] on div "About Insights Episodes 45 Reviews Credits Lists Similar" at bounding box center [154, 138] width 274 height 17
click at [94, 134] on link "Episodes 45" at bounding box center [102, 139] width 32 height 16
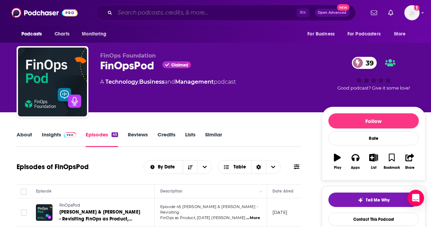
click at [150, 14] on input "Search podcasts, credits, & more..." at bounding box center [205, 12] width 181 height 11
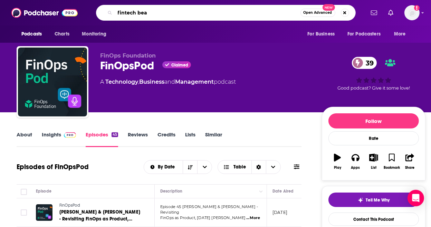
type input "fintech beat"
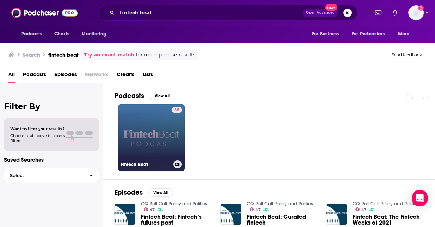
click at [146, 128] on link "35 Fintech Beat" at bounding box center [151, 138] width 67 height 67
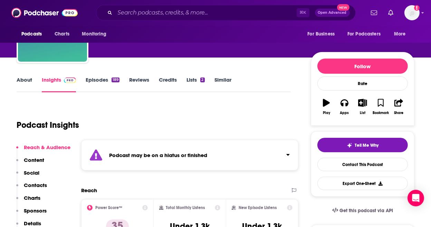
scroll to position [55, 0]
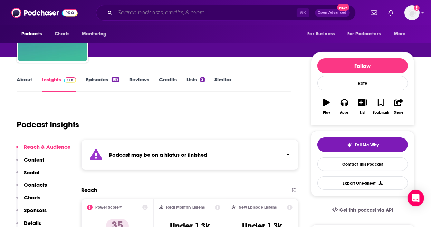
click at [148, 14] on input "Search podcasts, credits, & more..." at bounding box center [205, 12] width 181 height 11
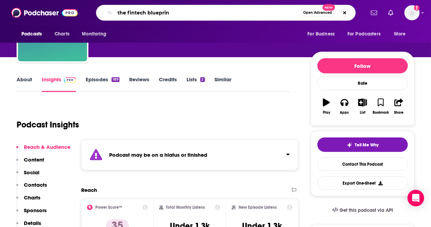
type input "the fintech blueprint"
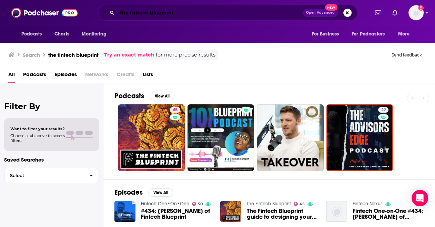
click at [151, 12] on input "the fintech blueprint" at bounding box center [210, 12] width 186 height 11
click at [150, 12] on input "the fintech blueprint" at bounding box center [210, 12] width 186 height 11
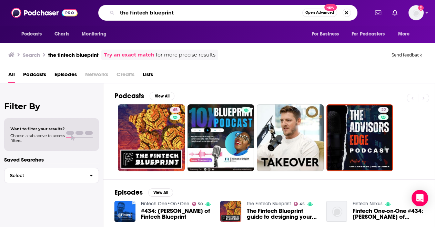
click at [150, 12] on input "the fintech blueprint" at bounding box center [209, 12] width 185 height 11
type input "for fintech's sake"
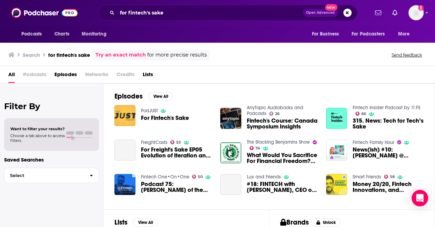
click at [122, 112] on img "For Fintech's Sake" at bounding box center [125, 115] width 21 height 21
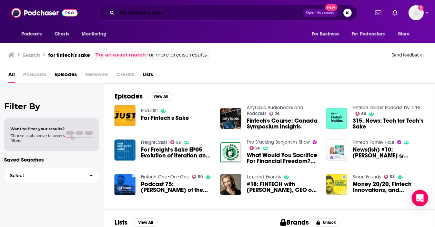
click at [155, 16] on input "for fintech's sake" at bounding box center [210, 12] width 186 height 11
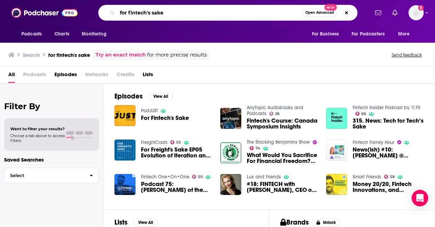
click at [155, 16] on input "for fintech's sake" at bounding box center [209, 12] width 185 height 11
paste input "Fintech Family Hour"
click at [220, 12] on input "Fintech Family Hour" at bounding box center [209, 12] width 185 height 11
type input "Fintech Family Hour"
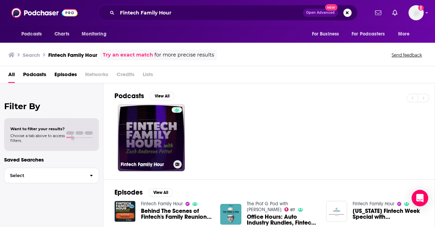
click at [143, 150] on link "Fintech Family Hour" at bounding box center [151, 138] width 67 height 67
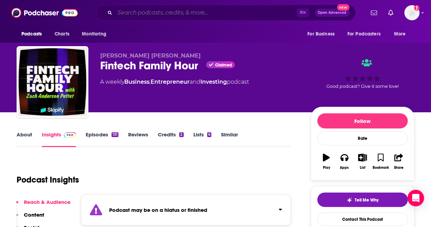
click at [130, 17] on input "Search podcasts, credits, & more..." at bounding box center [205, 12] width 181 height 11
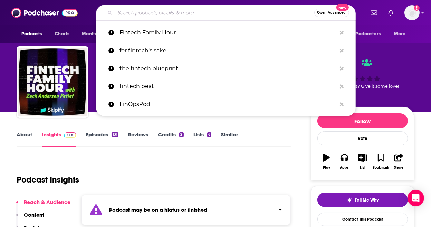
paste input "Banking Transformed with [PERSON_NAME]"
type input "Banking Transformed with [PERSON_NAME]"
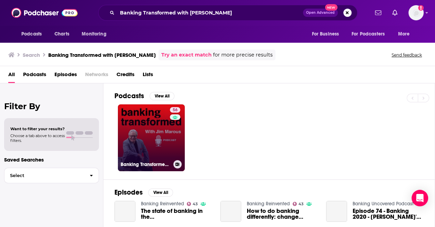
click at [140, 134] on link "56 Banking Transformed with [PERSON_NAME]" at bounding box center [151, 138] width 67 height 67
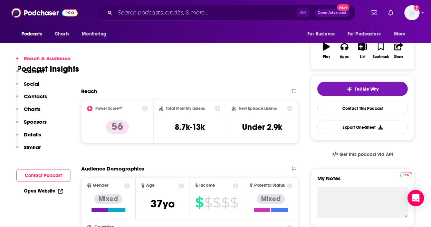
scroll to position [126, 0]
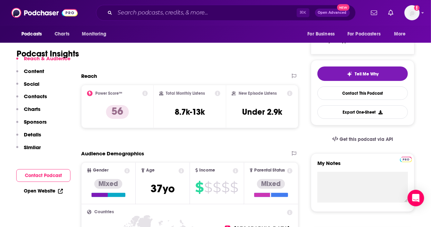
click at [36, 135] on p "Details" at bounding box center [32, 134] width 17 height 7
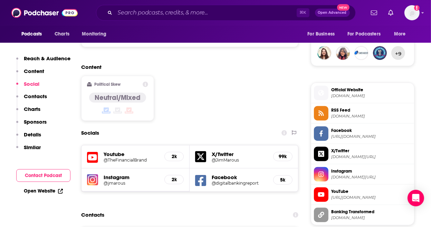
scroll to position [0, 0]
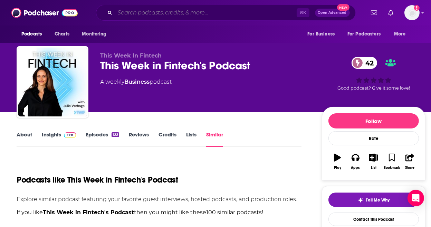
click at [166, 9] on input "Search podcasts, credits, & more..." at bounding box center [205, 12] width 181 height 11
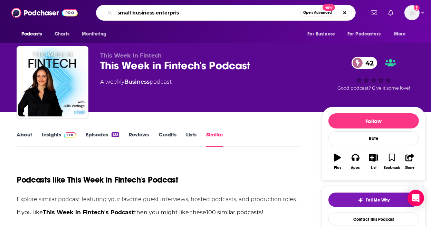
type input "small business enterprise"
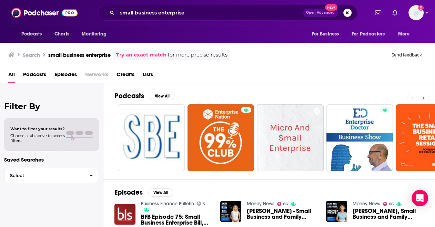
click at [426, 100] on button at bounding box center [423, 98] width 11 height 9
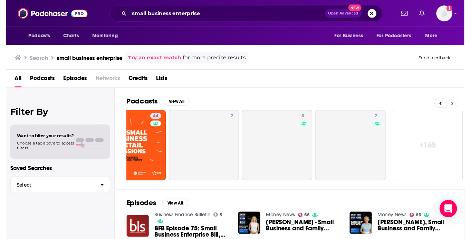
scroll to position [0, 313]
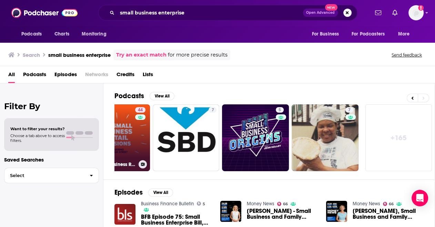
click at [140, 128] on div "44" at bounding box center [141, 133] width 12 height 53
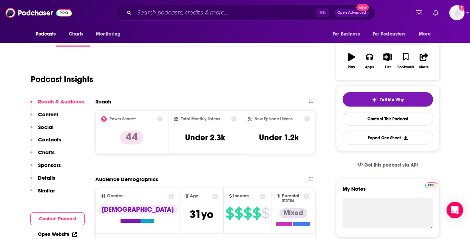
scroll to position [101, 0]
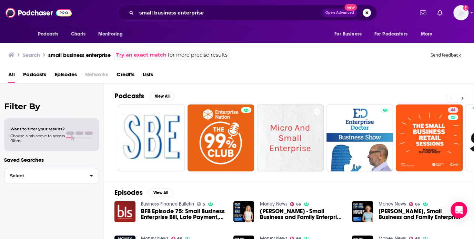
click at [430, 99] on button at bounding box center [462, 98] width 11 height 9
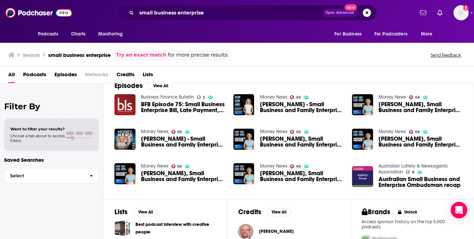
scroll to position [35, 0]
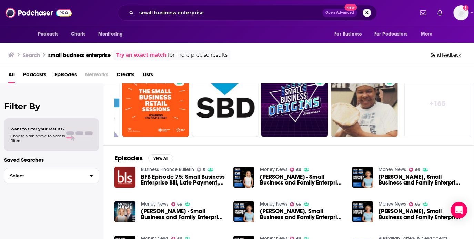
click at [35, 76] on span "Podcasts" at bounding box center [34, 76] width 23 height 14
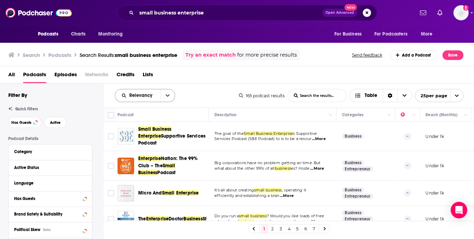
click at [159, 94] on span "Relevancy" at bounding box center [137, 95] width 45 height 5
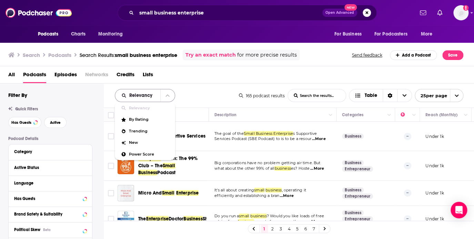
click at [161, 95] on button "close menu" at bounding box center [167, 95] width 14 height 12
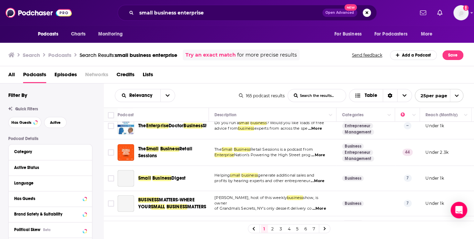
scroll to position [98, 0]
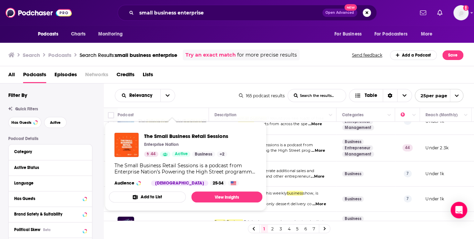
click at [222, 83] on div "Relevancy List Search Input Search the results... Table 165 podcast results Lis…" at bounding box center [289, 95] width 371 height 24
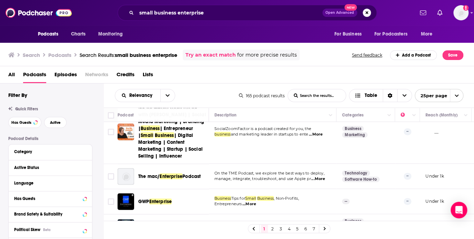
scroll to position [623, 0]
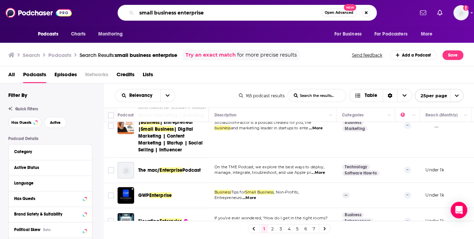
click at [196, 15] on input "small business enterprise" at bounding box center [229, 12] width 185 height 11
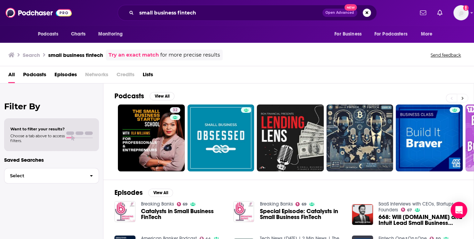
click at [430, 100] on icon at bounding box center [463, 98] width 2 height 5
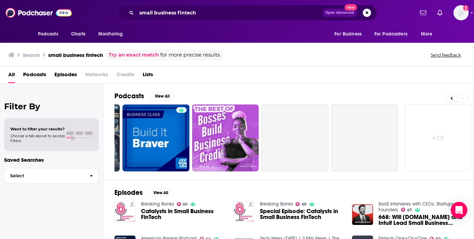
scroll to position [0, 274]
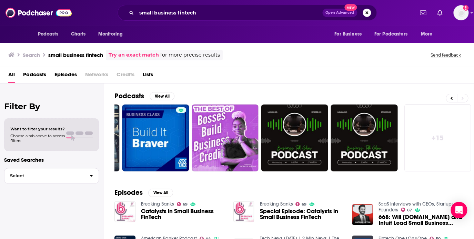
click at [30, 75] on span "Podcasts" at bounding box center [34, 76] width 23 height 14
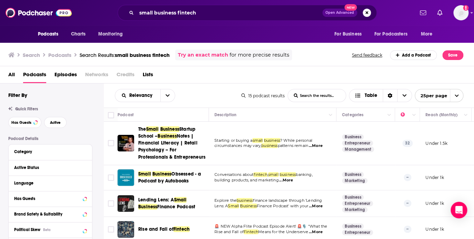
click at [234, 91] on div "Relevancy List Search Input Search the results... Table" at bounding box center [178, 95] width 127 height 13
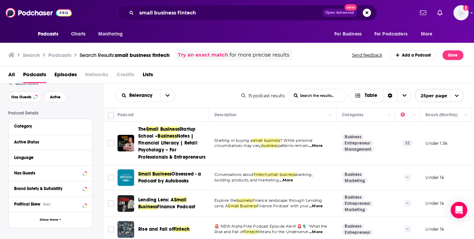
click at [32, 180] on div "Has Guests" at bounding box center [50, 174] width 83 height 16
click at [25, 171] on div "Has Guests" at bounding box center [41, 173] width 55 height 5
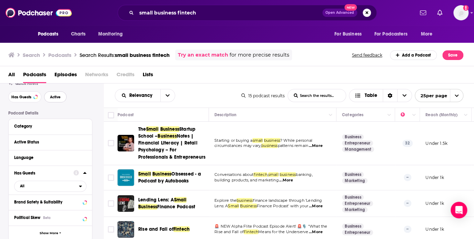
click at [57, 98] on span "Active" at bounding box center [55, 97] width 11 height 4
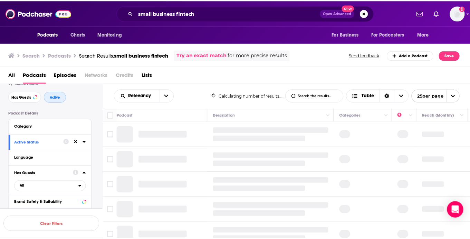
scroll to position [43, 0]
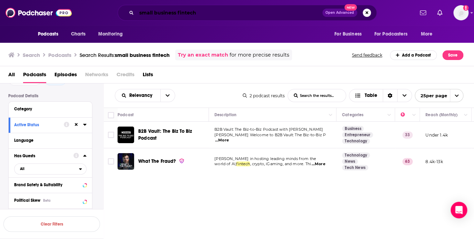
click at [201, 13] on input "small business fintech" at bounding box center [230, 12] width 186 height 11
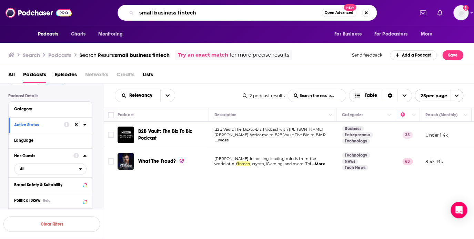
click at [201, 13] on input "small business fintech" at bounding box center [229, 12] width 185 height 11
paste input "a16z Podcast"
type input "a16z Podcast"
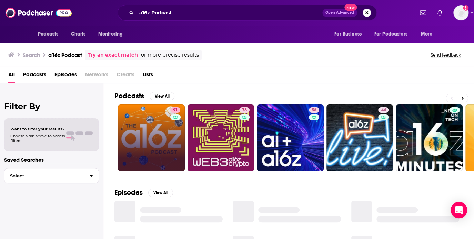
click at [150, 134] on link "91" at bounding box center [151, 138] width 67 height 67
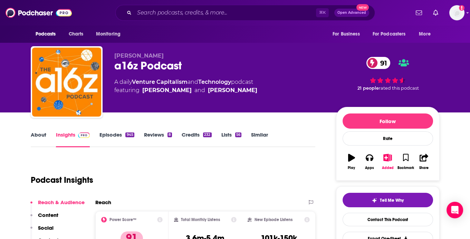
click at [35, 133] on link "About" at bounding box center [39, 139] width 16 height 16
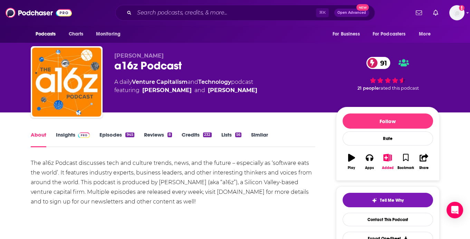
scroll to position [17, 0]
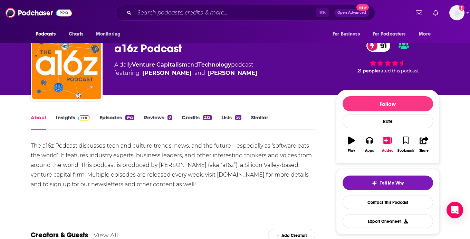
click at [115, 121] on link "Episodes 945" at bounding box center [116, 122] width 35 height 16
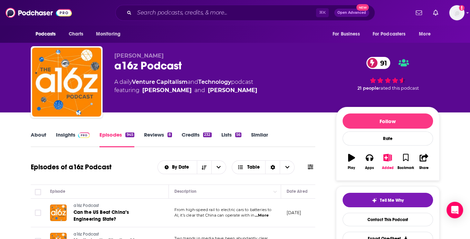
click at [42, 139] on link "About" at bounding box center [39, 139] width 16 height 16
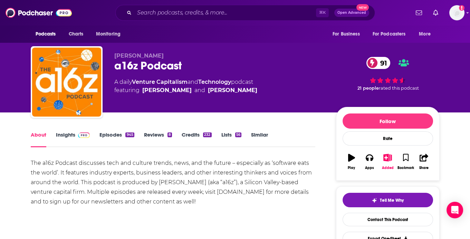
click at [67, 137] on link "Insights" at bounding box center [73, 139] width 34 height 16
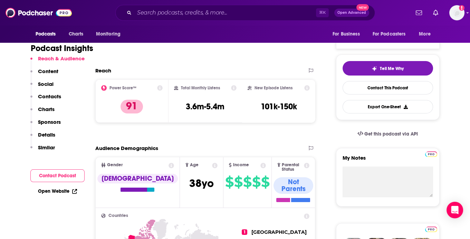
click at [46, 132] on p "Details" at bounding box center [46, 134] width 17 height 7
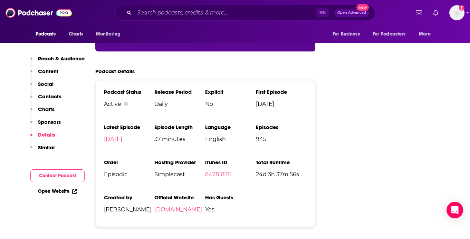
scroll to position [1318, 0]
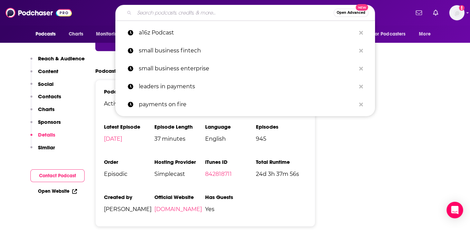
click at [185, 11] on input "Search podcasts, credits, & more..." at bounding box center [233, 12] width 199 height 11
paste input "At the Forefront: Fintech Conversations"
type input "At the Forefront: Fintech Conversations"
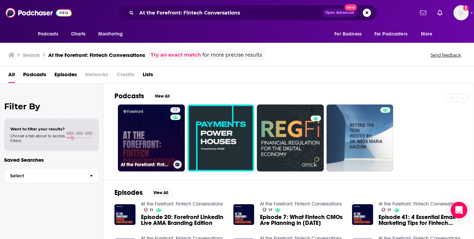
click at [139, 138] on link "17 At the Forefront: Fintech Conversations" at bounding box center [151, 138] width 67 height 67
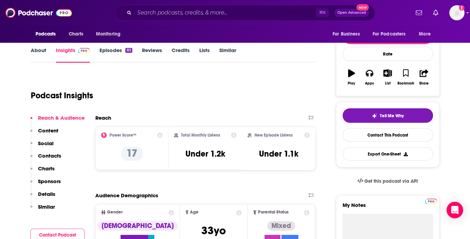
click at [49, 195] on p "Details" at bounding box center [46, 194] width 17 height 7
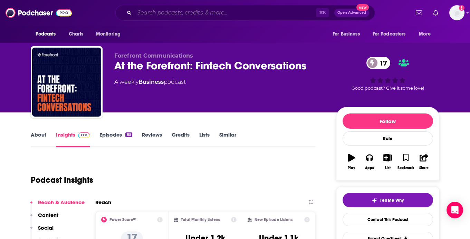
click at [152, 11] on input "Search podcasts, credits, & more..." at bounding box center [224, 12] width 181 height 11
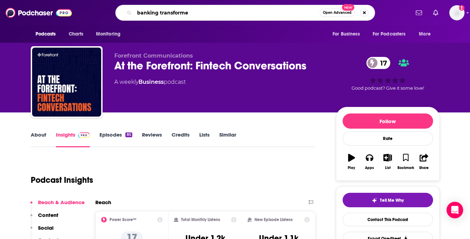
type input "banking transformed"
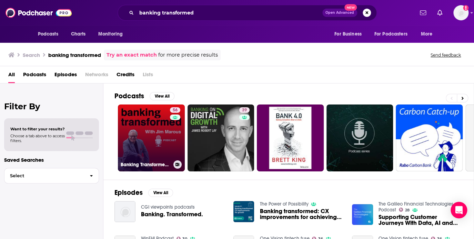
click at [141, 127] on link "56 Banking Transformed with Jim Marous" at bounding box center [151, 138] width 67 height 67
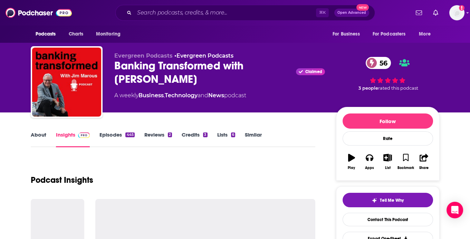
click at [135, 75] on div "Banking Transformed with Jim Marous Claimed 56" at bounding box center [219, 72] width 210 height 27
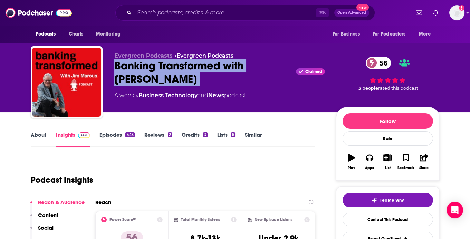
copy div "Banking Transformed with Jim Marous"
click at [38, 133] on link "About" at bounding box center [39, 139] width 16 height 16
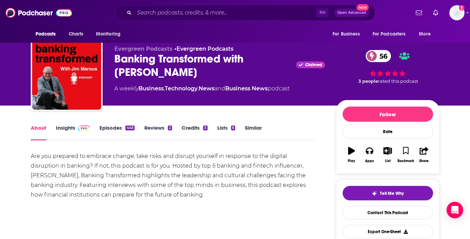
scroll to position [17, 0]
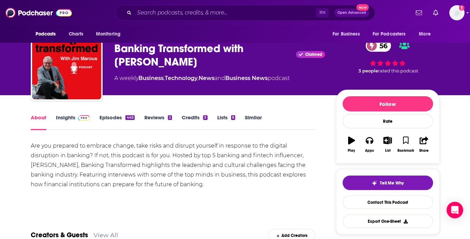
click at [101, 153] on div "Are you prepared to embrace change, take risks and disrupt yourself in response…" at bounding box center [173, 165] width 285 height 48
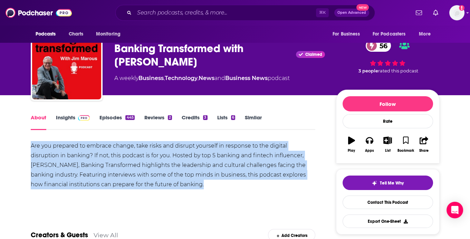
click at [101, 153] on div "Are you prepared to embrace change, take risks and disrupt yourself in response…" at bounding box center [173, 165] width 285 height 48
copy div "Are you prepared to embrace change, take risks and disrupt yourself in response…"
click at [66, 145] on div "Are you prepared to embrace change, take risks and disrupt yourself in response…" at bounding box center [173, 165] width 285 height 48
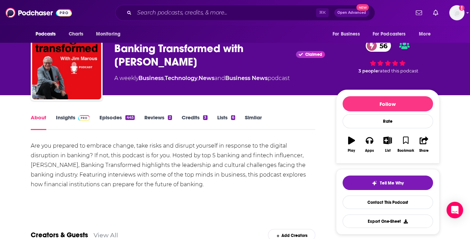
click at [68, 119] on link "Insights" at bounding box center [73, 122] width 34 height 16
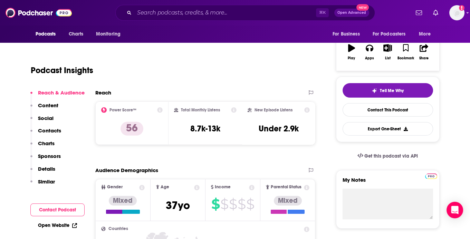
click at [49, 164] on button "Sponsors" at bounding box center [45, 159] width 30 height 13
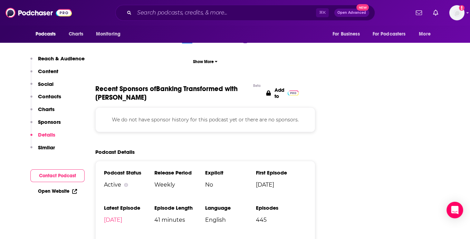
scroll to position [1004, 0]
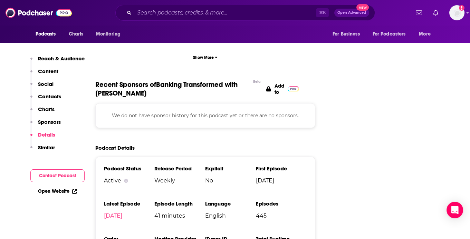
click at [49, 59] on p "Reach & Audience" at bounding box center [61, 58] width 47 height 7
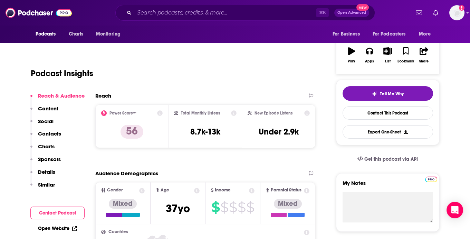
scroll to position [103, 0]
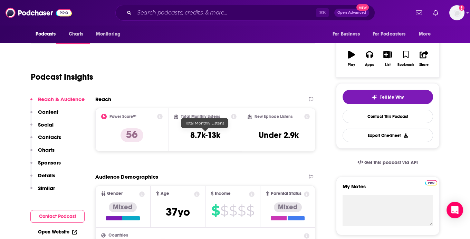
click at [200, 135] on h3 "8.7k-13k" at bounding box center [205, 135] width 30 height 10
click at [199, 135] on h3 "8.7k-13k" at bounding box center [205, 135] width 30 height 10
copy div "8.7k-13k"
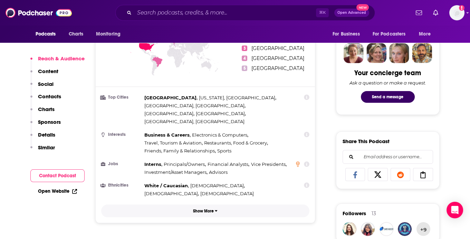
scroll to position [341, 0]
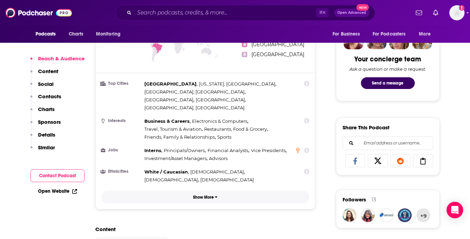
click at [202, 195] on p "Show More" at bounding box center [203, 197] width 21 height 5
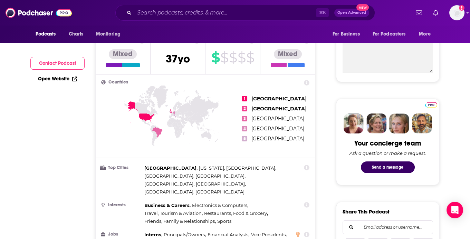
scroll to position [0, 0]
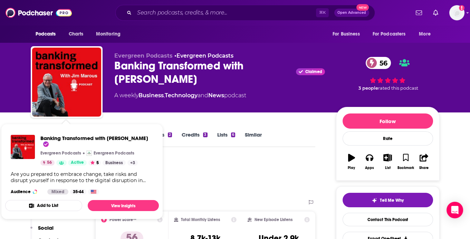
drag, startPoint x: 224, startPoint y: 167, endPoint x: 218, endPoint y: 164, distance: 6.0
click at [223, 167] on div "Podcast Insights" at bounding box center [170, 175] width 279 height 35
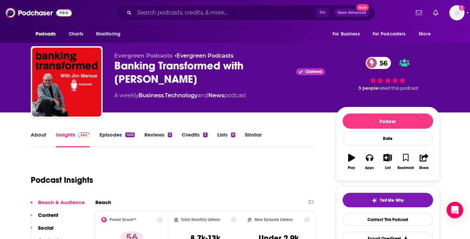
click at [112, 133] on link "Episodes 445" at bounding box center [116, 139] width 35 height 16
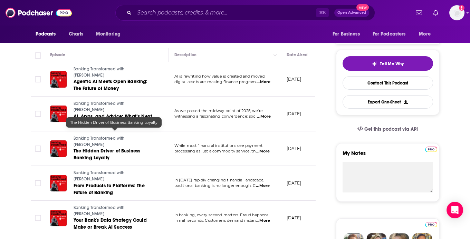
scroll to position [136, 0]
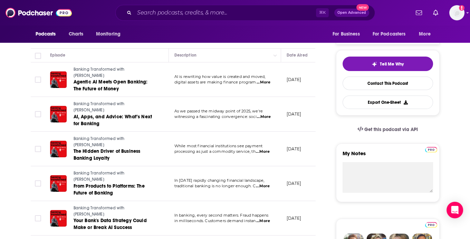
click at [267, 114] on span "...More" at bounding box center [264, 117] width 14 height 6
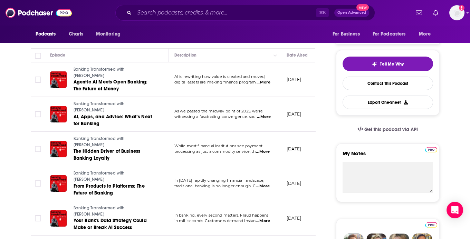
click at [256, 80] on span "digital assets are making finance program" at bounding box center [215, 82] width 82 height 5
click at [266, 80] on span "...More" at bounding box center [263, 83] width 14 height 6
drag, startPoint x: 196, startPoint y: 128, endPoint x: 207, endPoint y: 135, distance: 13.3
click at [263, 80] on span "...More" at bounding box center [263, 83] width 14 height 6
drag, startPoint x: 195, startPoint y: 129, endPoint x: 219, endPoint y: 135, distance: 24.1
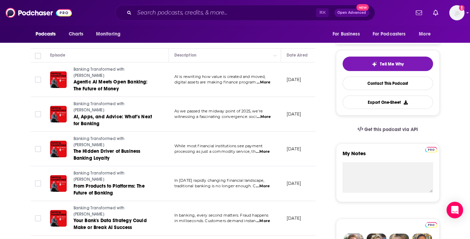
click at [262, 81] on span "...More" at bounding box center [263, 83] width 14 height 6
drag, startPoint x: 195, startPoint y: 129, endPoint x: 203, endPoint y: 131, distance: 8.5
click at [253, 85] on td "AI is rewriting how value is created and moved, digital assets are making finan…" at bounding box center [225, 79] width 112 height 35
click at [262, 81] on span "...More" at bounding box center [263, 83] width 14 height 6
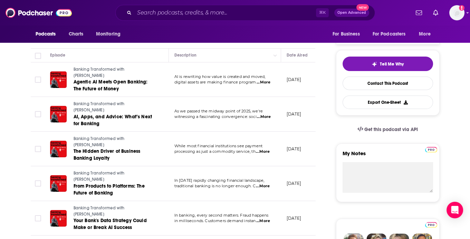
click at [262, 149] on span "...More" at bounding box center [263, 152] width 14 height 6
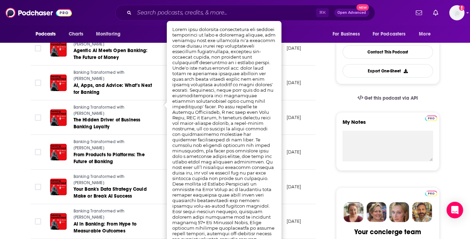
scroll to position [176, 0]
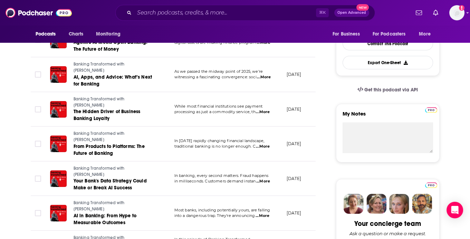
scroll to position [194, 0]
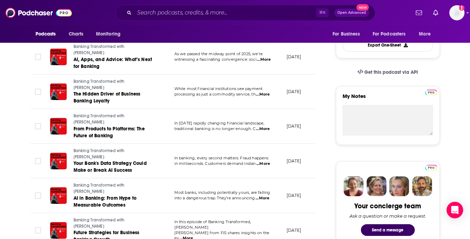
click at [264, 126] on span "...More" at bounding box center [263, 129] width 14 height 6
click at [258, 161] on span "...More" at bounding box center [263, 164] width 14 height 6
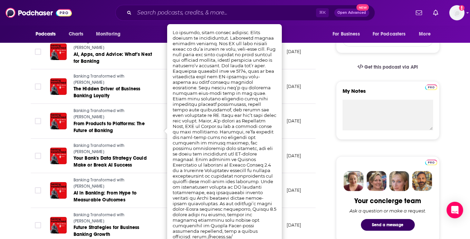
scroll to position [196, 0]
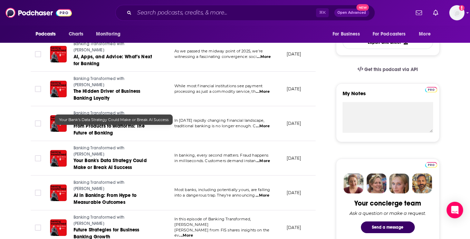
scroll to position [252, 0]
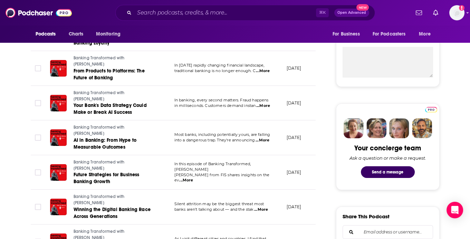
click at [193, 178] on span "...More" at bounding box center [186, 181] width 14 height 6
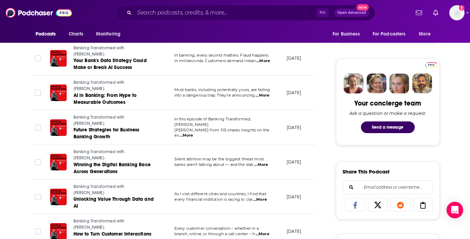
scroll to position [297, 0]
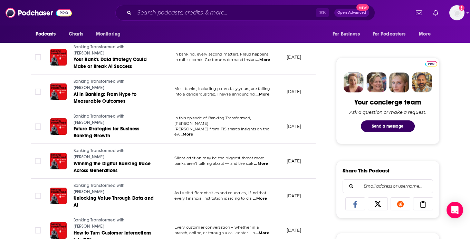
click at [259, 196] on span "...More" at bounding box center [260, 199] width 14 height 6
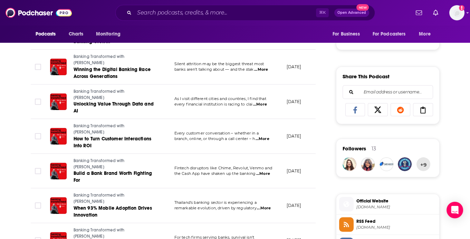
scroll to position [392, 0]
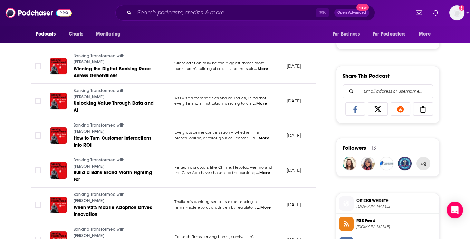
click at [256, 170] on span "the Cash App have shaken up the banking" at bounding box center [214, 172] width 81 height 5
click at [265, 170] on span "...More" at bounding box center [263, 173] width 14 height 6
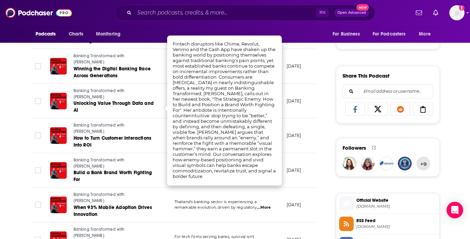
click at [330, 111] on div "About Insights Episodes 445 Reviews 2 Credits 3 Lists 6 Similar Episodes of Ban…" at bounding box center [178, 223] width 316 height 970
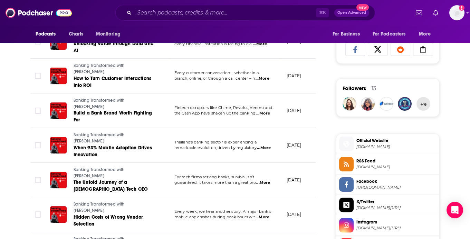
scroll to position [491, 0]
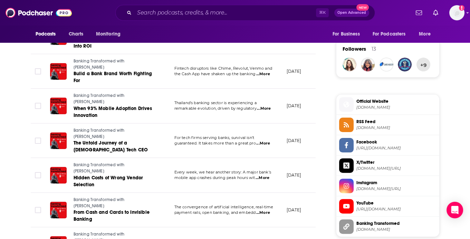
click at [264, 210] on span "...More" at bounding box center [263, 213] width 14 height 6
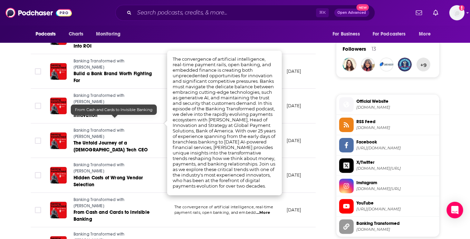
click at [10, 121] on div "About Insights Episodes 445 Reviews 2 Credits 3 Lists 6 Similar Episodes of Ban…" at bounding box center [235, 115] width 470 height 988
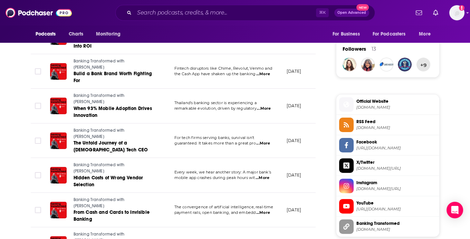
click at [264, 210] on span "...More" at bounding box center [263, 213] width 14 height 6
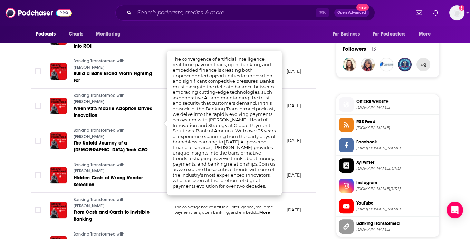
click at [23, 97] on div "About Insights Episodes 445 Reviews 2 Credits 3 Lists 6 Similar Episodes of Ban…" at bounding box center [178, 124] width 316 height 970
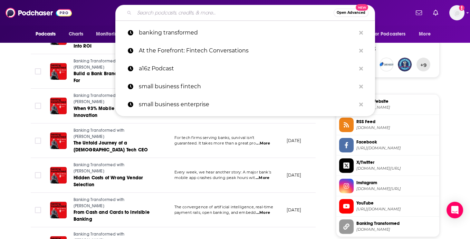
click at [174, 8] on input "Search podcasts, credits, & more..." at bounding box center [233, 12] width 199 height 11
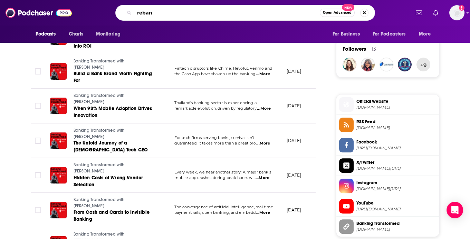
type input "rebank"
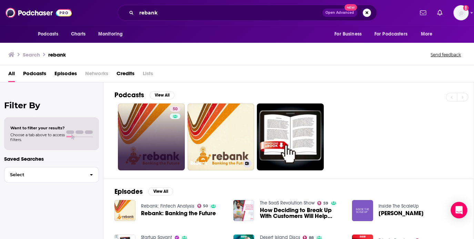
click at [156, 140] on link "50" at bounding box center [151, 137] width 67 height 67
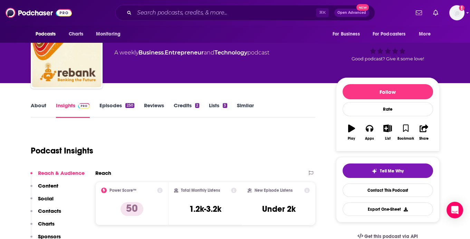
scroll to position [66, 0]
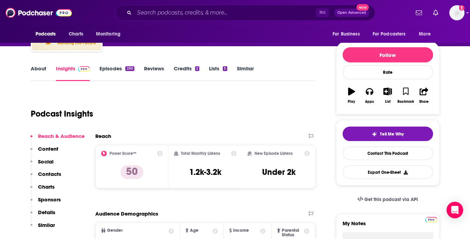
click at [37, 69] on link "About" at bounding box center [39, 73] width 16 height 16
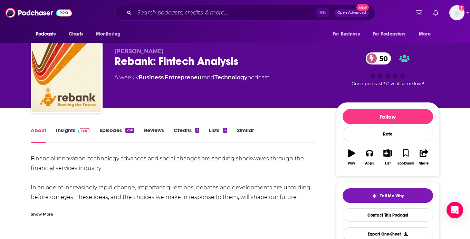
scroll to position [10, 0]
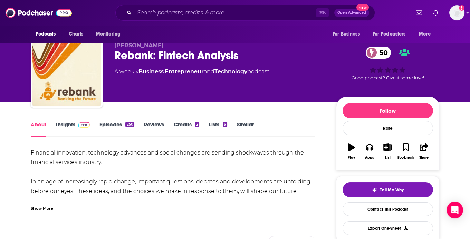
click at [44, 208] on div "Show More" at bounding box center [42, 208] width 22 height 7
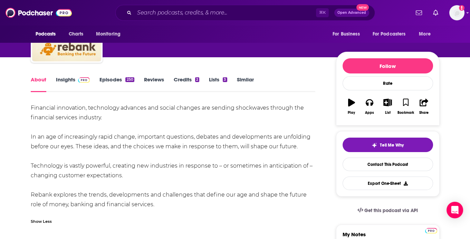
scroll to position [56, 0]
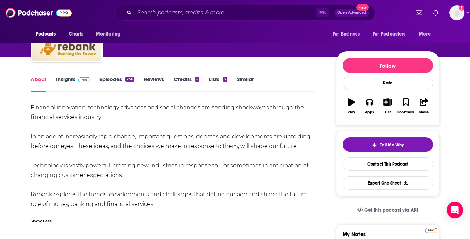
click at [117, 109] on div "Financial innovation, technology advances and social changes are sending shockw…" at bounding box center [173, 156] width 285 height 106
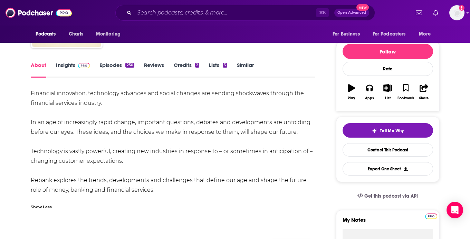
scroll to position [0, 0]
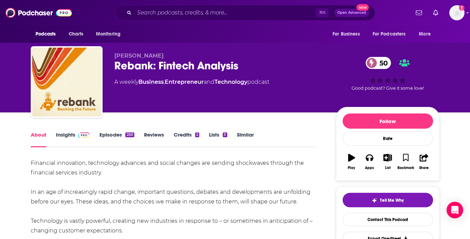
click at [117, 134] on link "Episodes 250" at bounding box center [116, 139] width 35 height 16
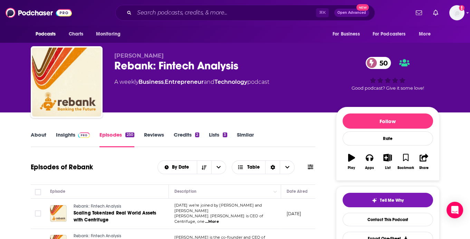
click at [39, 136] on link "About" at bounding box center [39, 139] width 16 height 16
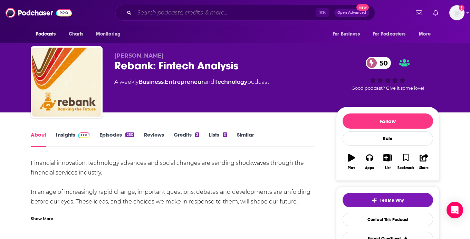
click at [176, 14] on input "Search podcasts, credits, & more..." at bounding box center [224, 12] width 181 height 11
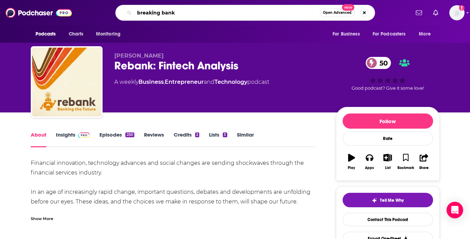
type input "breaking banks"
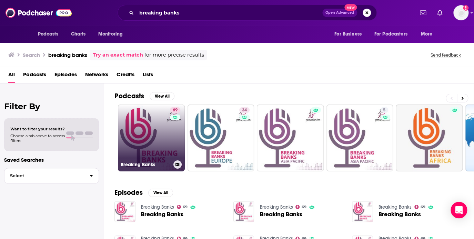
click at [155, 146] on link "69 Breaking Banks" at bounding box center [151, 138] width 67 height 67
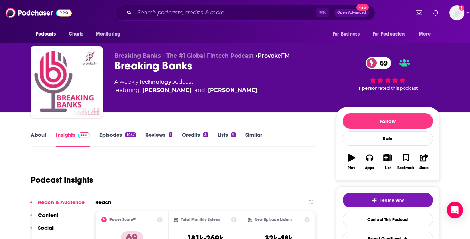
click at [42, 136] on link "About" at bounding box center [39, 139] width 16 height 16
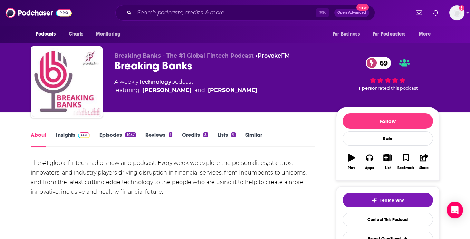
click at [84, 165] on div "The #1 global fintech radio show and podcast. Every week we explore the persona…" at bounding box center [173, 177] width 285 height 39
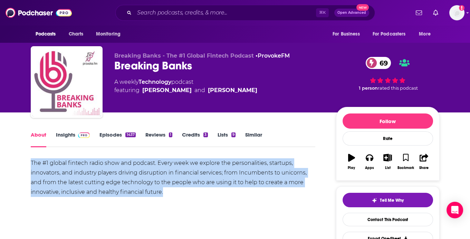
click at [84, 165] on div "The #1 global fintech radio show and podcast. Every week we explore the persona…" at bounding box center [173, 177] width 285 height 39
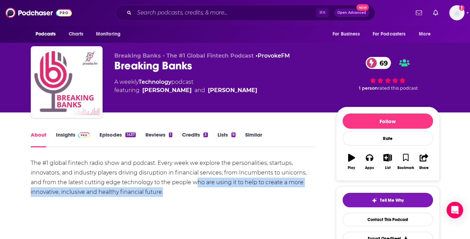
click at [195, 184] on div "The #1 global fintech radio show and podcast. Every week we explore the persona…" at bounding box center [173, 177] width 285 height 39
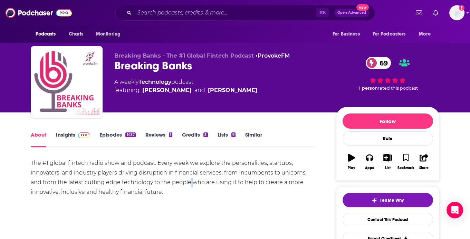
drag, startPoint x: 188, startPoint y: 186, endPoint x: 182, endPoint y: 186, distance: 6.2
click at [187, 186] on div "The #1 global fintech radio show and podcast. Every week we explore the persona…" at bounding box center [173, 177] width 285 height 39
click at [179, 186] on div "The #1 global fintech radio show and podcast. Every week we explore the persona…" at bounding box center [173, 177] width 285 height 39
click at [78, 135] on img at bounding box center [84, 135] width 12 height 6
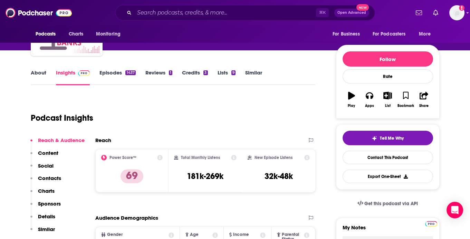
scroll to position [56, 0]
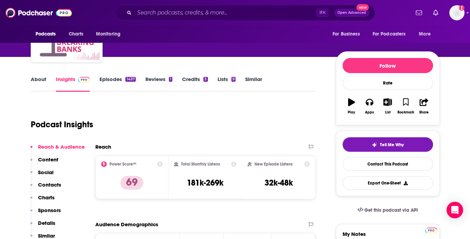
click at [115, 79] on link "Episodes 1437" at bounding box center [117, 84] width 36 height 16
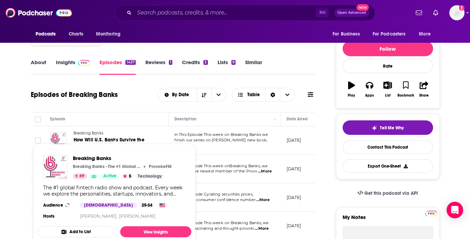
scroll to position [76, 0]
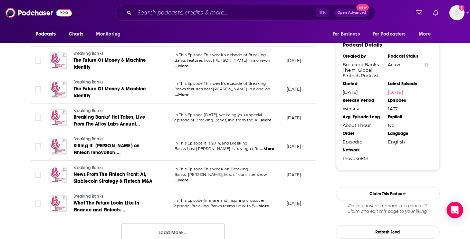
scroll to position [732, 0]
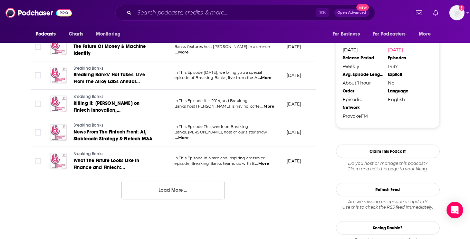
click at [162, 193] on button "Load More ..." at bounding box center [173, 190] width 104 height 19
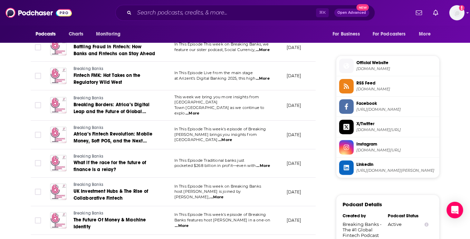
scroll to position [0, 0]
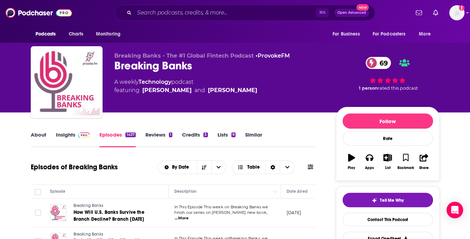
click at [36, 139] on link "About" at bounding box center [39, 139] width 16 height 16
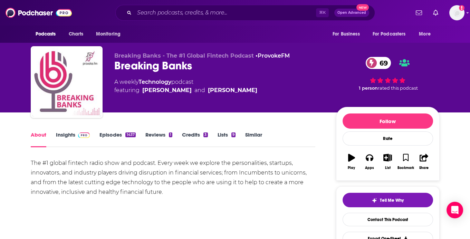
click at [91, 166] on div "The #1 global fintech radio show and podcast. Every week we explore the persona…" at bounding box center [173, 177] width 285 height 39
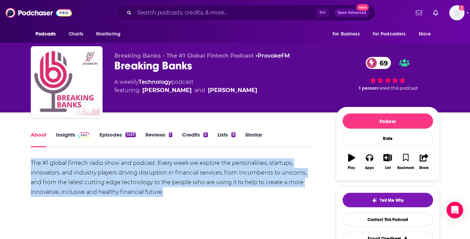
click at [91, 166] on div "The #1 global fintech radio show and podcast. Every week we explore the persona…" at bounding box center [173, 177] width 285 height 39
copy div "The #1 global fintech radio show and podcast. Every week we explore the persona…"
click at [68, 136] on link "Insights" at bounding box center [73, 139] width 34 height 16
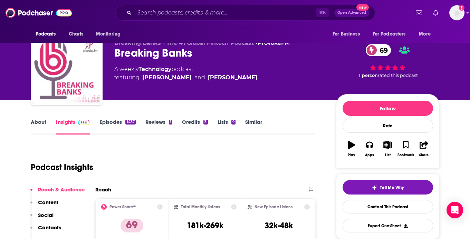
scroll to position [69, 0]
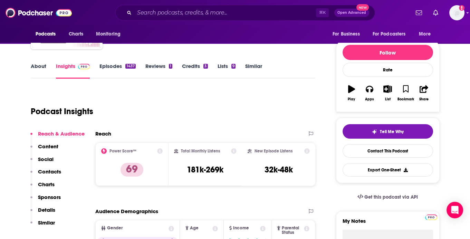
click at [45, 208] on p "Details" at bounding box center [46, 210] width 17 height 7
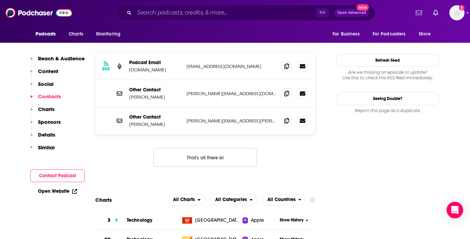
scroll to position [938, 0]
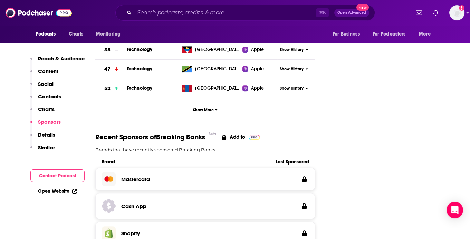
click at [166, 147] on p "Brands that have recently sponsored Breaking Banks" at bounding box center [205, 150] width 220 height 6
click at [128, 176] on h3 "Mastercard" at bounding box center [135, 179] width 29 height 7
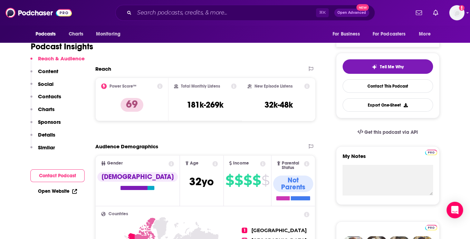
scroll to position [130, 0]
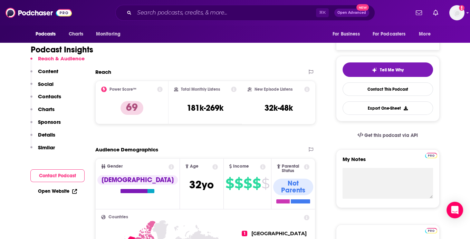
click at [204, 110] on h3 "181k-269k" at bounding box center [205, 108] width 37 height 10
copy div "181k-269k"
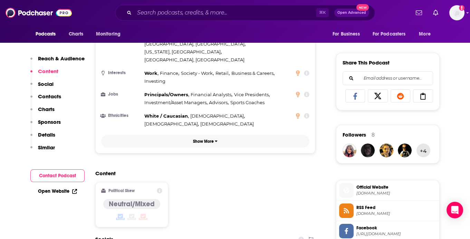
scroll to position [402, 0]
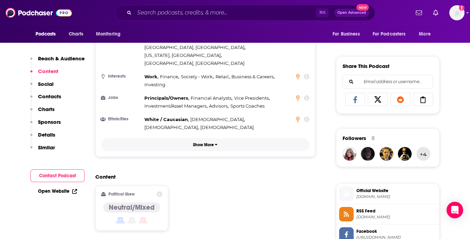
click at [211, 138] on button "Show More" at bounding box center [205, 144] width 208 height 13
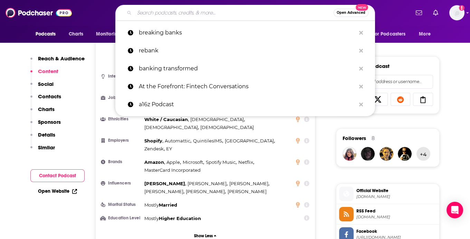
click at [180, 13] on input "Search podcasts, credits, & more..." at bounding box center [233, 12] width 199 height 11
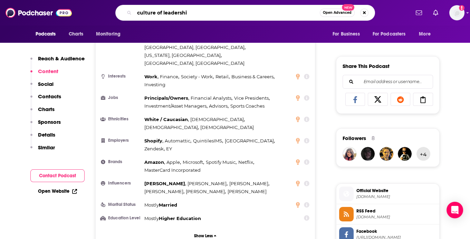
type input "culture of leadership"
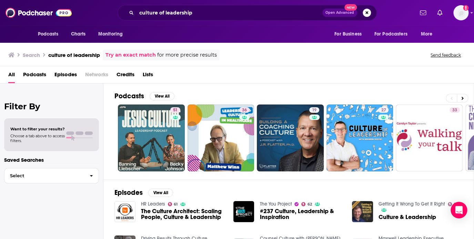
click at [39, 73] on span "Podcasts" at bounding box center [34, 76] width 23 height 14
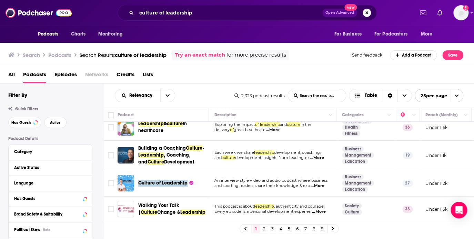
scroll to position [38, 0]
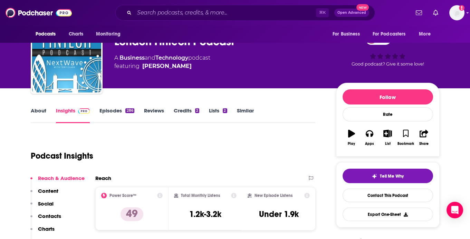
scroll to position [22, 0]
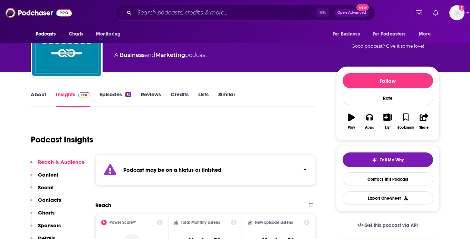
scroll to position [75, 0]
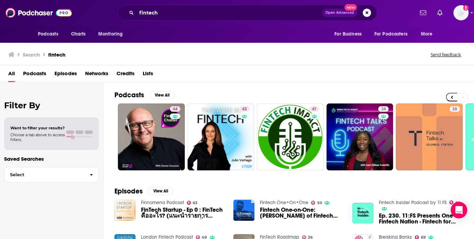
scroll to position [0, 274]
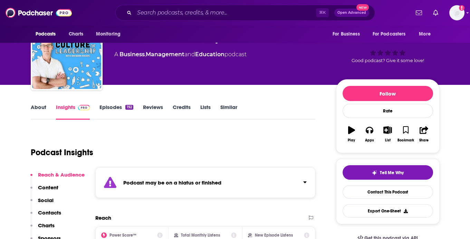
scroll to position [29, 0]
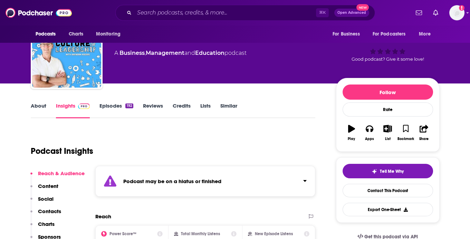
click at [266, 195] on div "Podcast may be on a hiatus or finished" at bounding box center [205, 181] width 220 height 31
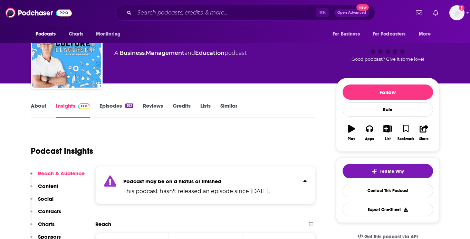
click at [32, 106] on link "About" at bounding box center [39, 110] width 16 height 16
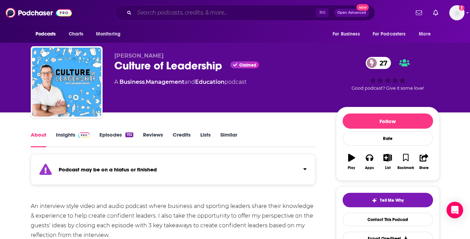
click at [159, 14] on input "Search podcasts, credits, & more..." at bounding box center [224, 12] width 181 height 11
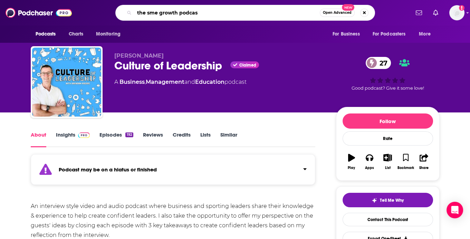
type input "the sme growth podcast"
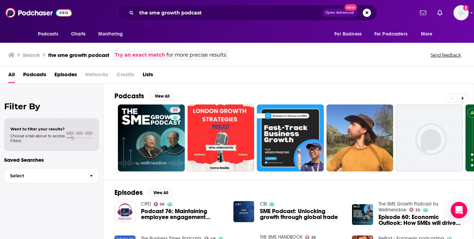
click at [219, 90] on div "Podcasts View All 35 3 + 35" at bounding box center [295, 131] width 360 height 96
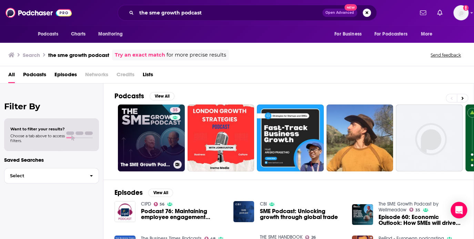
click at [141, 135] on link "35 The SME Growth Podcast by Wellmeadow" at bounding box center [151, 138] width 67 height 67
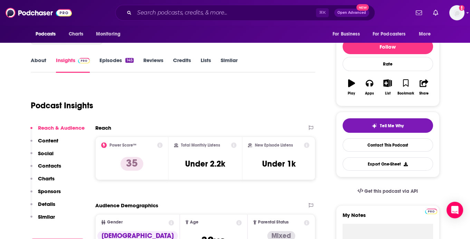
scroll to position [69, 0]
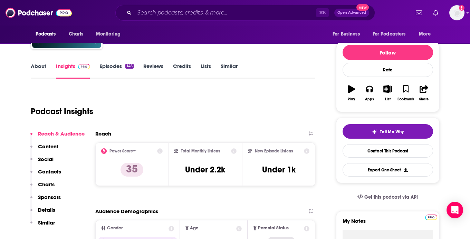
click at [42, 65] on link "About" at bounding box center [39, 71] width 16 height 16
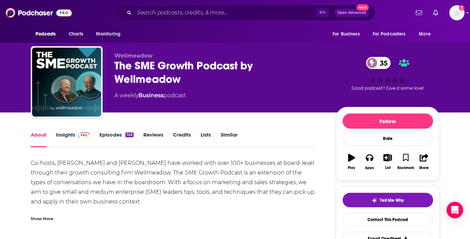
click at [118, 138] on link "Episodes 145" at bounding box center [116, 139] width 34 height 16
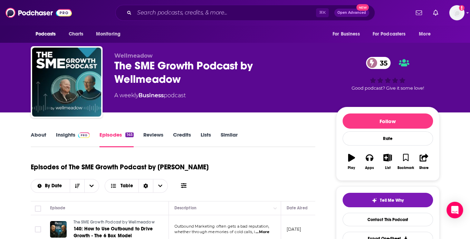
click at [39, 133] on link "About" at bounding box center [39, 139] width 16 height 16
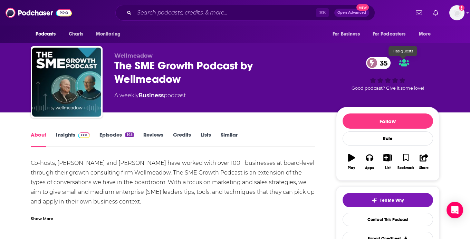
click at [406, 60] on icon at bounding box center [404, 63] width 10 height 8
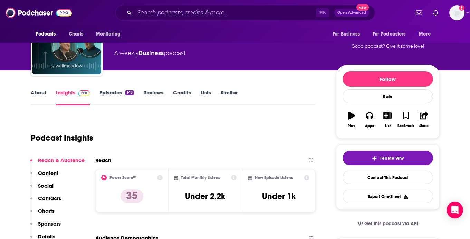
scroll to position [110, 0]
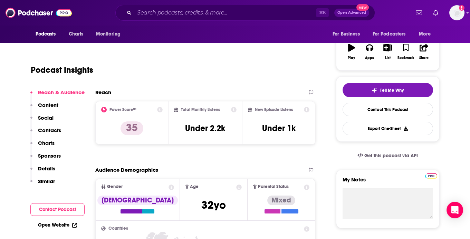
click at [57, 166] on div "Reach & Audience Content Social Contacts Charts Sponsors Details Similar" at bounding box center [57, 139] width 54 height 101
click at [48, 168] on p "Details" at bounding box center [46, 168] width 17 height 7
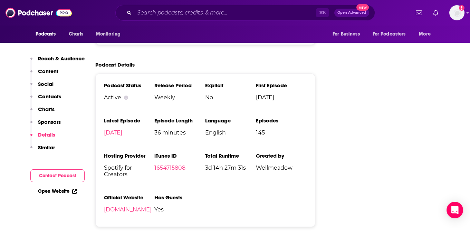
scroll to position [752, 0]
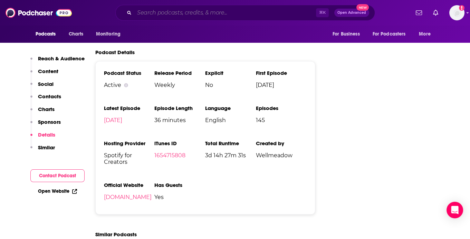
click at [167, 7] on input "Search podcasts, credits, & more..." at bounding box center [224, 12] width 181 height 11
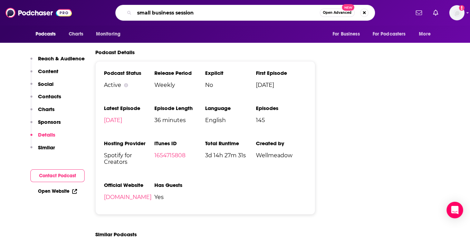
type input "small business sessions"
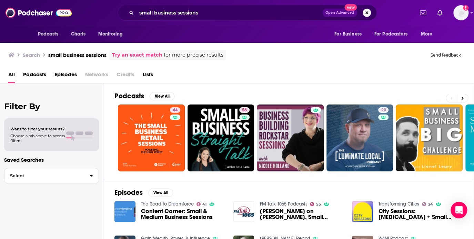
click at [35, 76] on span "Podcasts" at bounding box center [34, 76] width 23 height 14
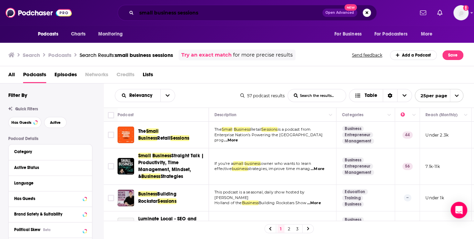
click at [196, 15] on input "small business sessions" at bounding box center [230, 12] width 186 height 11
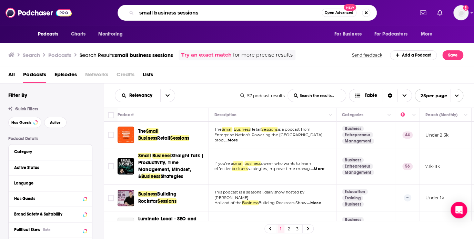
click at [196, 15] on input "small business sessions" at bounding box center [229, 12] width 185 height 11
type input "the garyvee audio experience"
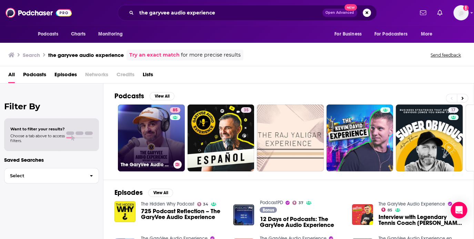
click at [142, 140] on link "85 The GaryVee Audio Experience" at bounding box center [151, 138] width 67 height 67
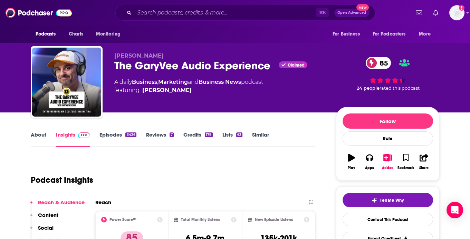
click at [38, 137] on link "About" at bounding box center [39, 139] width 16 height 16
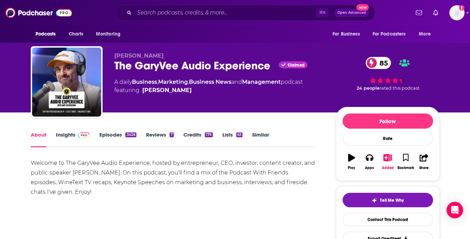
click at [69, 139] on link "Insights" at bounding box center [73, 139] width 34 height 16
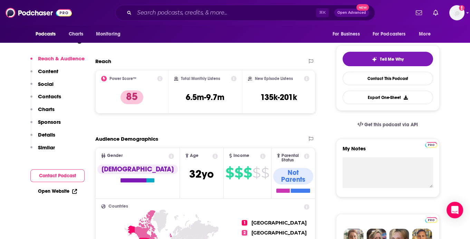
click at [41, 135] on p "Details" at bounding box center [46, 134] width 17 height 7
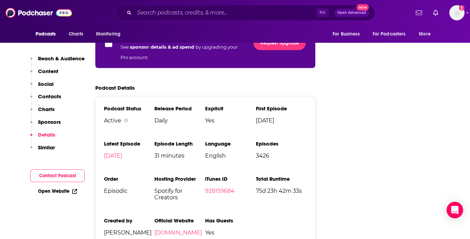
scroll to position [1303, 0]
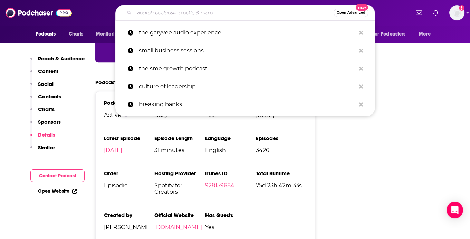
click at [184, 14] on input "Search podcasts, credits, & more..." at bounding box center [233, 12] width 199 height 11
paste input "The Small Business Big Marketing Show"
type input "The Small Business Big Marketing Show"
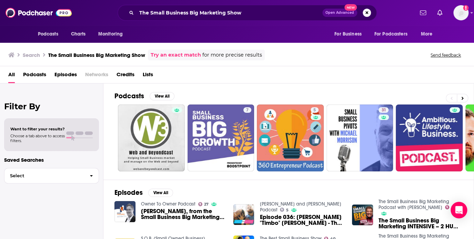
click at [31, 72] on span "Podcasts" at bounding box center [34, 76] width 23 height 14
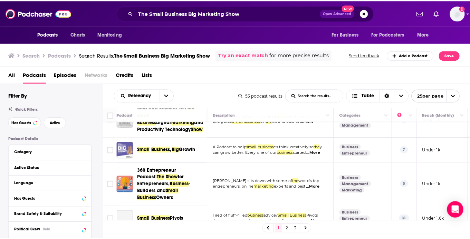
scroll to position [110, 0]
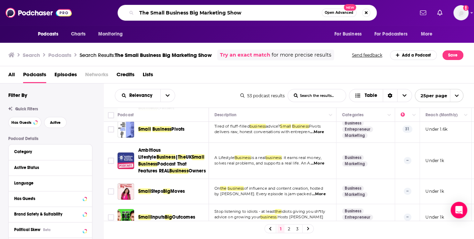
click at [150, 14] on input "The Small Business Big Marketing Show" at bounding box center [229, 12] width 185 height 11
type input "fintech small business"
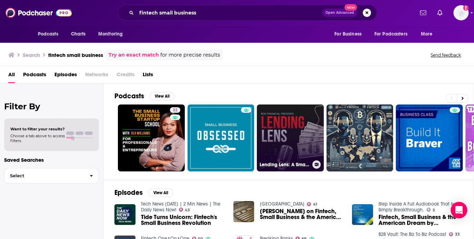
click at [291, 131] on link "Lending Lens: A Small Business Finance Podcast" at bounding box center [290, 138] width 67 height 67
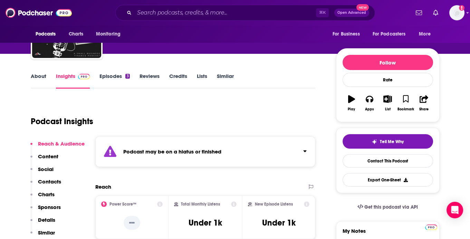
scroll to position [59, 0]
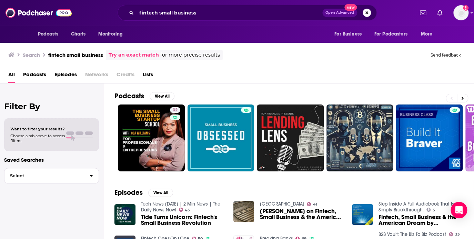
click at [38, 72] on span "Podcasts" at bounding box center [34, 76] width 23 height 14
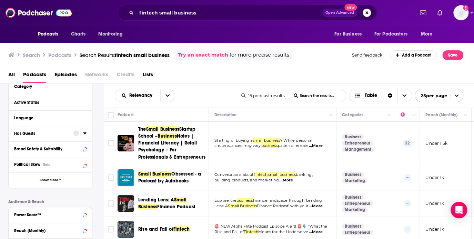
scroll to position [58, 0]
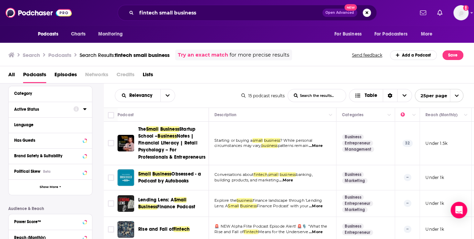
click at [32, 111] on div "Active Status" at bounding box center [41, 109] width 55 height 5
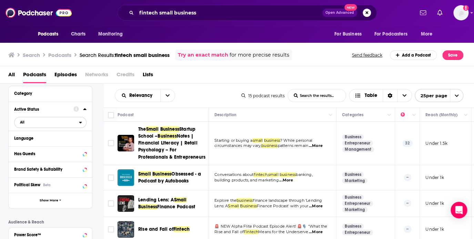
click at [64, 119] on span "All" at bounding box center [46, 122] width 65 height 9
click at [36, 142] on div "Active 2" at bounding box center [52, 144] width 77 height 11
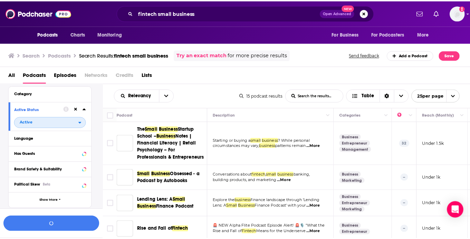
scroll to position [75, 0]
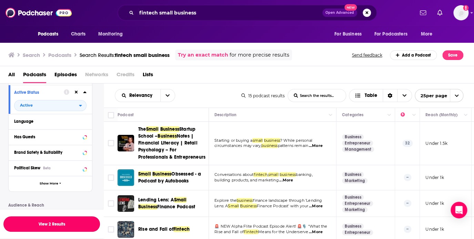
drag, startPoint x: 55, startPoint y: 227, endPoint x: 92, endPoint y: 184, distance: 57.4
click at [55, 227] on button "View 2 Results" at bounding box center [51, 224] width 97 height 16
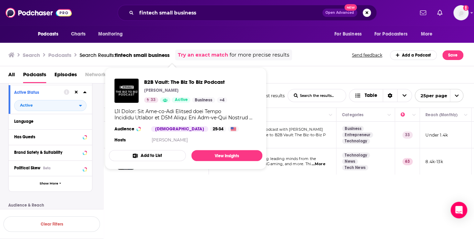
click at [279, 191] on div "Relevancy List Search Input Search the results... Table 2 podcast results List …" at bounding box center [289, 181] width 371 height 197
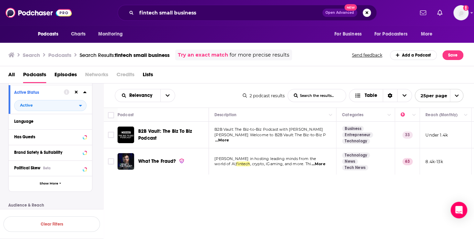
click at [229, 138] on span "...More" at bounding box center [222, 141] width 14 height 6
click at [184, 125] on td "B2B Vault: The Biz To Biz Podcast" at bounding box center [163, 135] width 91 height 27
click at [165, 134] on span "B2B Vault: The Biz To Biz Podcast" at bounding box center [165, 134] width 54 height 13
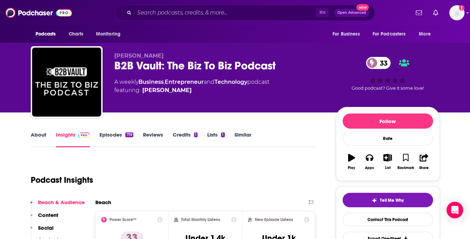
click at [31, 132] on link "About" at bounding box center [39, 139] width 16 height 16
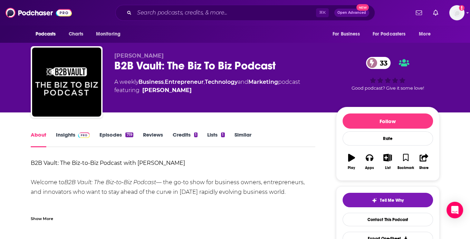
click at [63, 136] on link "Insights" at bounding box center [73, 139] width 34 height 16
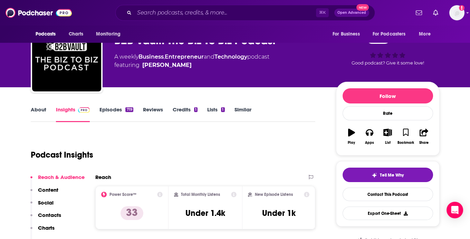
scroll to position [152, 0]
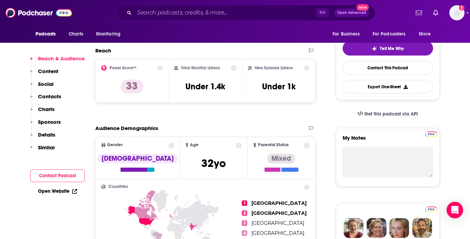
click at [58, 139] on div "Reach & Audience Content Social Contacts Charts Sponsors Details Similar" at bounding box center [57, 105] width 54 height 101
click at [55, 135] on p "Details" at bounding box center [46, 134] width 17 height 7
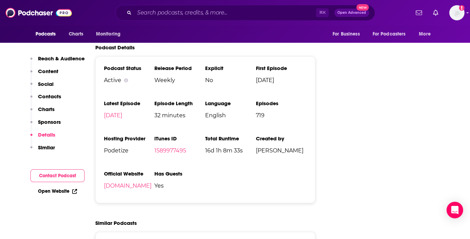
scroll to position [787, 0]
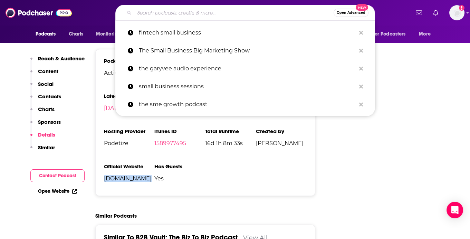
click at [209, 13] on input "Search podcasts, credits, & more..." at bounding box center [233, 12] width 199 height 11
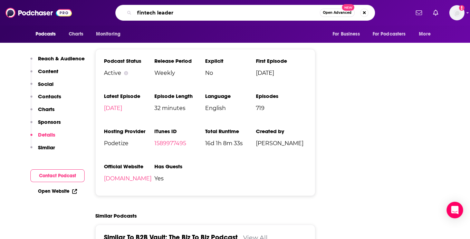
type input "fintech leaders"
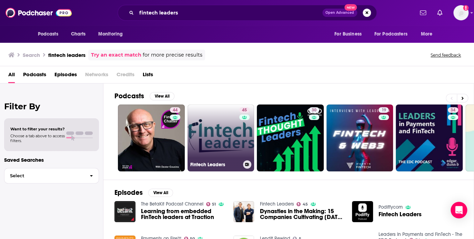
click at [209, 138] on link "45 Fintech Leaders" at bounding box center [221, 138] width 67 height 67
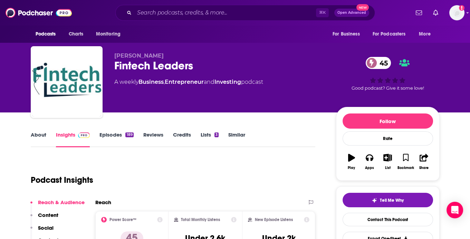
click at [45, 134] on link "About" at bounding box center [39, 139] width 16 height 16
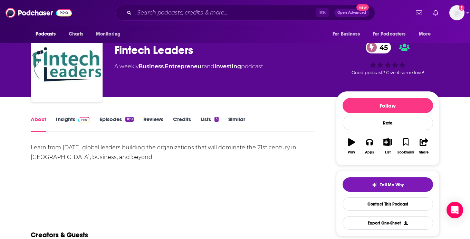
scroll to position [59, 0]
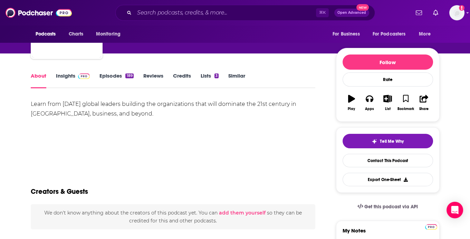
click at [83, 106] on div "Learn from [DATE] global leaders building the organizations that will dominate …" at bounding box center [173, 108] width 285 height 19
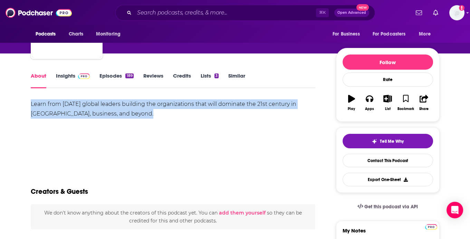
click at [83, 106] on div "Learn from [DATE] global leaders building the organizations that will dominate …" at bounding box center [173, 108] width 285 height 19
click at [154, 115] on div "Learn from [DATE] global leaders building the organizations that will dominate …" at bounding box center [173, 108] width 285 height 19
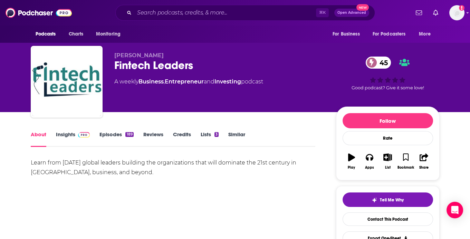
scroll to position [0, 0]
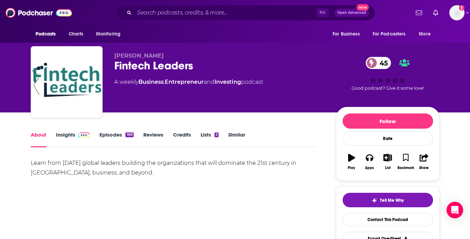
click at [82, 138] on img at bounding box center [84, 135] width 12 height 6
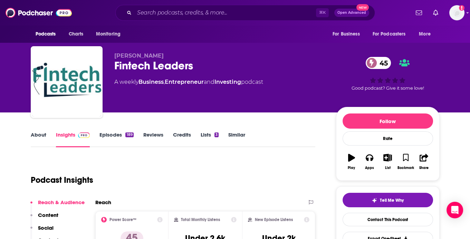
click at [128, 134] on div "189" at bounding box center [129, 134] width 8 height 5
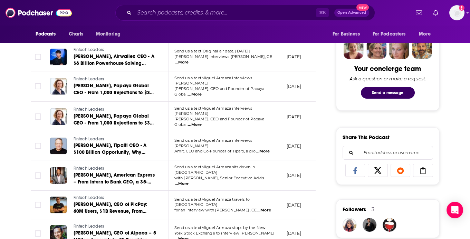
scroll to position [331, 0]
click at [188, 181] on span "...More" at bounding box center [182, 184] width 14 height 6
click at [283, 169] on td "[DATE]" at bounding box center [303, 175] width 45 height 30
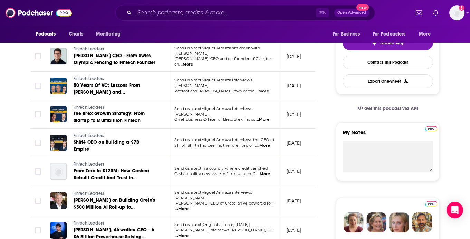
scroll to position [0, 0]
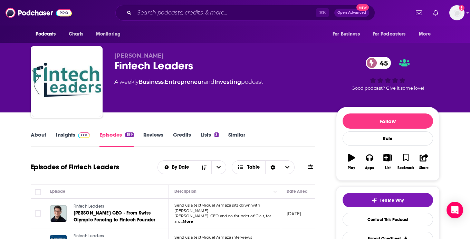
click at [37, 136] on link "About" at bounding box center [39, 139] width 16 height 16
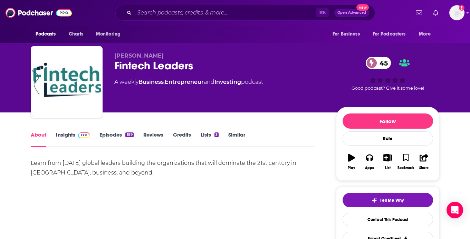
click at [83, 163] on div "Learn from [DATE] global leaders building the organizations that will dominate …" at bounding box center [173, 167] width 285 height 19
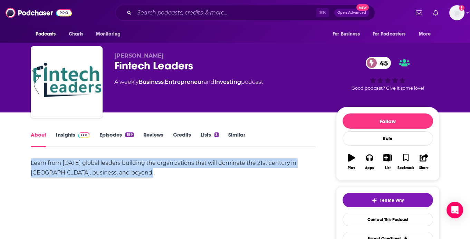
click at [83, 163] on div "Learn from [DATE] global leaders building the organizations that will dominate …" at bounding box center [173, 167] width 285 height 19
copy div "Learn from today’s global leaders building the organizations that will dominate…"
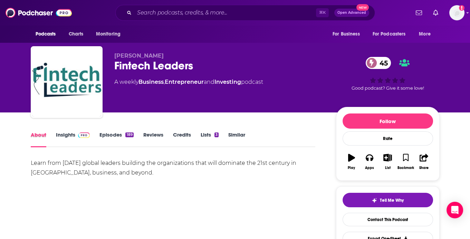
click at [46, 137] on div "About" at bounding box center [43, 139] width 25 height 16
click at [37, 138] on link "About" at bounding box center [39, 139] width 16 height 16
click at [60, 137] on link "Insights" at bounding box center [73, 139] width 34 height 16
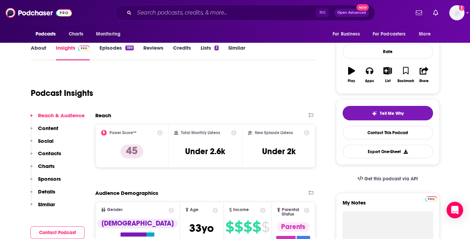
click at [44, 191] on p "Details" at bounding box center [46, 191] width 17 height 7
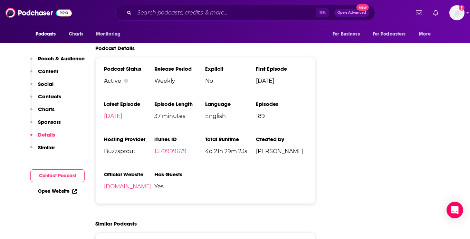
scroll to position [953, 0]
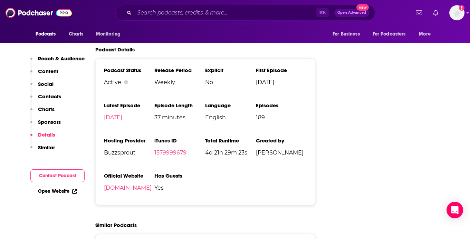
click at [57, 60] on p "Reach & Audience" at bounding box center [61, 58] width 47 height 7
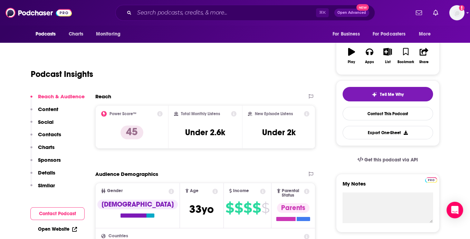
scroll to position [103, 0]
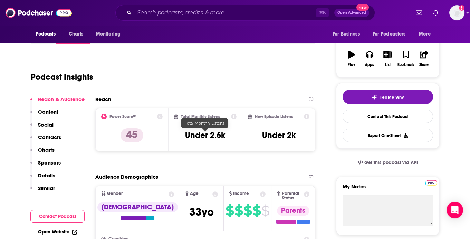
click at [200, 134] on h3 "Under 2.6k" at bounding box center [205, 135] width 40 height 10
copy div "Under 2.6k"
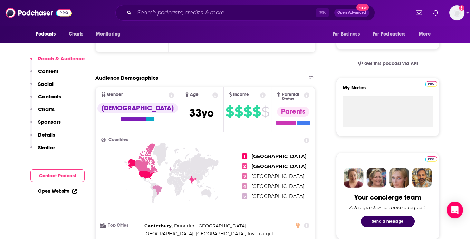
scroll to position [364, 0]
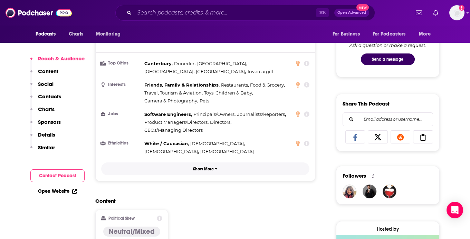
click at [197, 167] on p "Show More" at bounding box center [203, 169] width 21 height 5
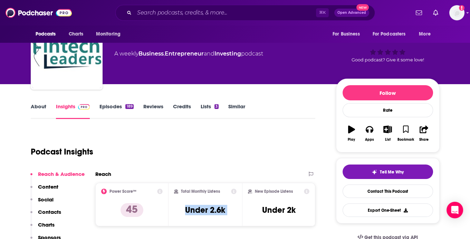
scroll to position [72, 0]
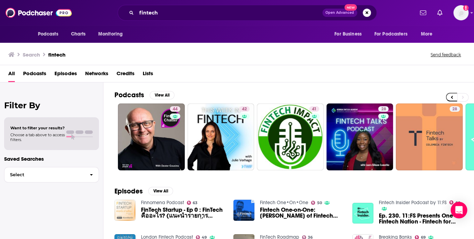
scroll to position [0, 274]
